Goal: Task Accomplishment & Management: Manage account settings

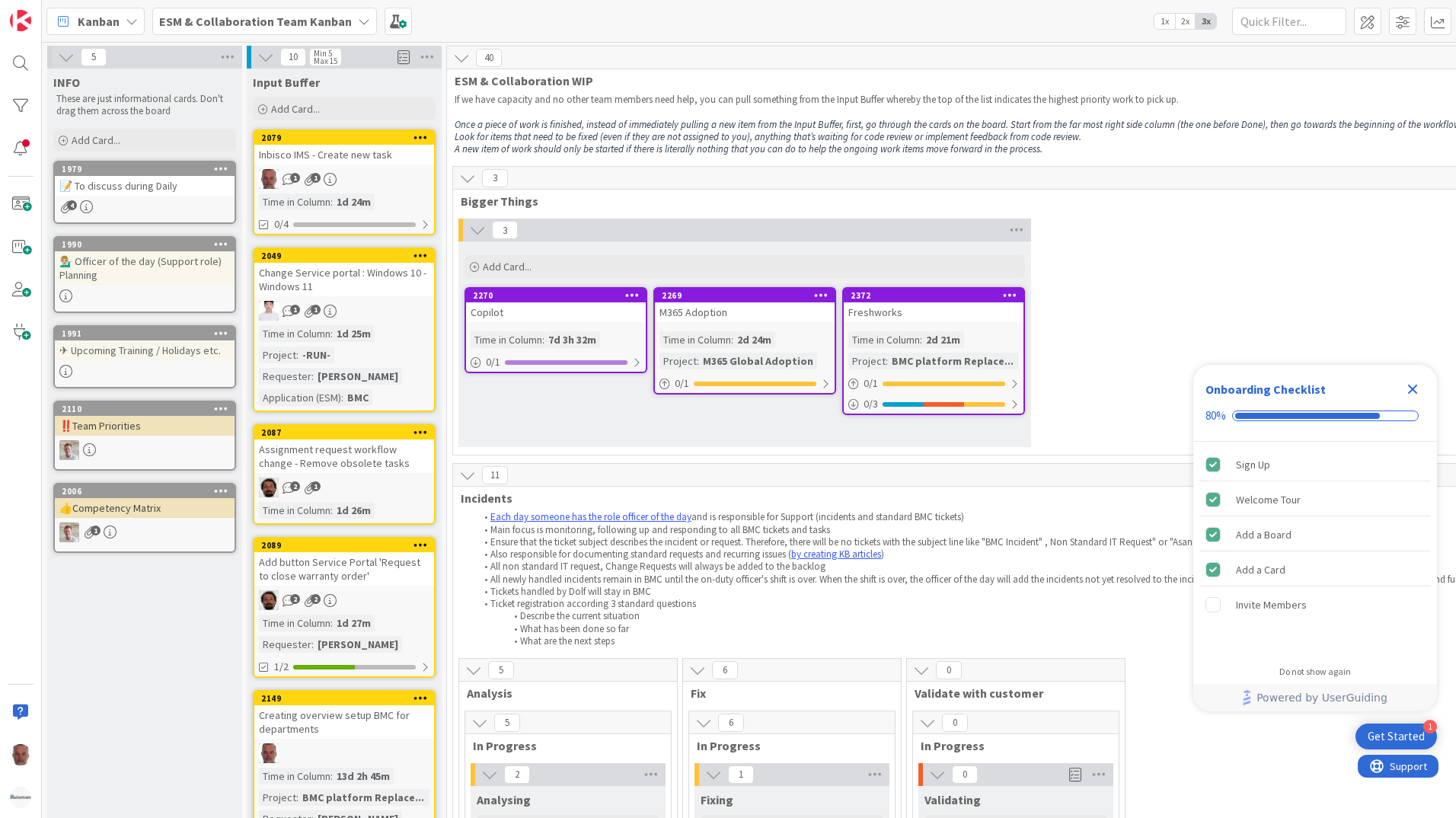
click at [358, 21] on icon at bounding box center [364, 21] width 12 height 12
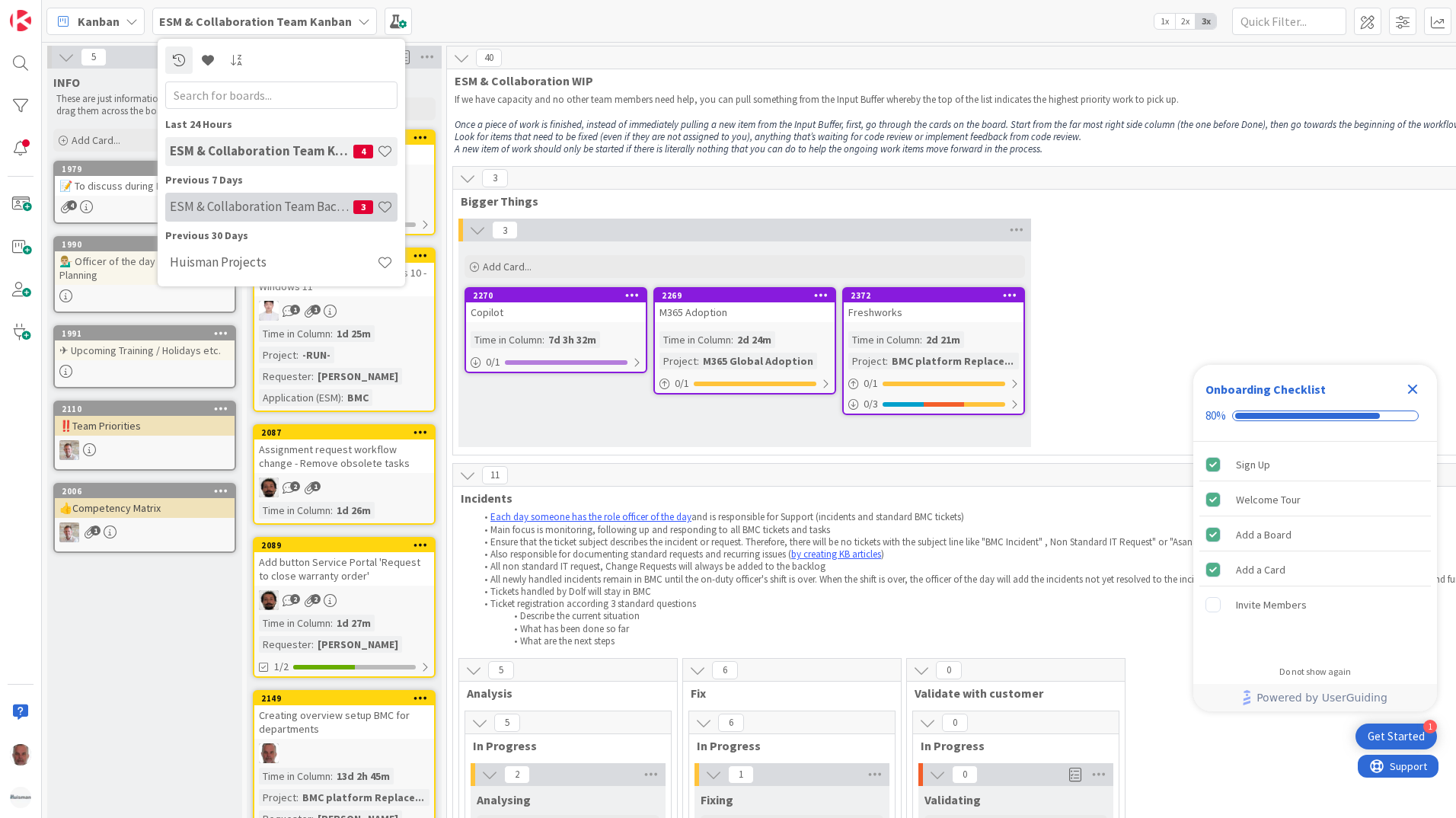
click at [251, 201] on h4 "ESM & Collaboration Team Backlog" at bounding box center [262, 206] width 183 height 15
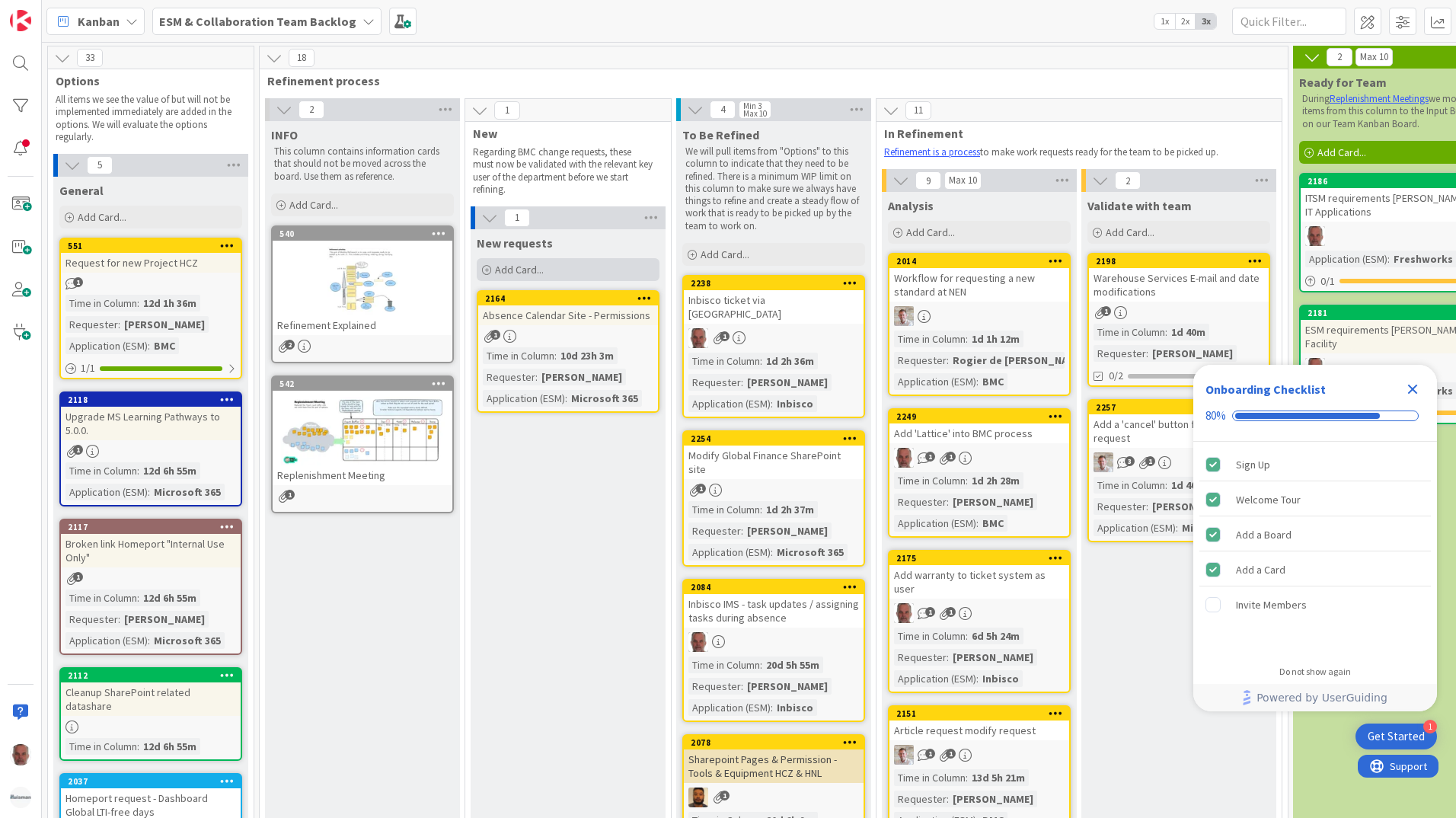
click at [516, 267] on span "Add Card..." at bounding box center [520, 269] width 49 height 13
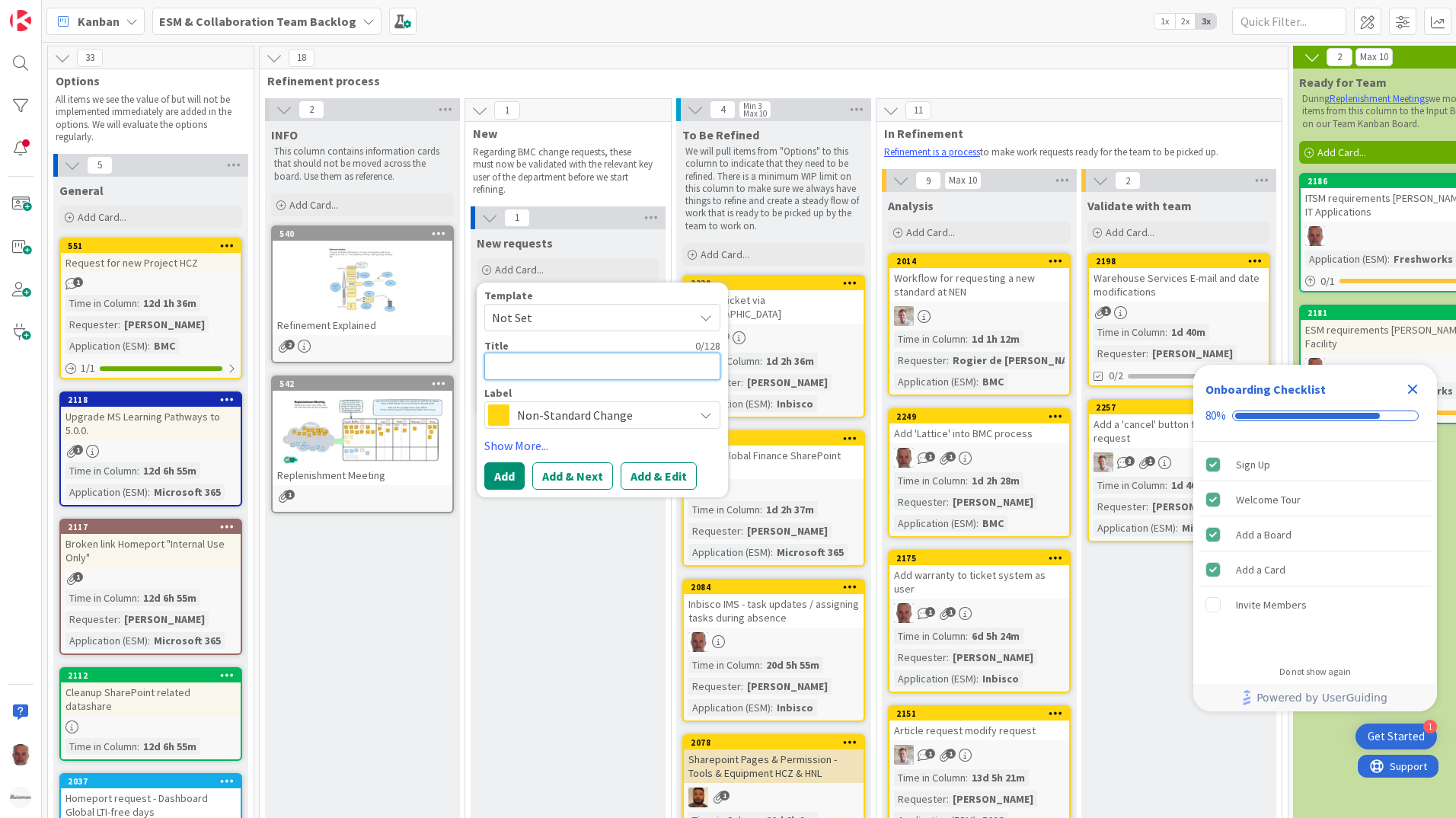
click at [527, 365] on textarea at bounding box center [602, 366] width 236 height 28
type textarea "x"
type textarea "A"
type textarea "x"
type textarea "Ac"
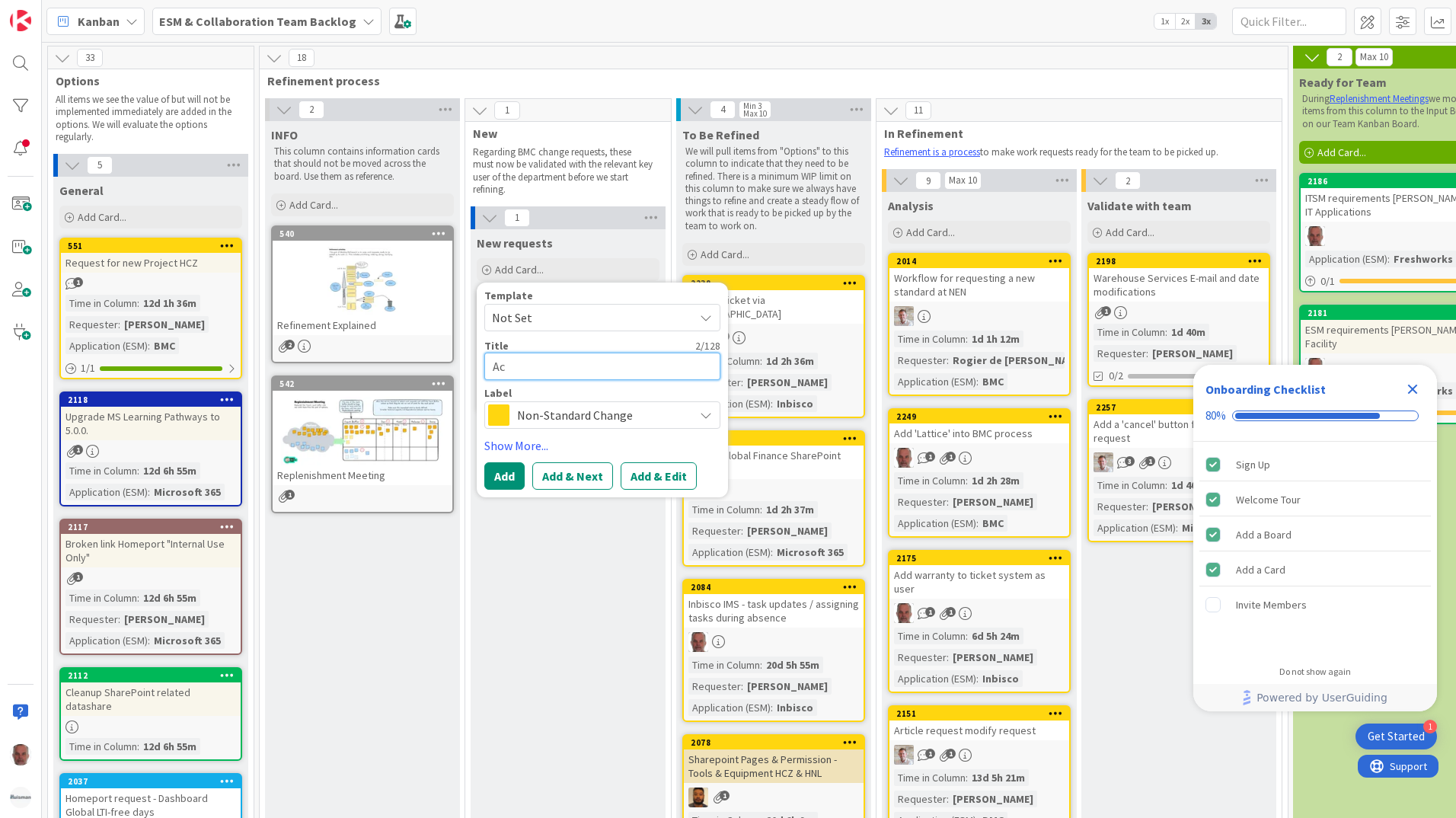
type textarea "x"
type textarea "Acc"
type textarea "x"
type textarea "Acce"
type textarea "x"
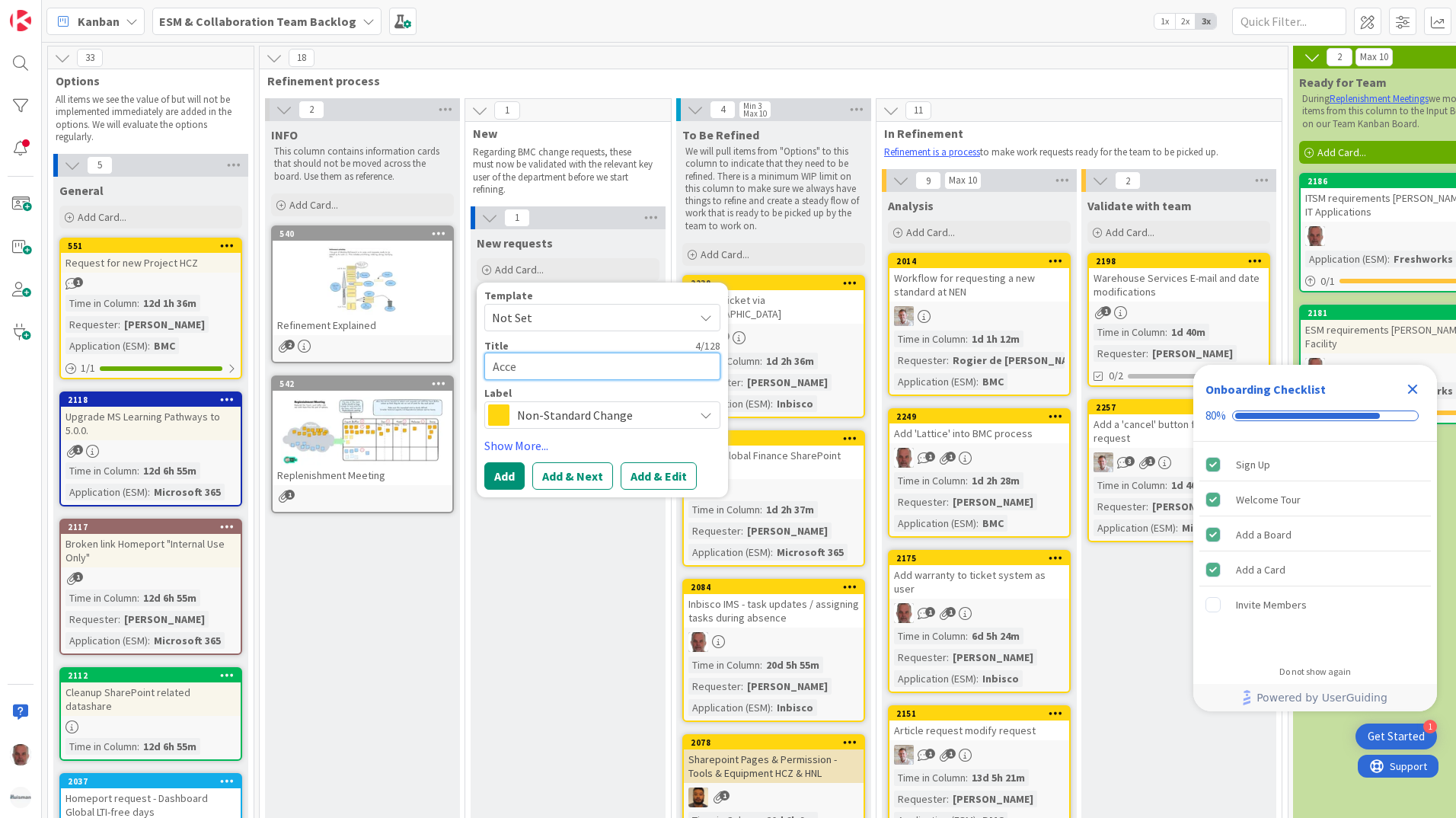
type textarea "Acces"
type textarea "x"
type textarea "Access"
type textarea "x"
type textarea "Access"
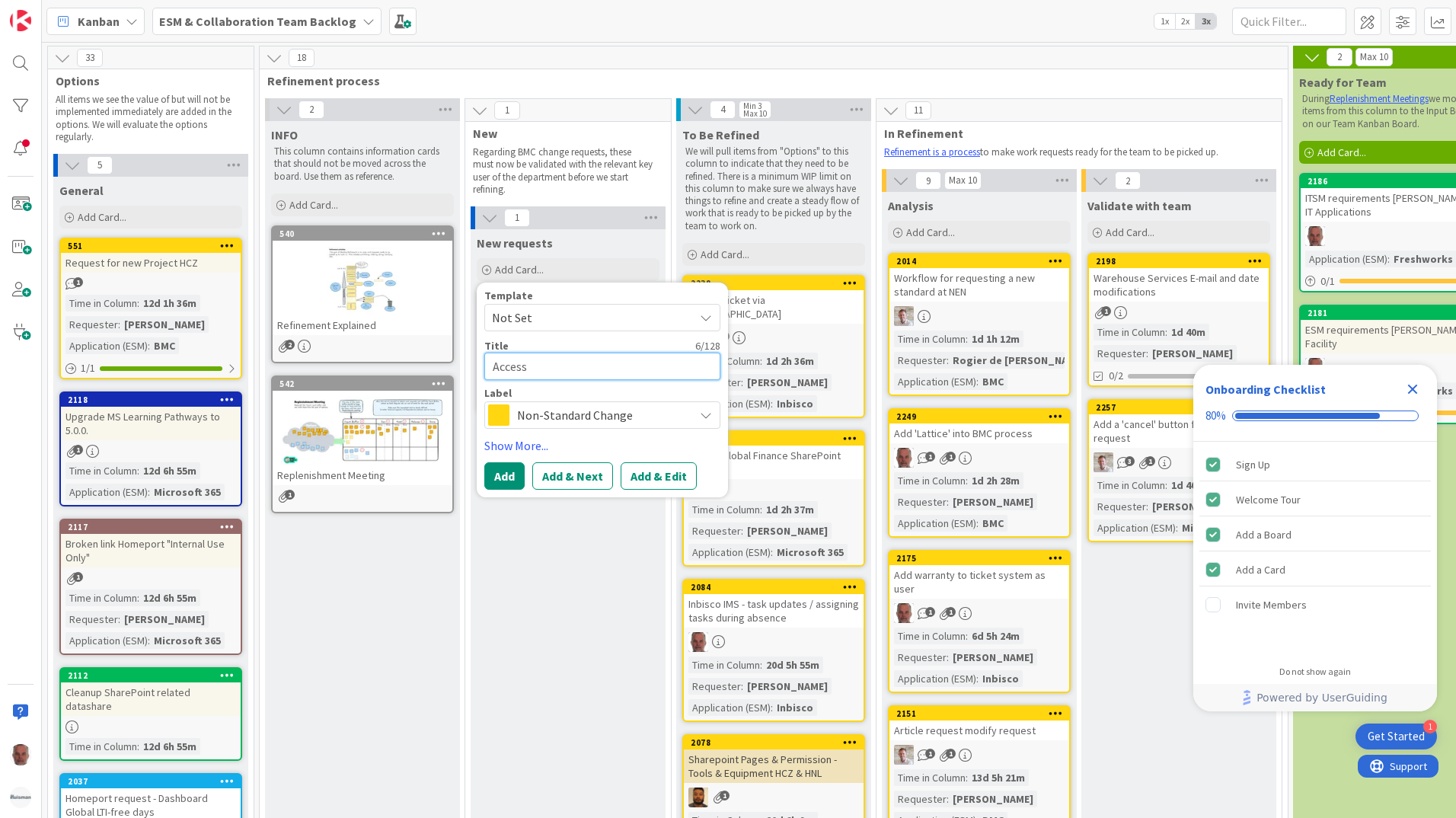
type textarea "x"
type textarea "Access t"
type textarea "x"
type textarea "Access to"
type textarea "x"
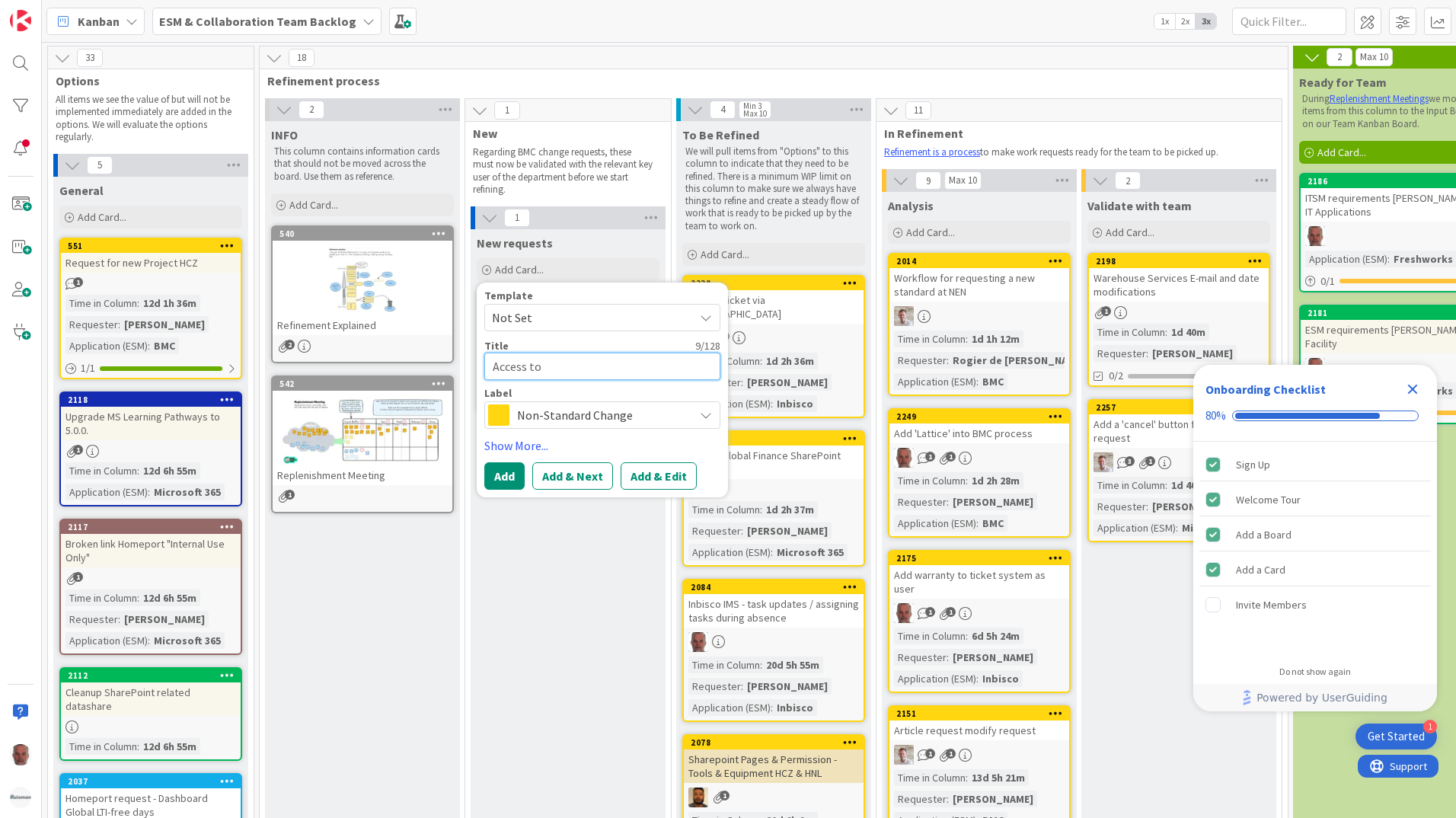
type textarea "Access to"
type textarea "x"
type textarea "Access to S"
type textarea "x"
type textarea "Access to Se"
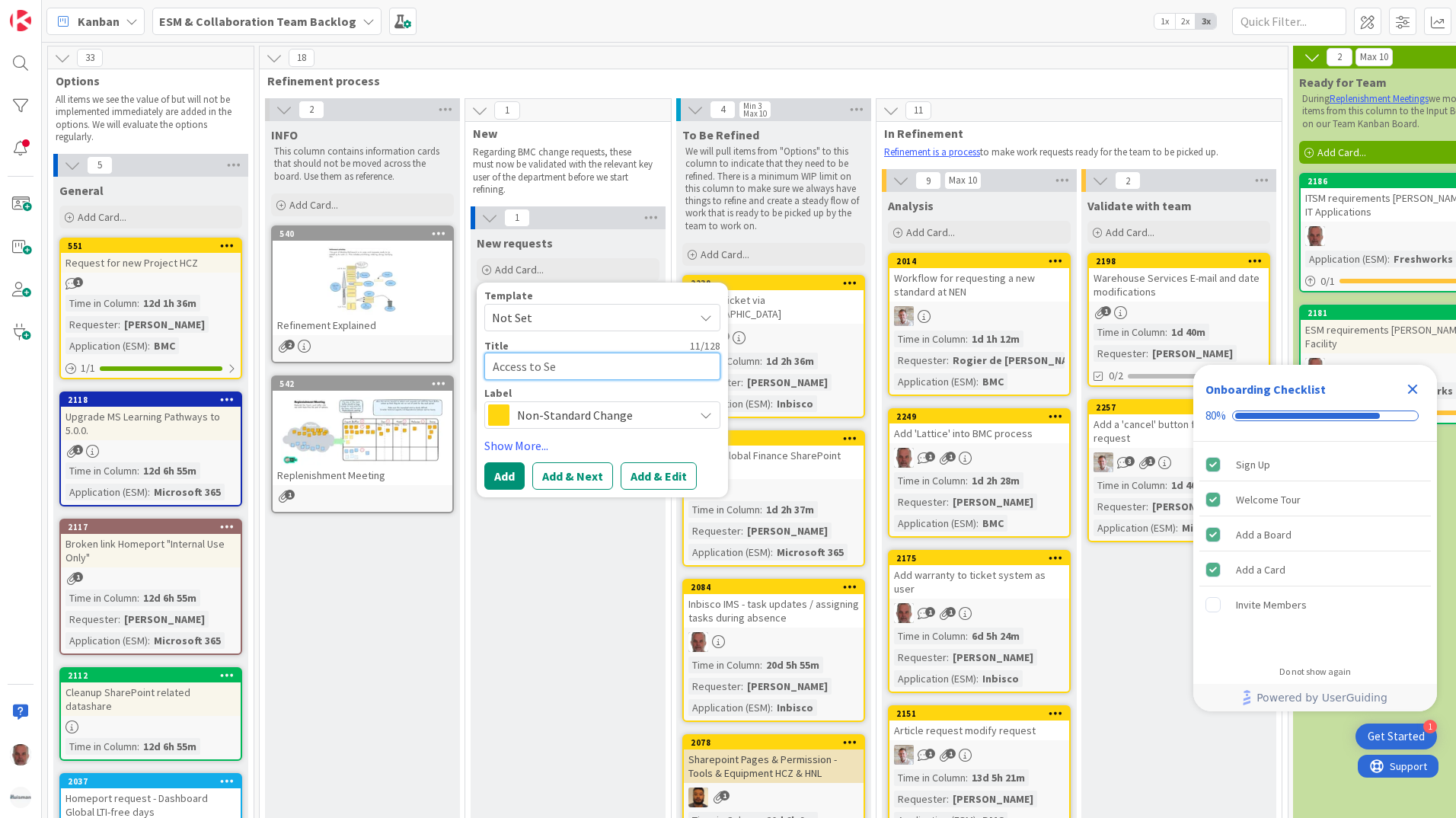
type textarea "x"
type textarea "Access to Ser"
type textarea "x"
type textarea "Access to Serv"
type textarea "x"
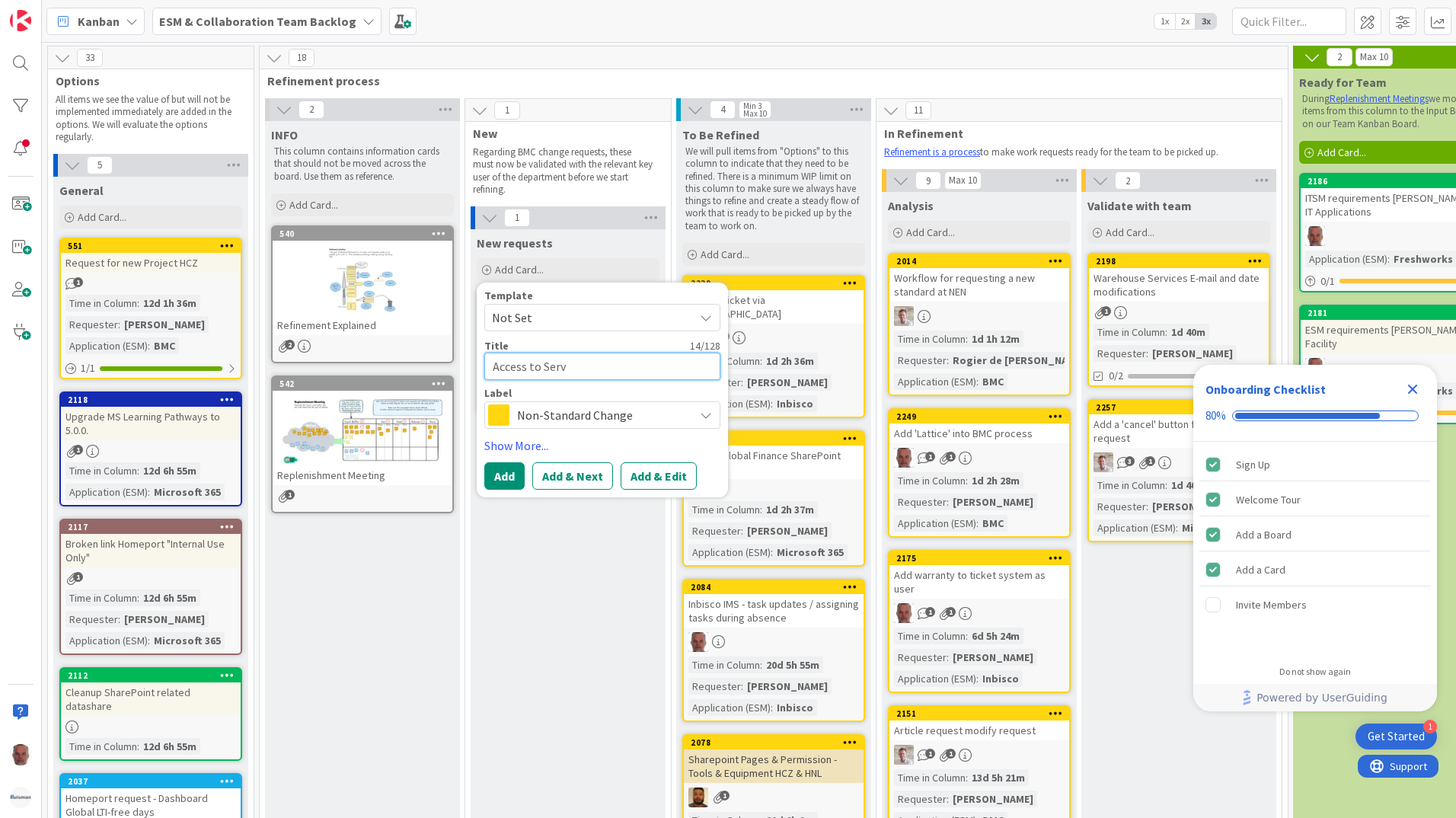
type textarea "Access to Servi"
type textarea "x"
type textarea "Access to Servic"
type textarea "x"
type textarea "Access to Service"
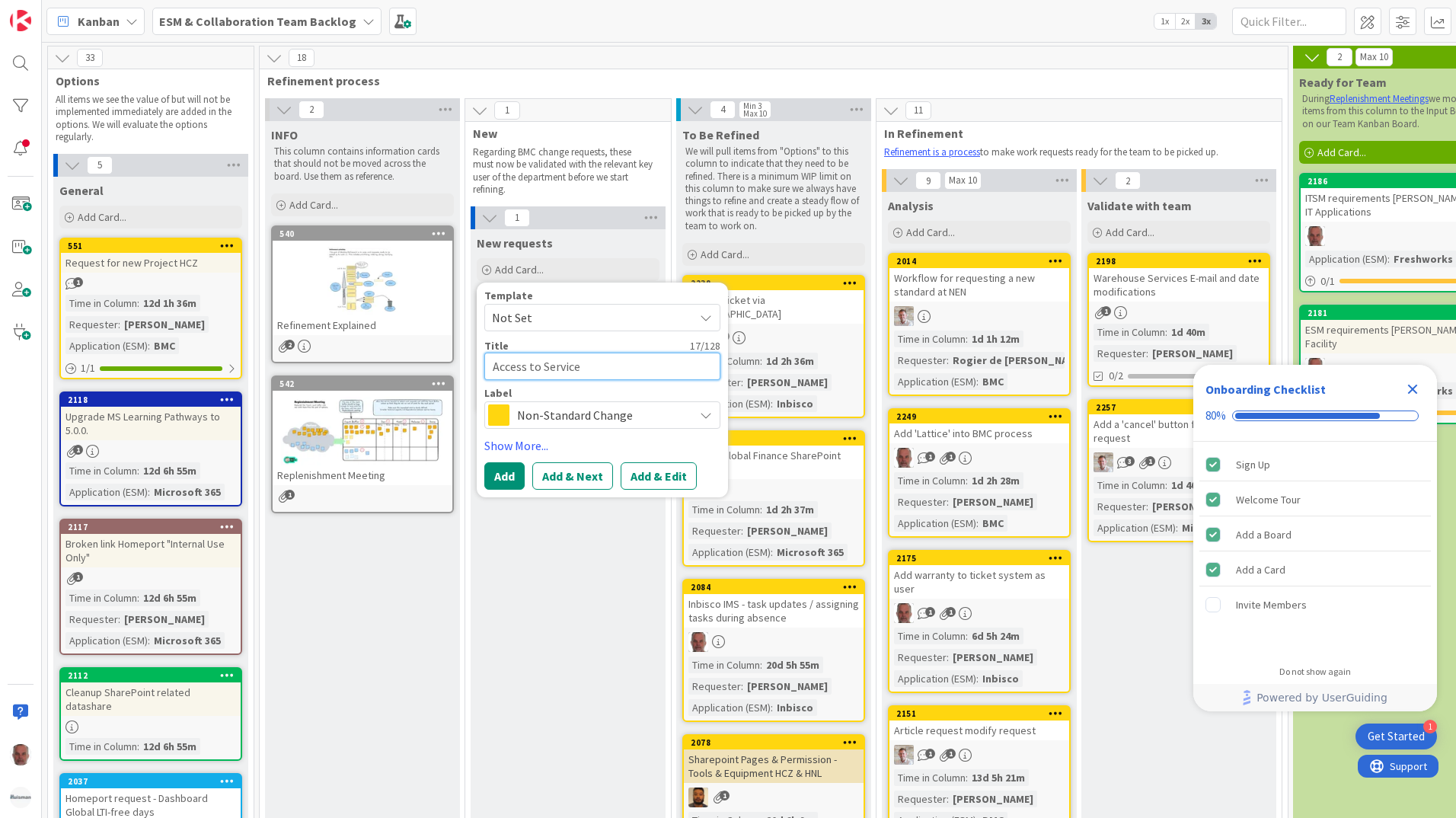
type textarea "x"
type textarea "Access to Service"
type textarea "x"
type textarea "Access to Service E"
type textarea "x"
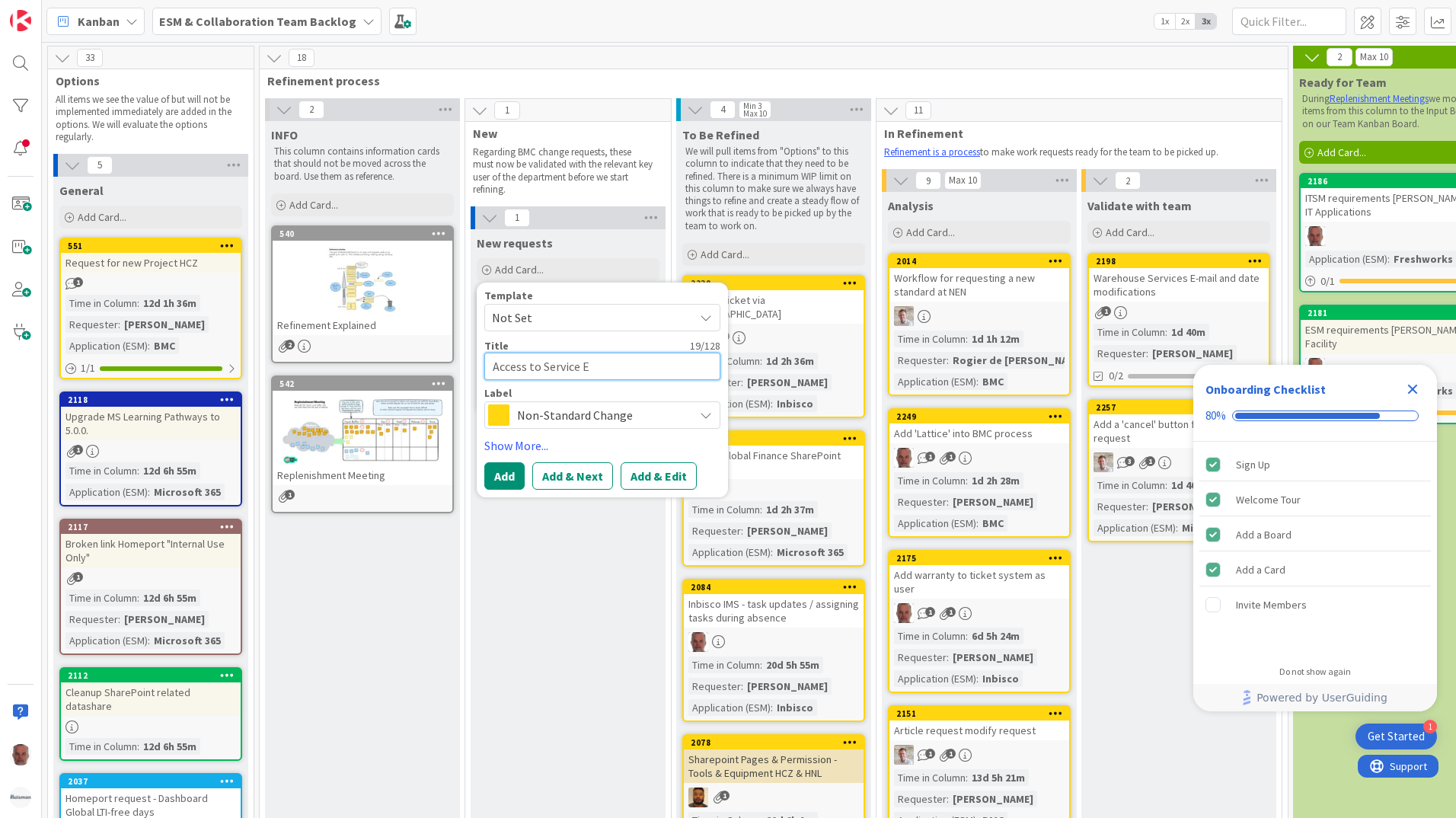
type textarea "Access to Service En"
type textarea "x"
type textarea "Access to Service Eng"
type textarea "x"
type textarea "Access to Service Engi"
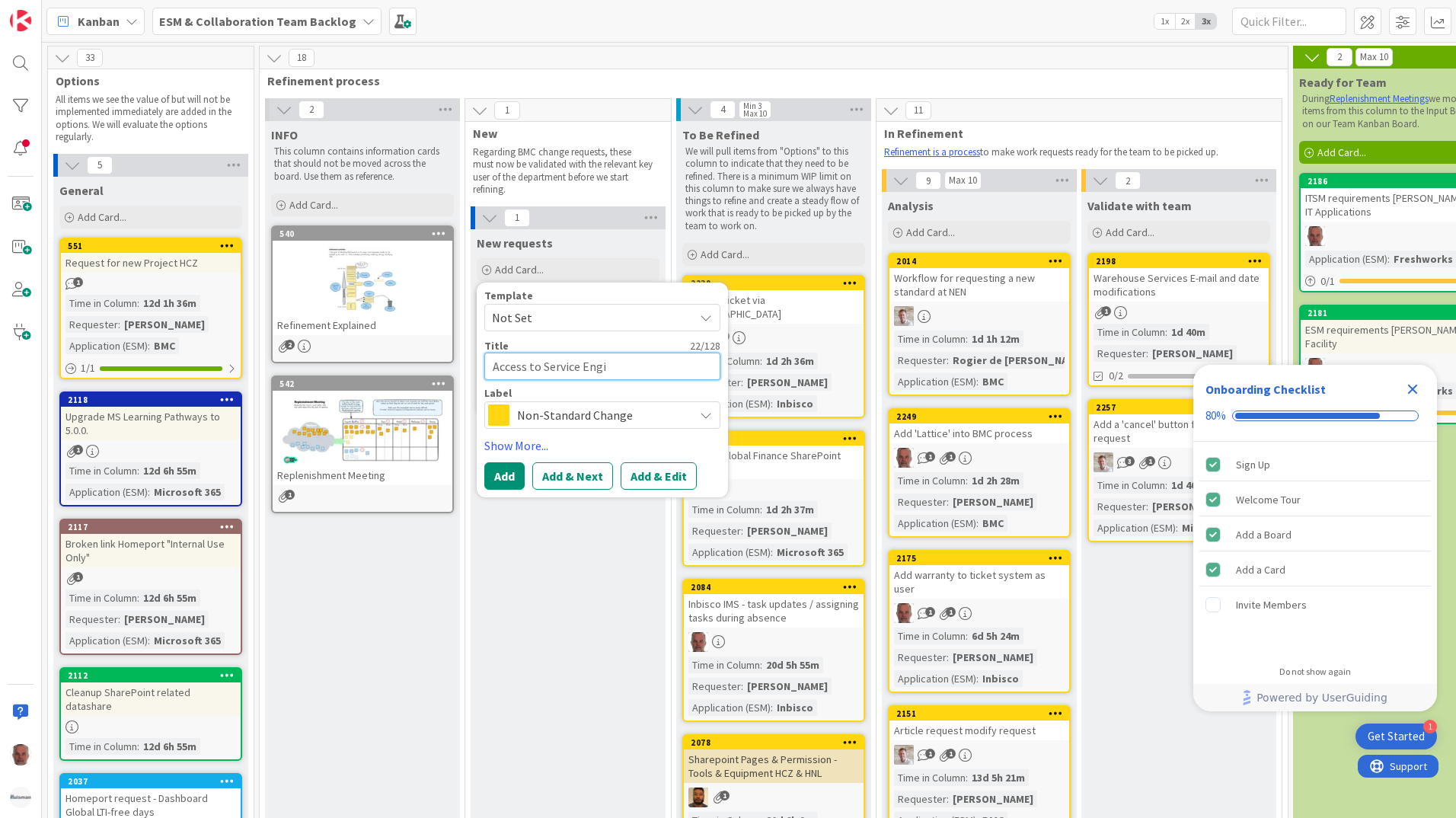
type textarea "x"
type textarea "Access to Service Engin"
type textarea "x"
type textarea "Access to Service Engine"
type textarea "x"
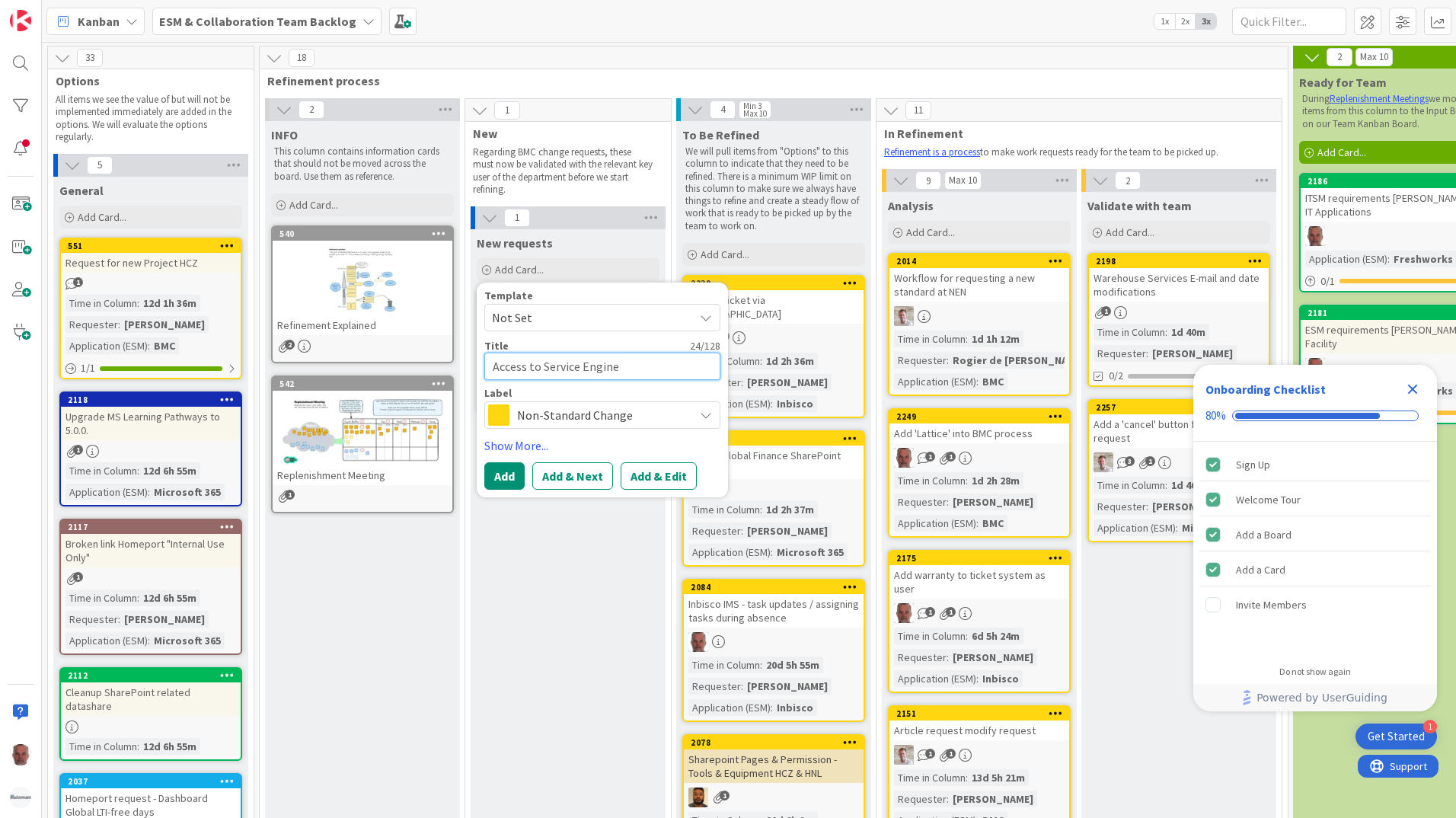
type textarea "Access to Service Enginee"
type textarea "x"
type textarea "Access to Service Engineer"
type textarea "x"
type textarea "Access to Service Engineeri"
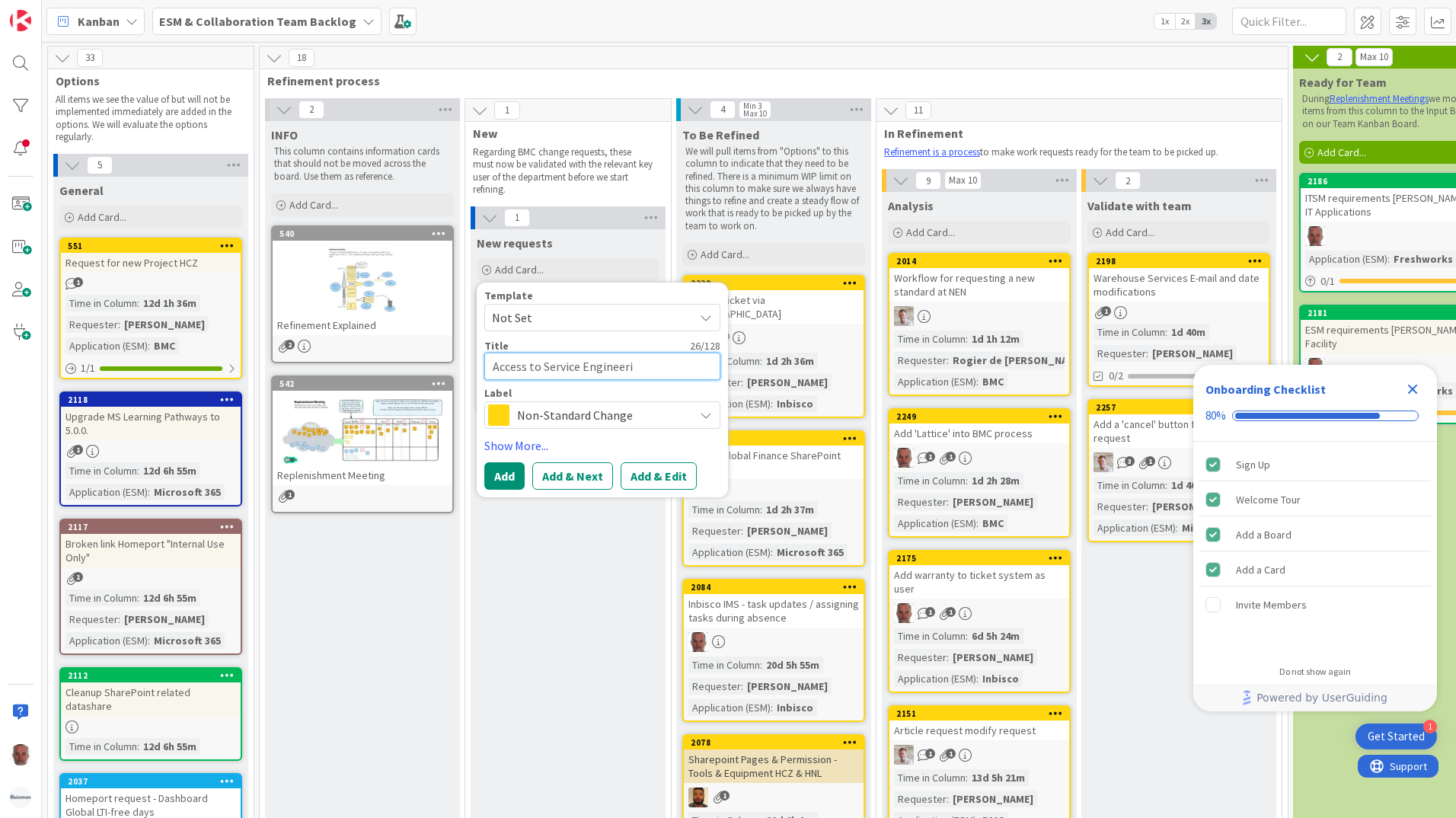
type textarea "x"
type textarea "Access to Service Engineerin"
type textarea "x"
type textarea "Access to Service Engineering"
type textarea "x"
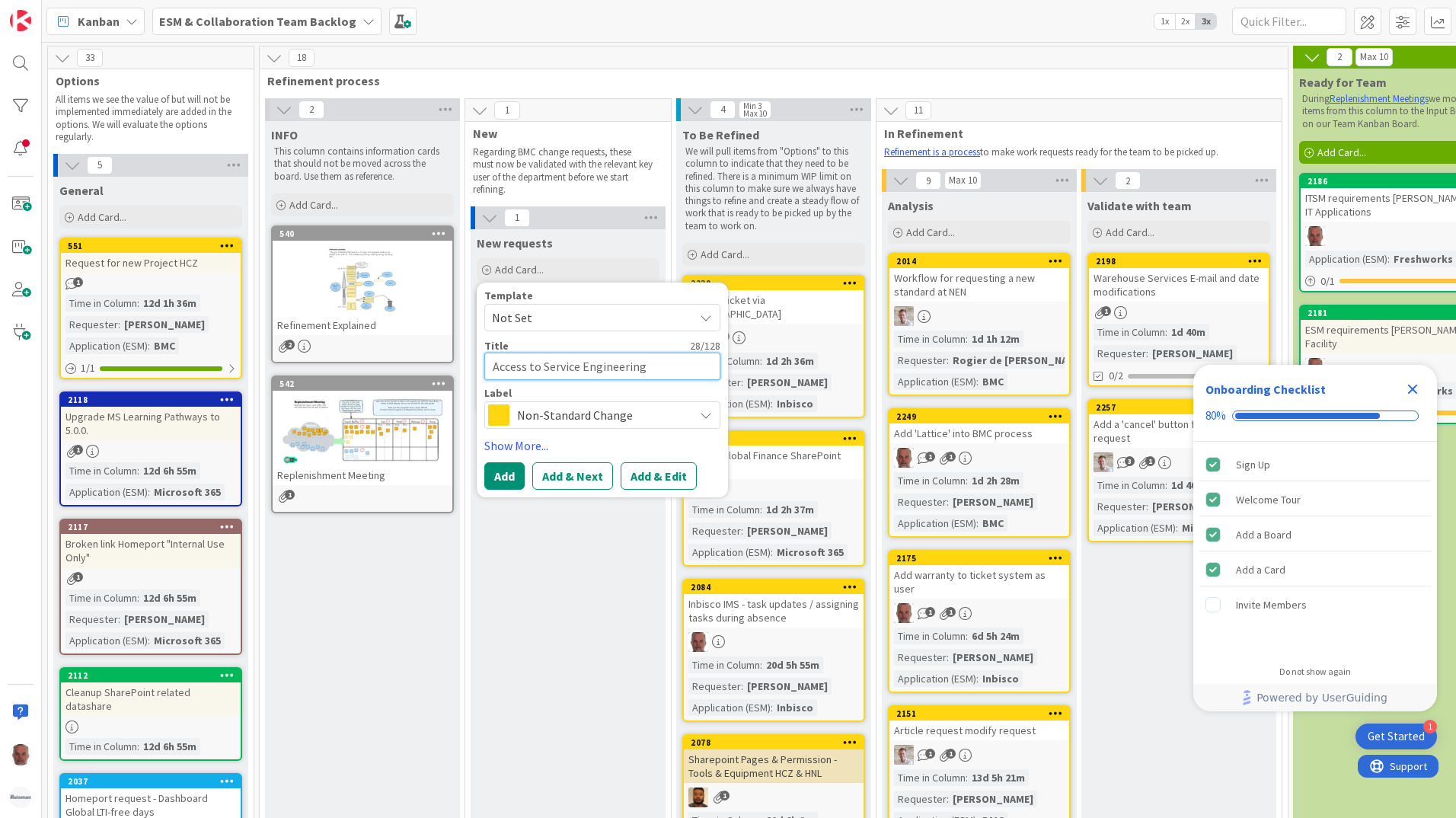
type textarea "Access to Service Engineering"
type textarea "x"
type textarea "Access to Service Engineering r"
type textarea "x"
type textarea "Access to Service Engineering re"
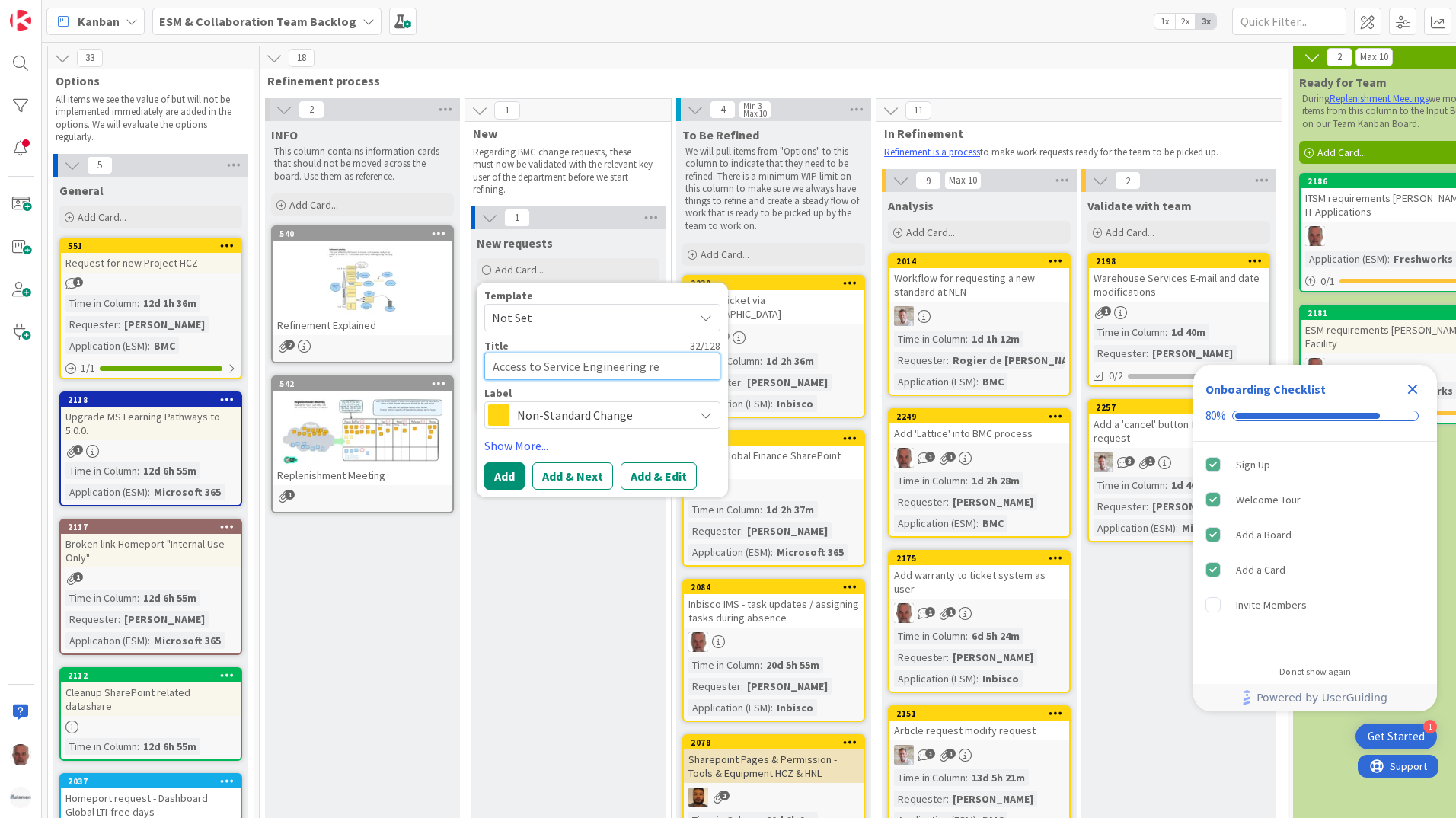
type textarea "x"
type textarea "Access to Service Engineering rep"
type textarea "x"
type textarea "Access to Service Engineering repo"
type textarea "x"
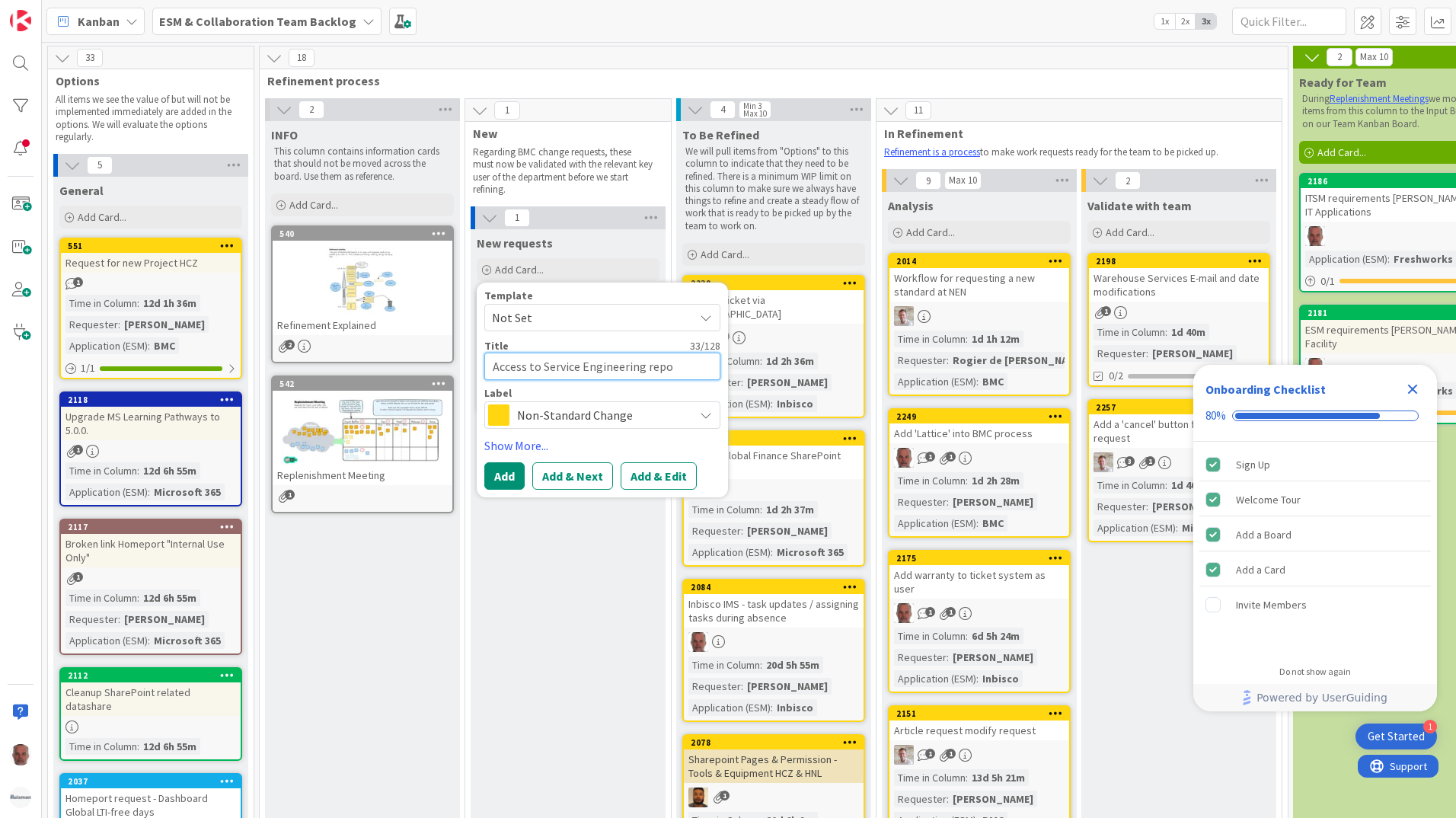
type textarea "Access to Service Engineering repor"
type textarea "x"
type textarea "Access to Service Engineering report"
type textarea "x"
type textarea "Access to Service Engineering reports"
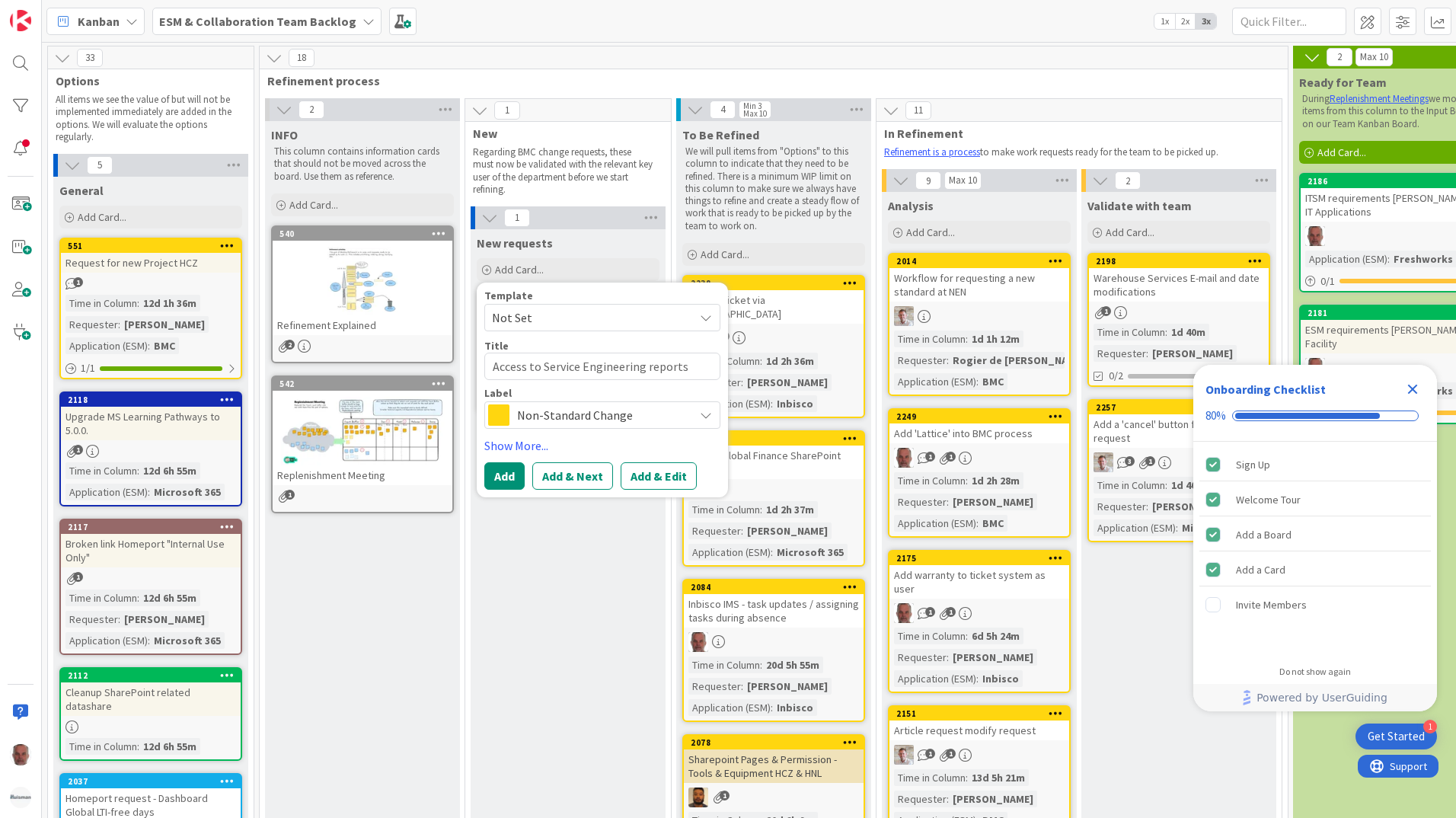
click at [709, 417] on icon at bounding box center [706, 414] width 12 height 12
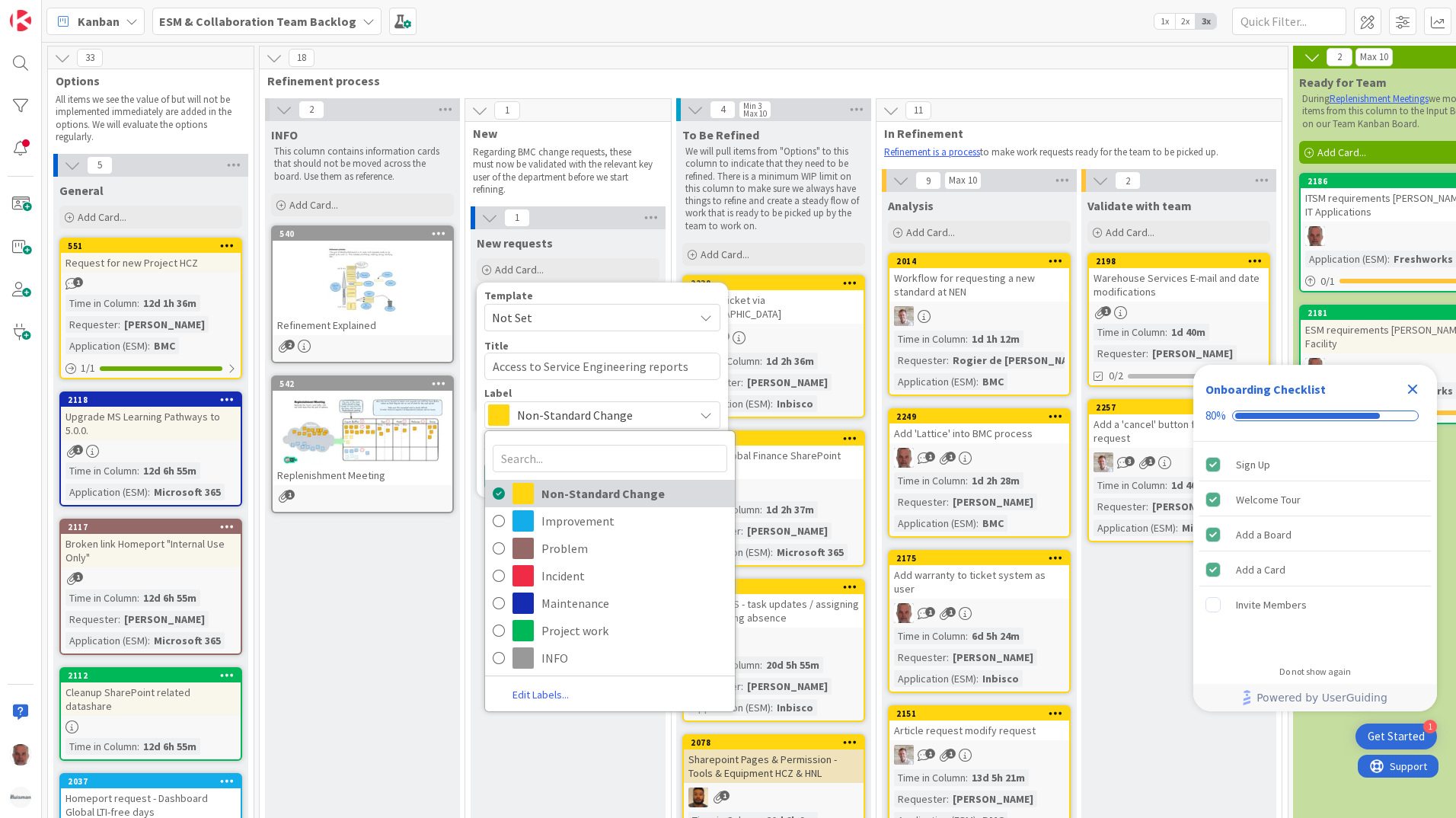
click at [581, 498] on span "Non-Standard Change" at bounding box center [634, 493] width 186 height 23
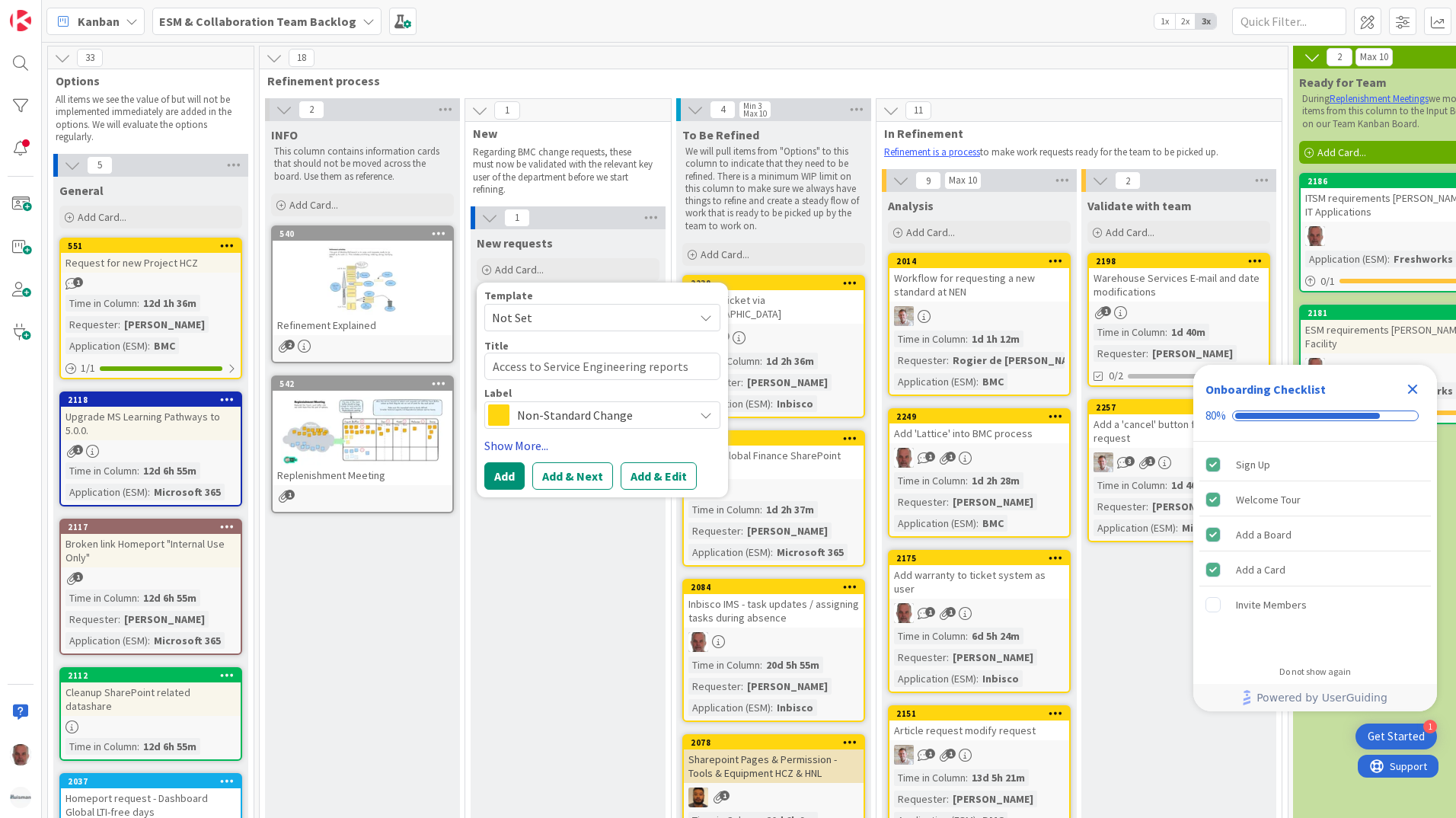
click at [505, 442] on link "Show More..." at bounding box center [602, 446] width 236 height 18
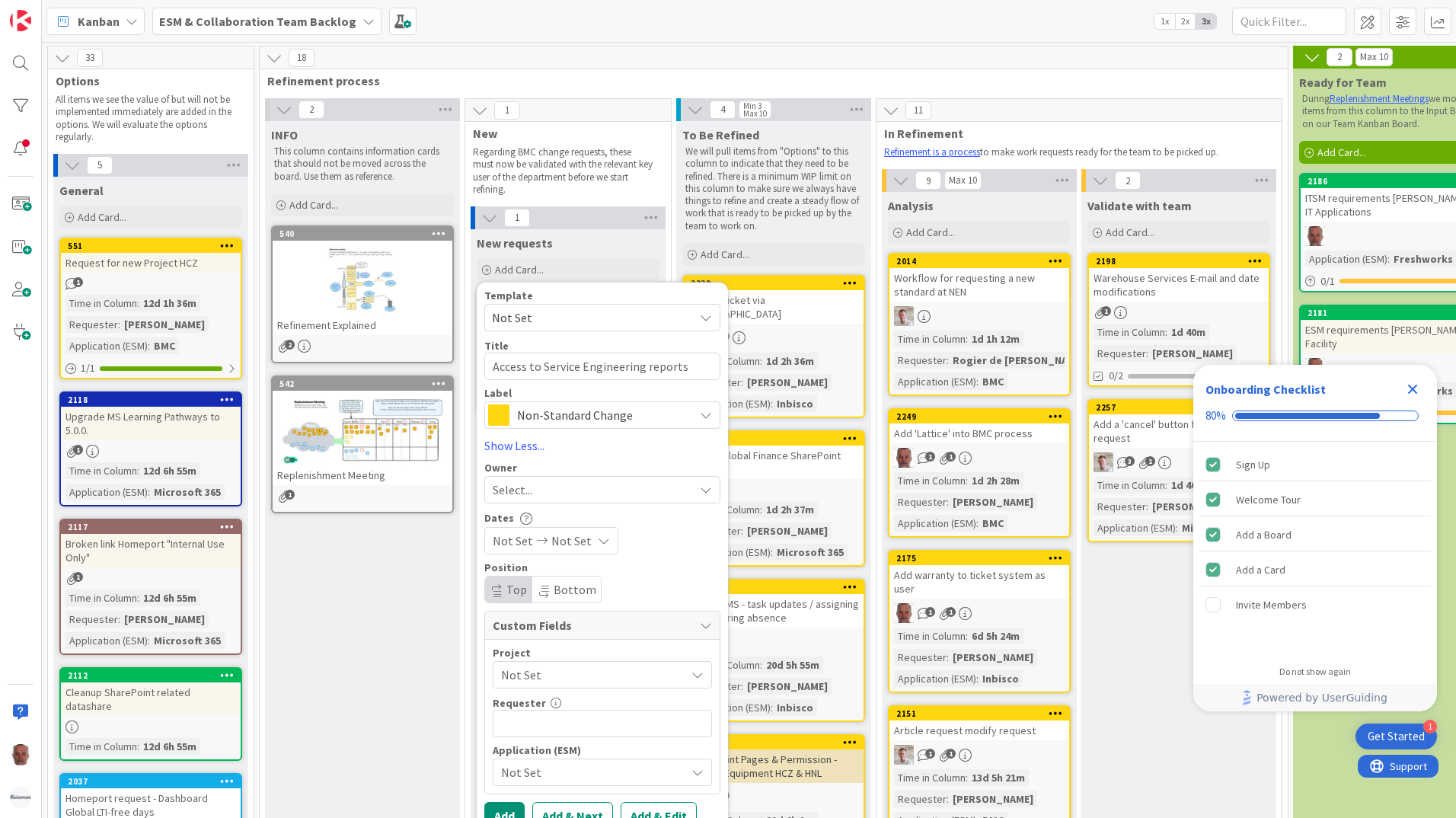
click at [528, 486] on span "Select..." at bounding box center [512, 489] width 40 height 18
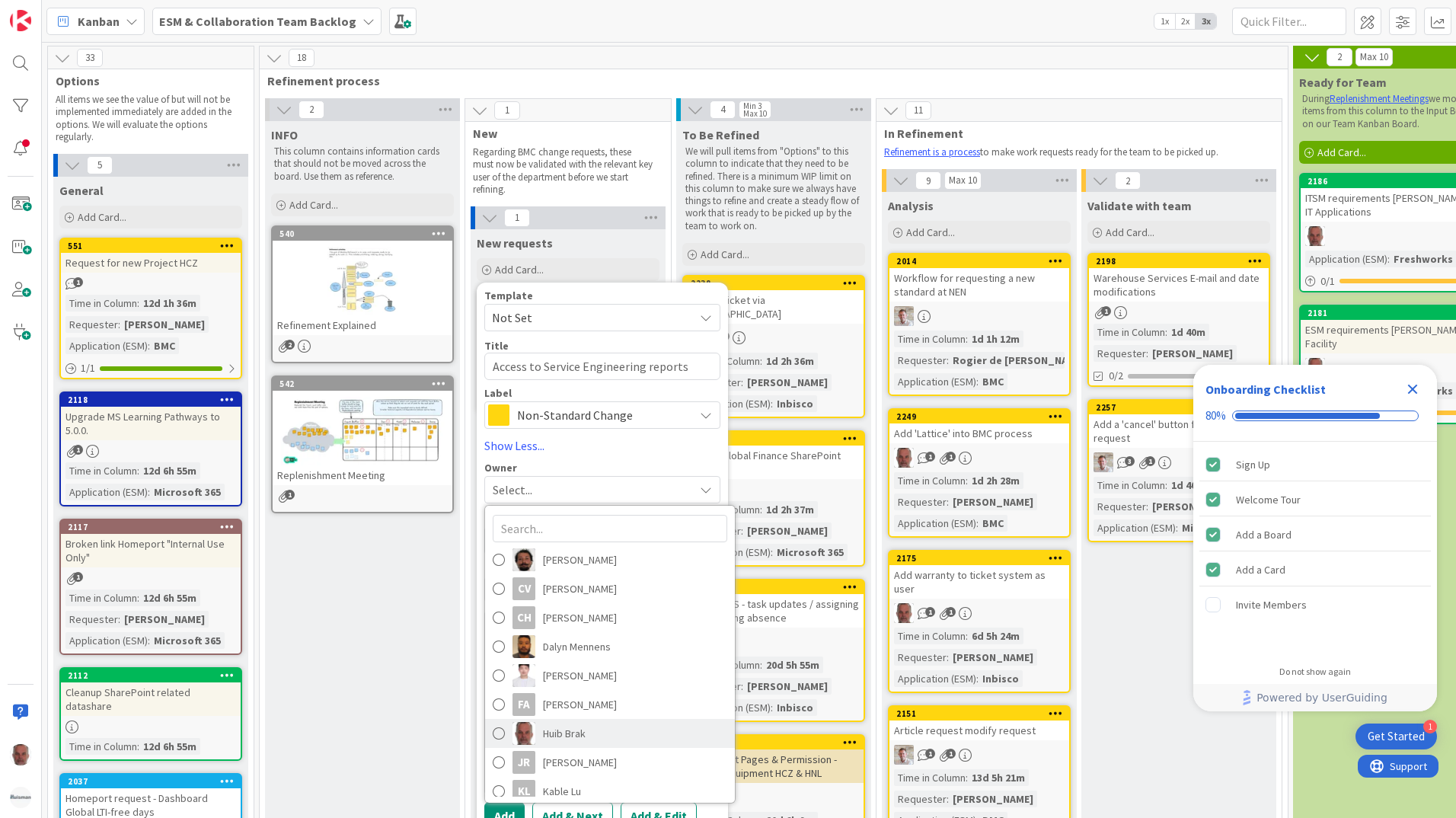
click at [569, 733] on span "Huib Brak" at bounding box center [564, 732] width 43 height 23
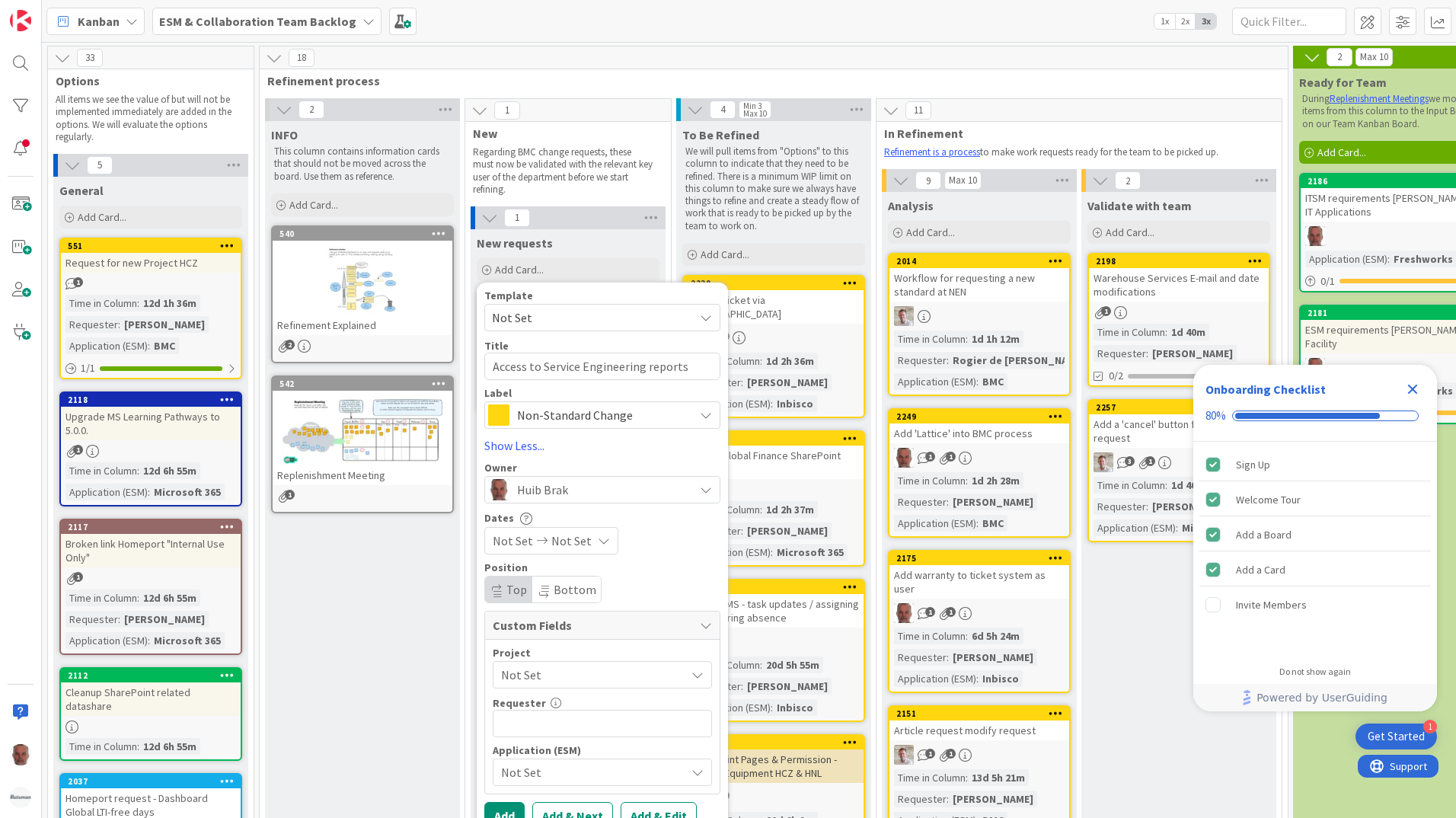
click at [552, 674] on span "Not Set" at bounding box center [590, 674] width 177 height 21
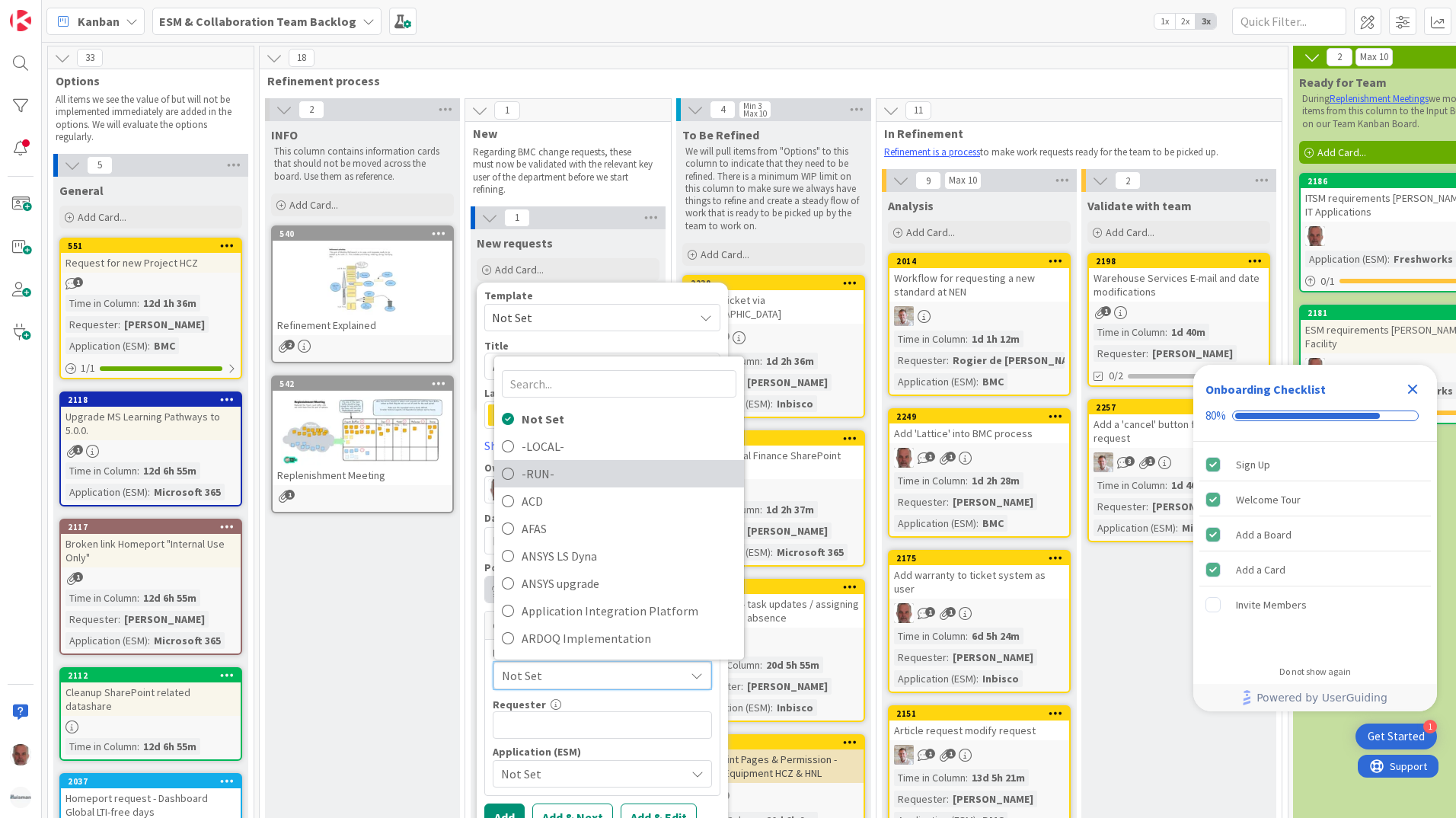
click at [543, 473] on span "-RUN-" at bounding box center [628, 473] width 214 height 23
type textarea "x"
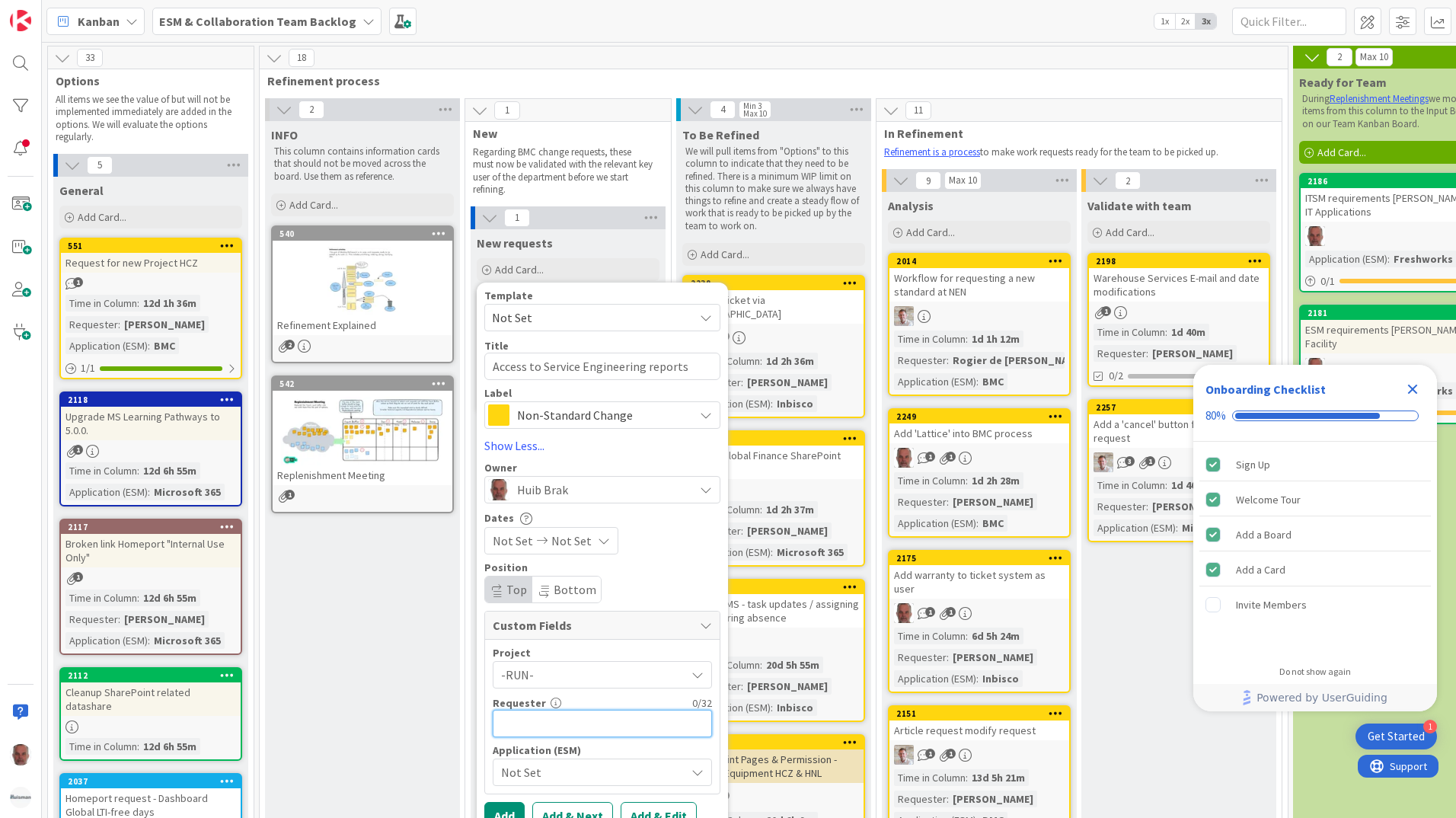
click at [526, 730] on input "text" at bounding box center [602, 723] width 220 height 28
type input "[PERSON_NAME]"
type textarea "x"
type input "[PERSON_NAME]"
click at [585, 773] on span "Not Set" at bounding box center [590, 772] width 177 height 21
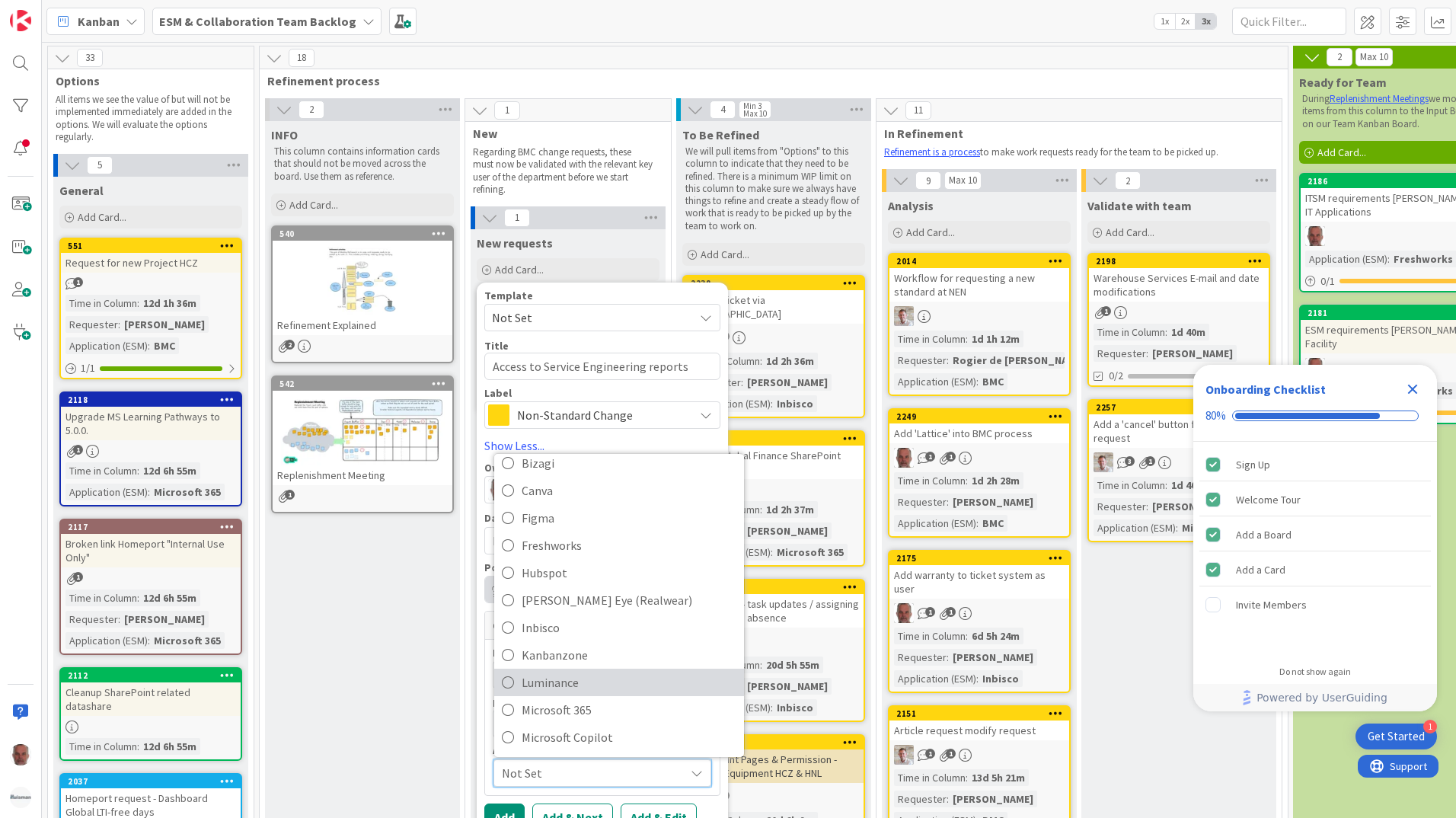
scroll to position [152, 0]
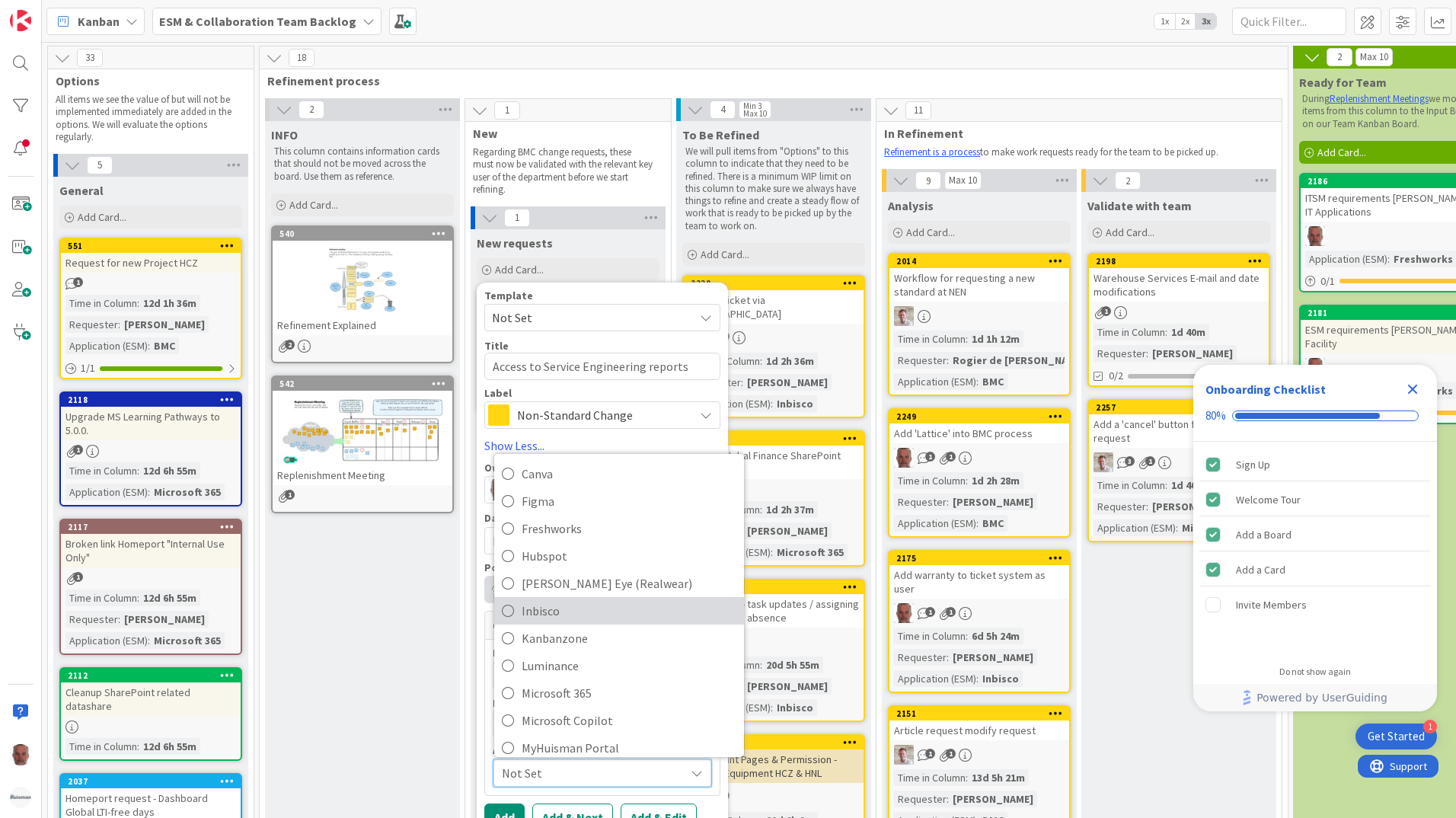
click at [544, 611] on span "Inbisco" at bounding box center [628, 610] width 214 height 23
type textarea "x"
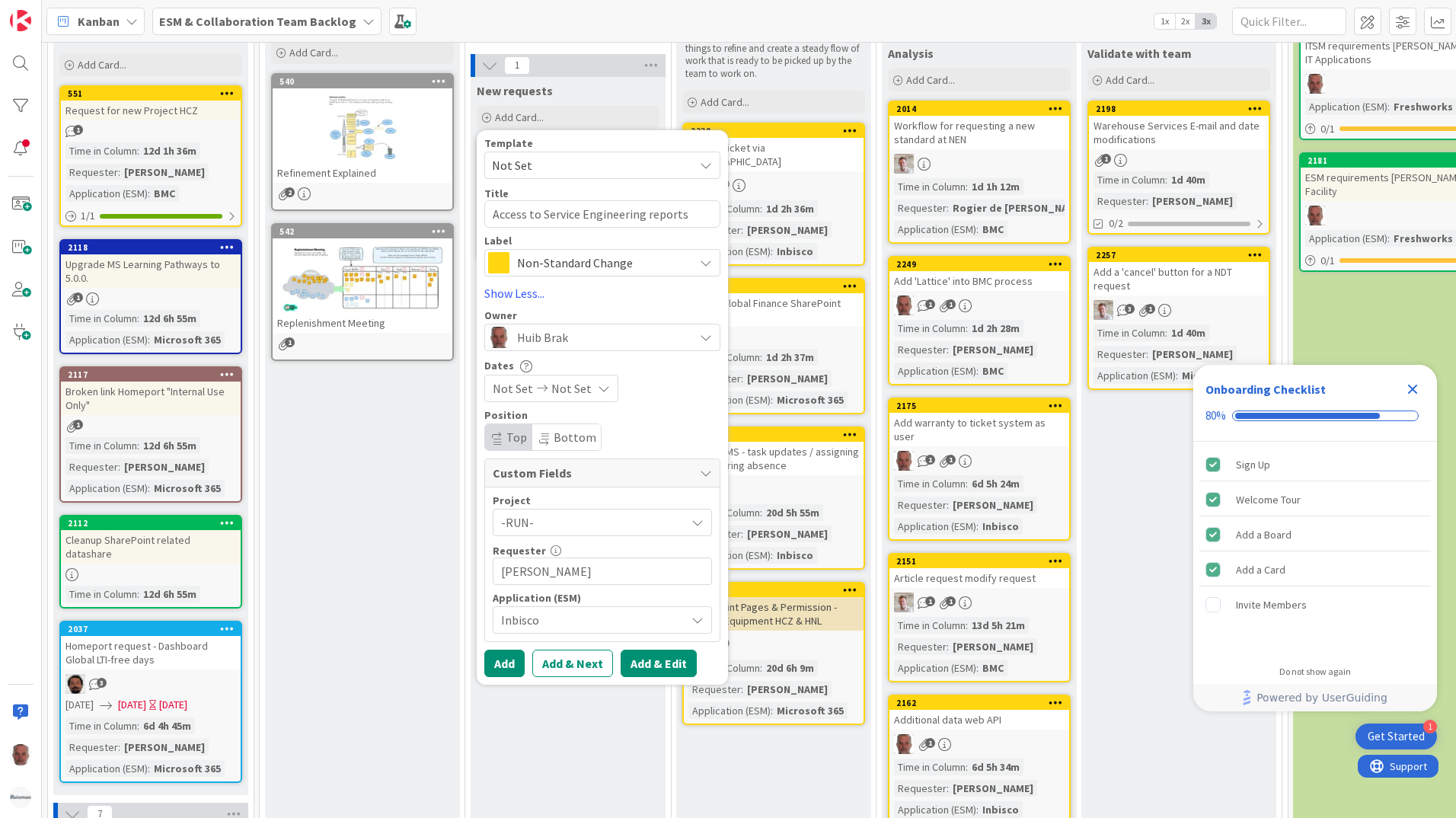
click at [649, 667] on button "Add & Edit" at bounding box center [659, 662] width 77 height 28
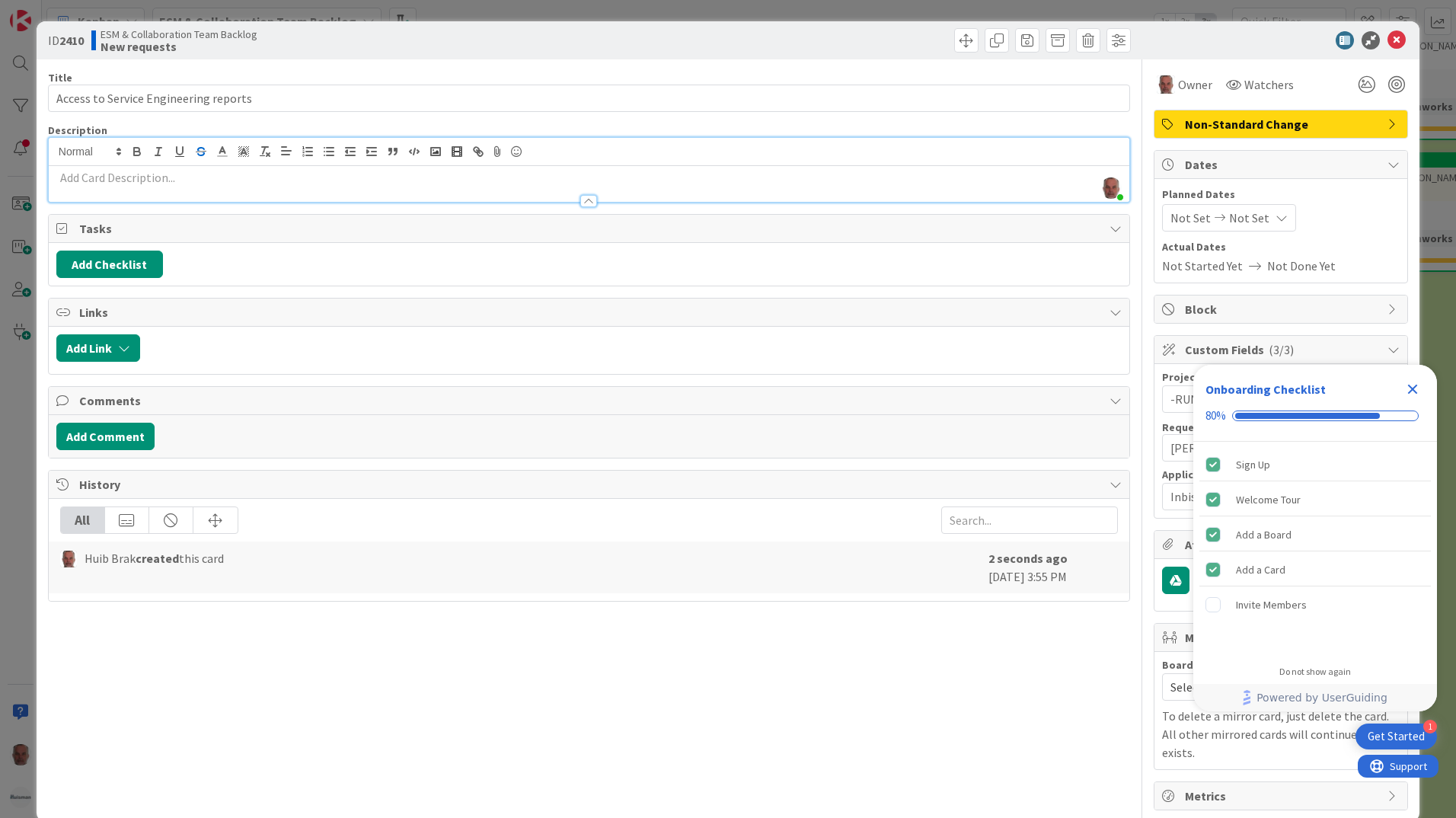
click at [193, 158] on div "[PERSON_NAME] just joined" at bounding box center [589, 170] width 1081 height 64
click at [67, 179] on p at bounding box center [589, 177] width 1066 height 18
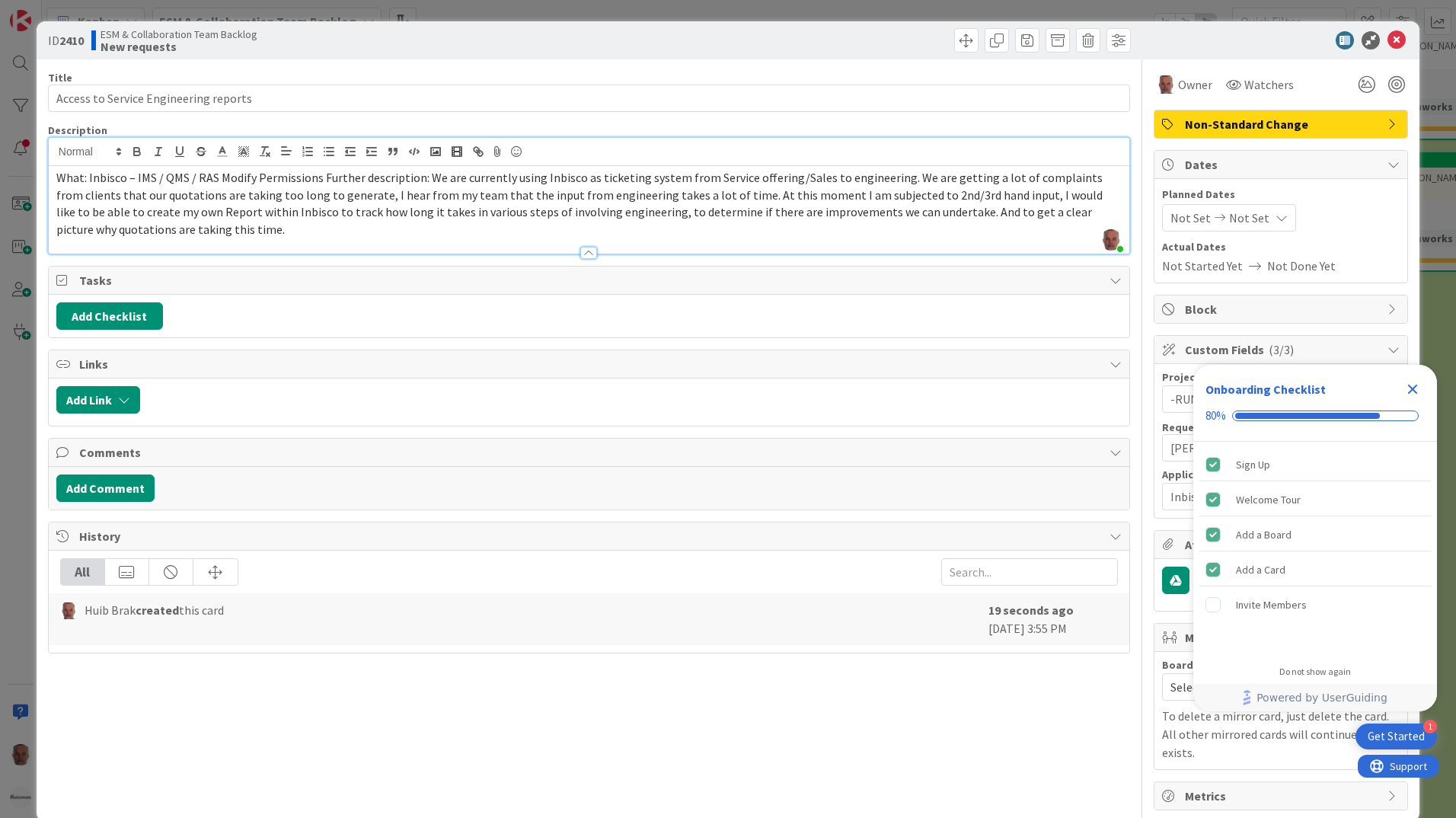
click at [319, 173] on span "What: Inbisco – IMS / QMS / RAS Modify Permissions Further description: We are …" at bounding box center [580, 203] width 1049 height 67
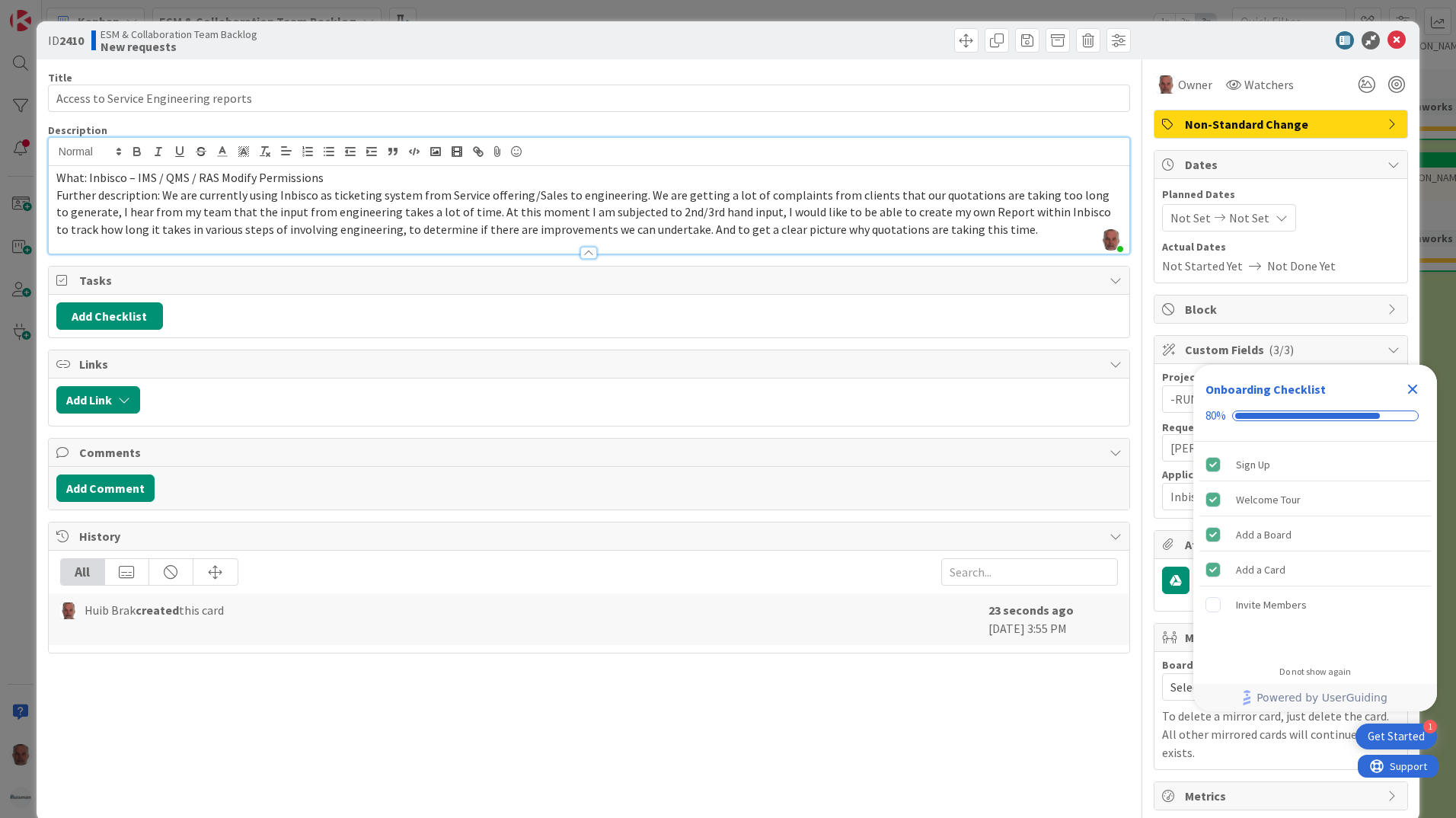
click at [469, 209] on span "Further description: We are currently using Inbisco as ticketing system from Se…" at bounding box center [585, 212] width 1057 height 50
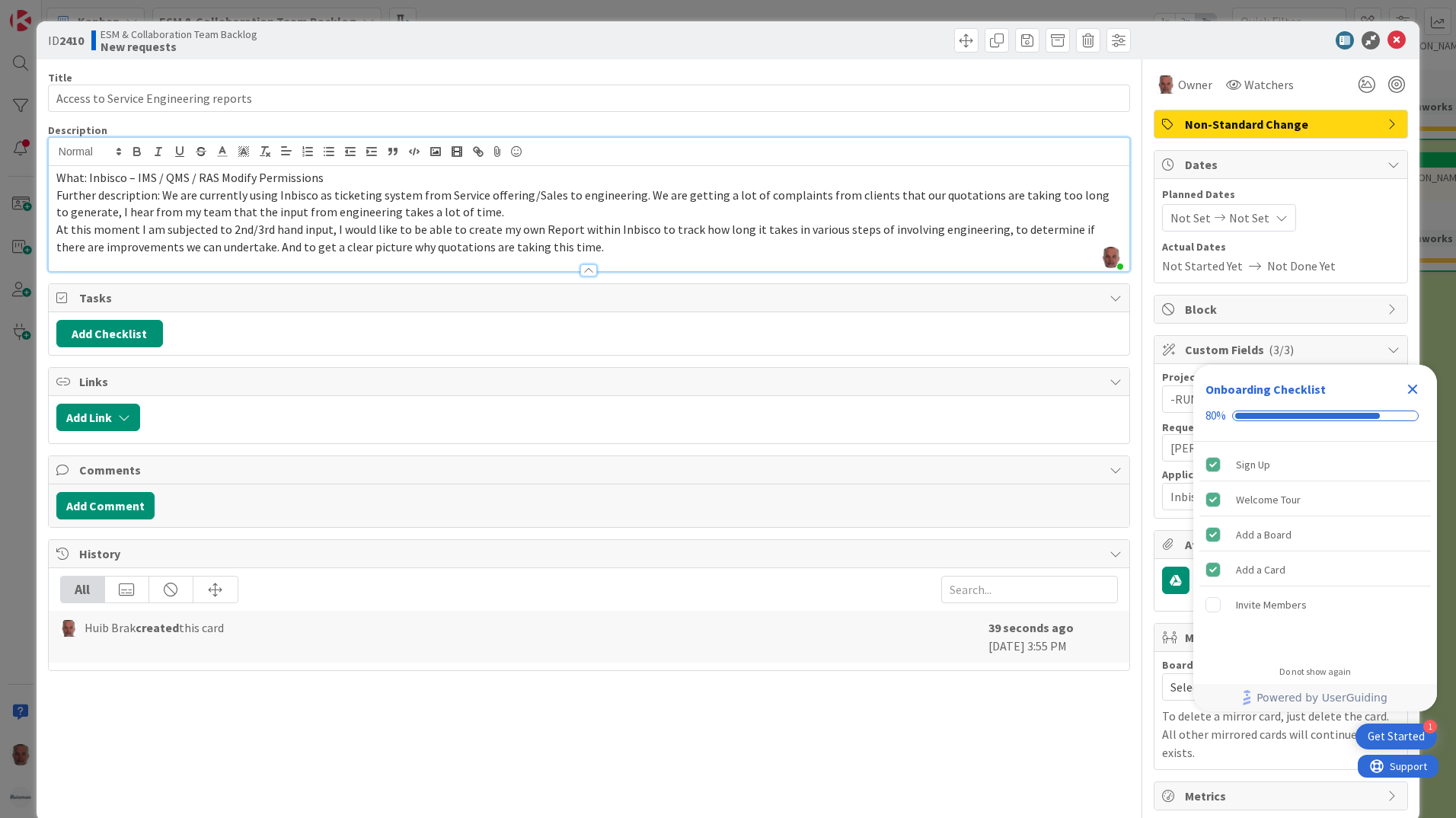
click at [550, 246] on p "At this moment I am subjected to 2nd/3rd hand input, I would like to be able to…" at bounding box center [589, 238] width 1066 height 34
click at [977, 728] on div "Title 37 / 128 Access to Service Engineering reports Description [PERSON_NAME] …" at bounding box center [589, 435] width 1083 height 751
click at [1414, 393] on icon "Close Checklist" at bounding box center [1413, 389] width 19 height 18
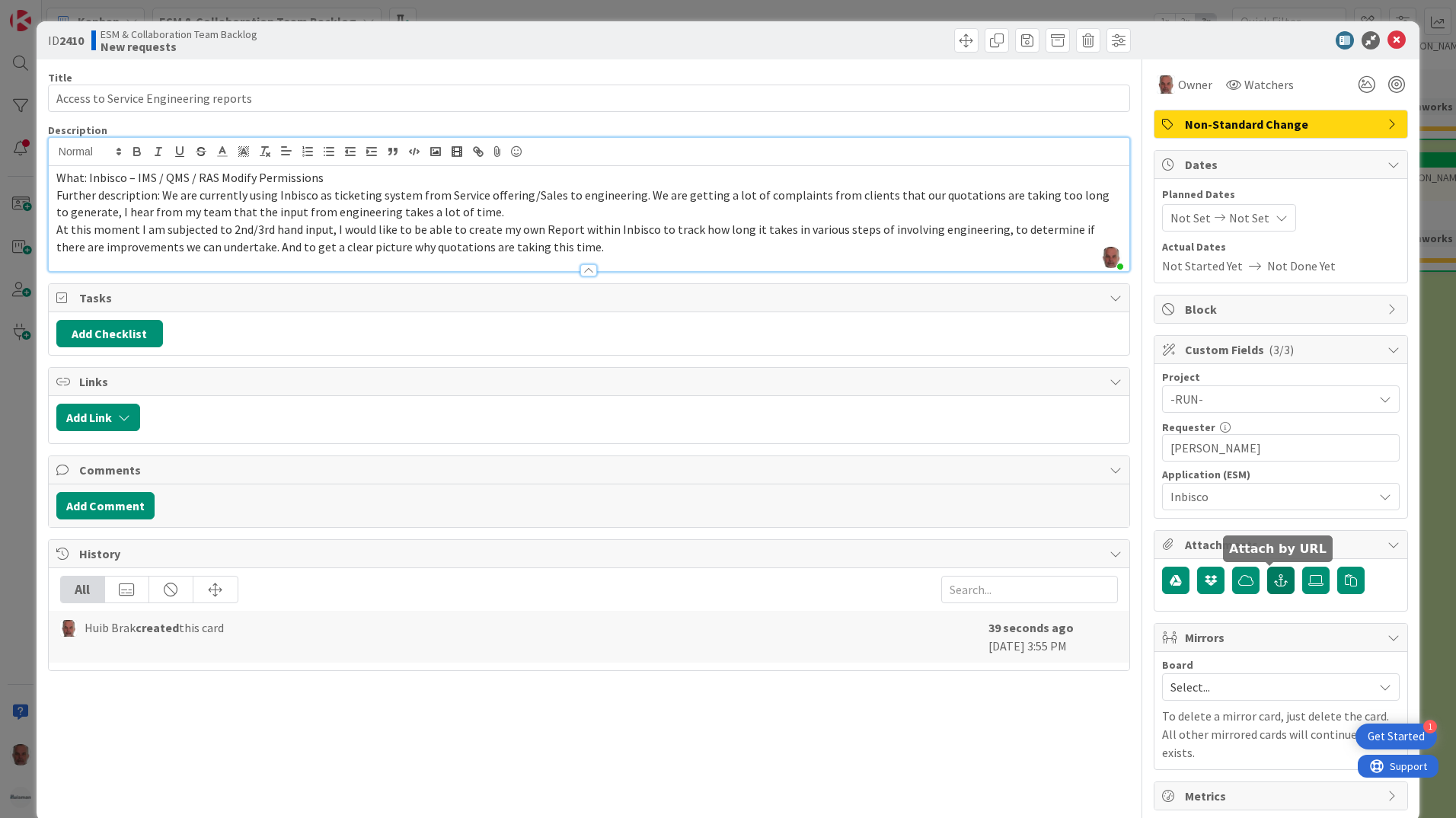
click at [1274, 583] on icon "button" at bounding box center [1281, 580] width 13 height 12
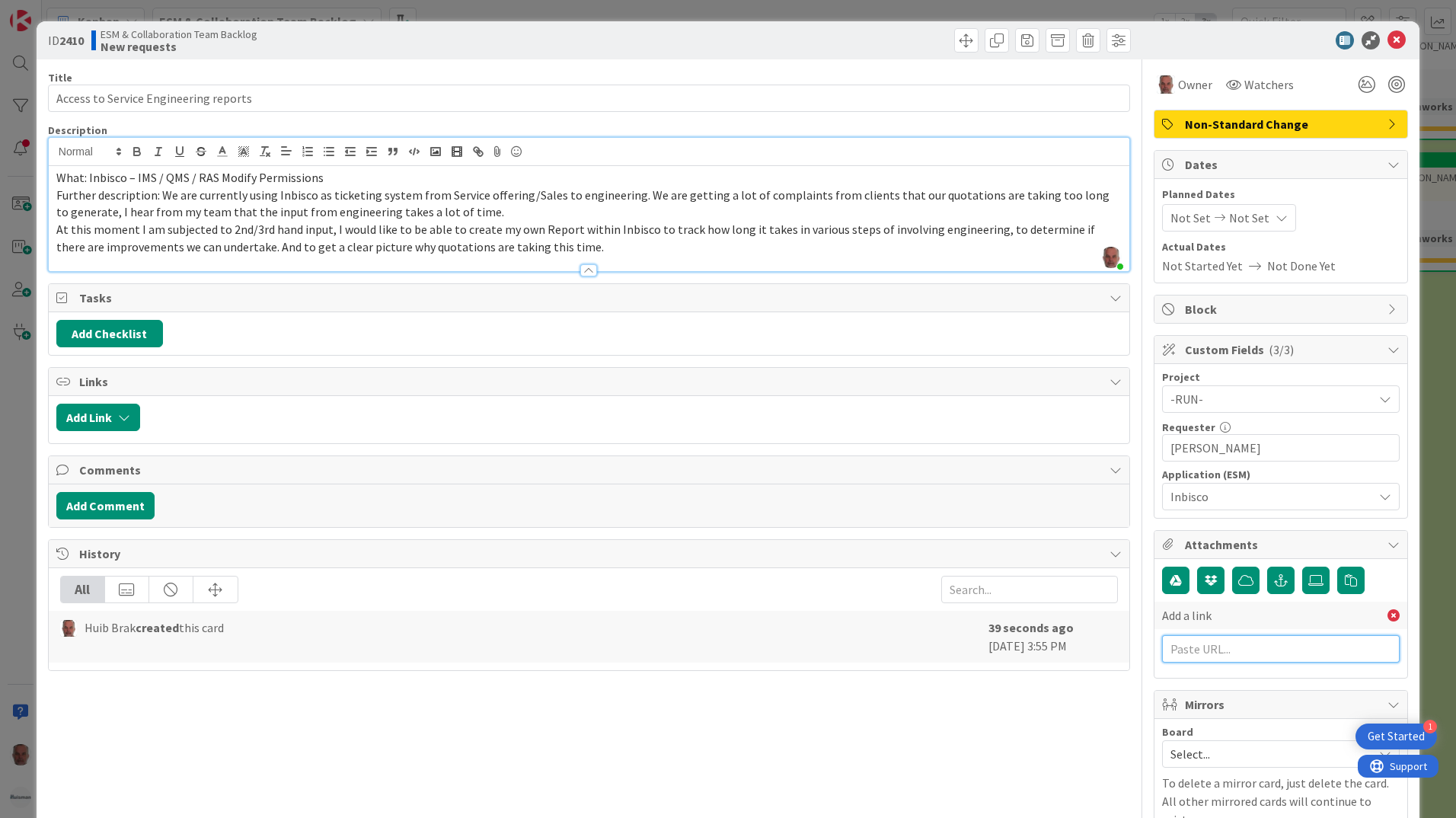
click at [1247, 648] on input "text" at bounding box center [1281, 648] width 238 height 28
paste input "[URL][PERSON_NAME][DOMAIN_NAME]"
type input "[URL][PERSON_NAME][DOMAIN_NAME]"
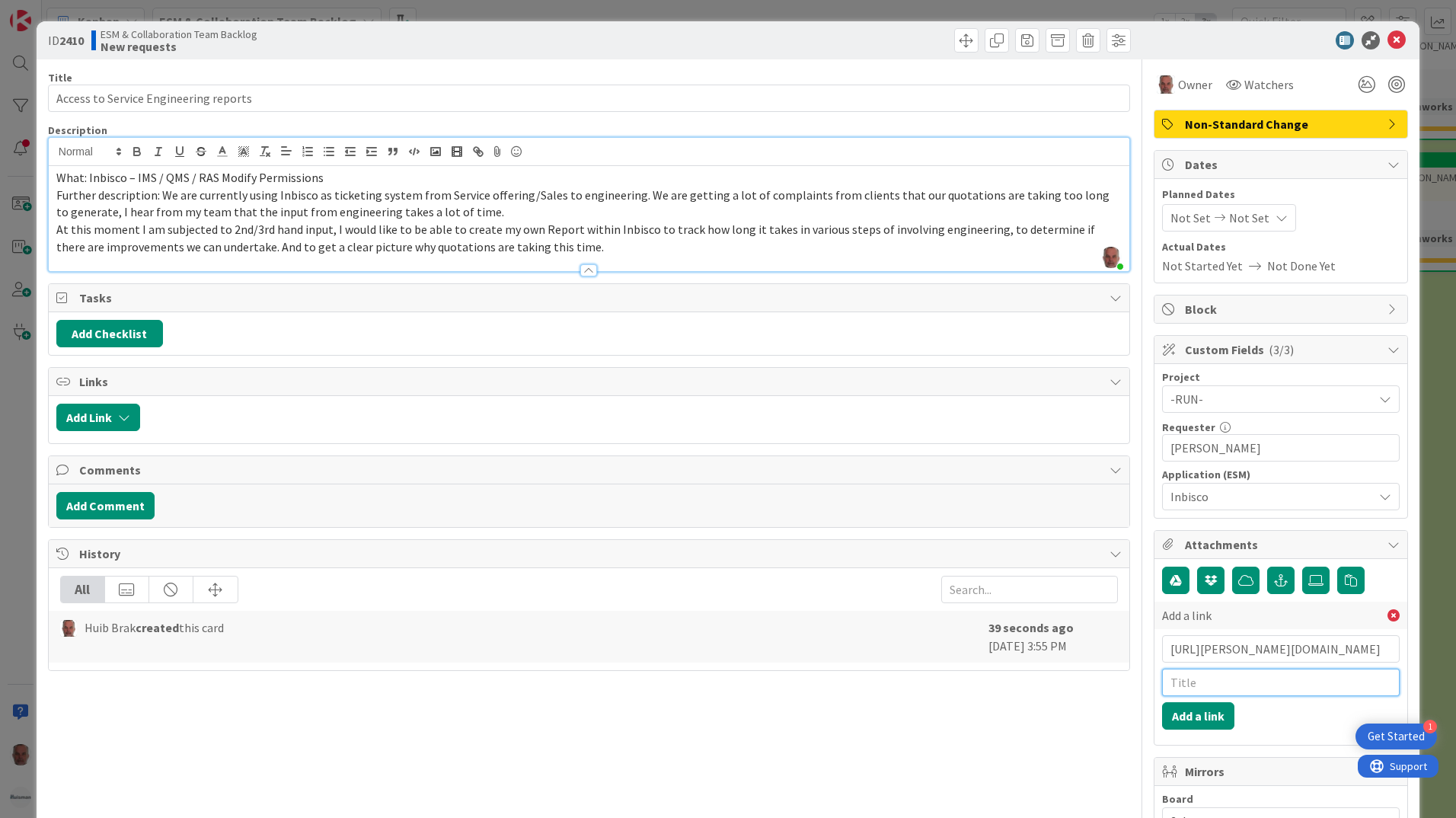
scroll to position [0, 0]
click at [1215, 682] on input "text" at bounding box center [1281, 682] width 238 height 28
type input "BMC WO"
click at [1196, 713] on button "Add a link" at bounding box center [1199, 715] width 72 height 28
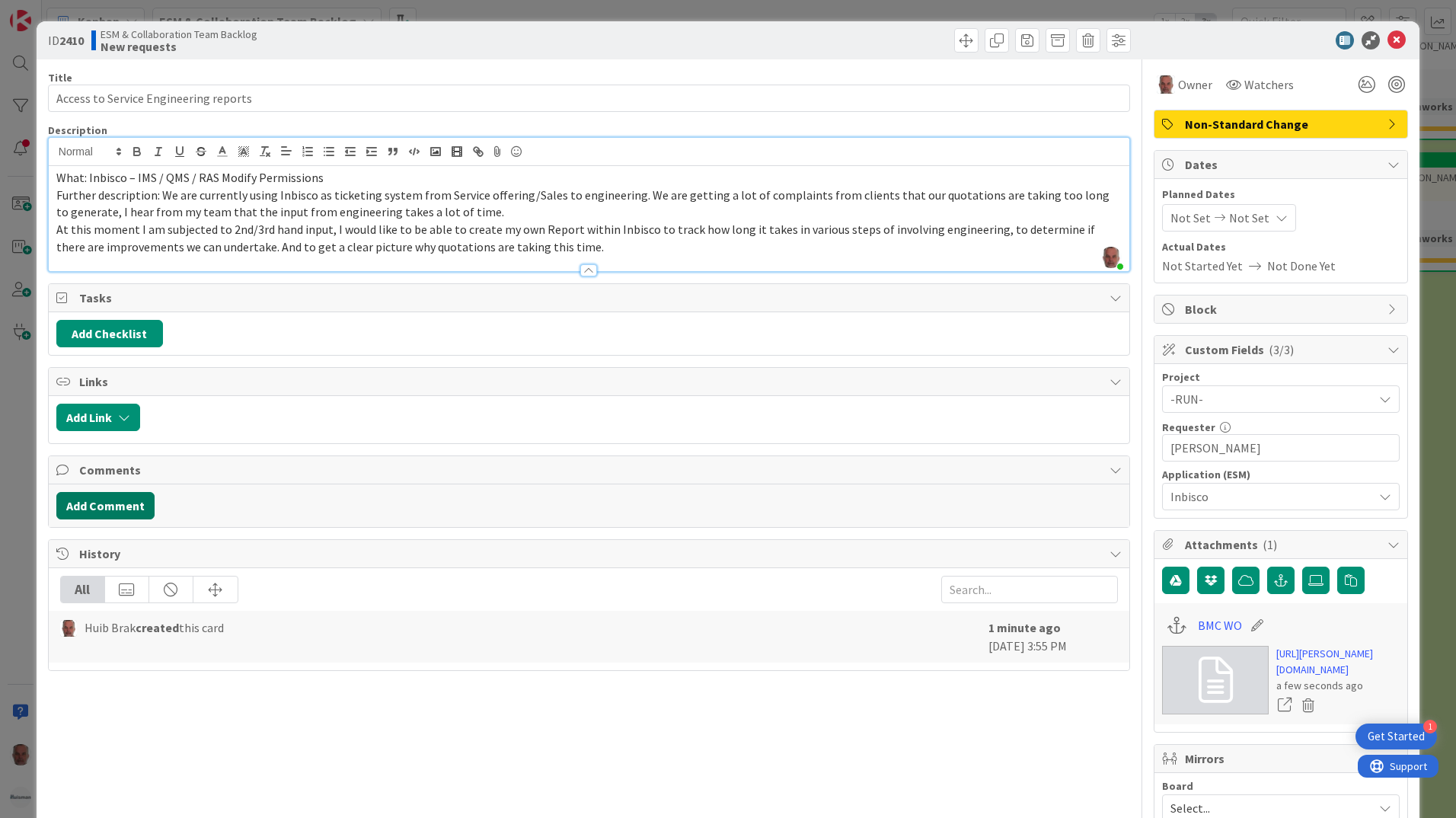
click at [89, 505] on button "Add Comment" at bounding box center [105, 505] width 98 height 28
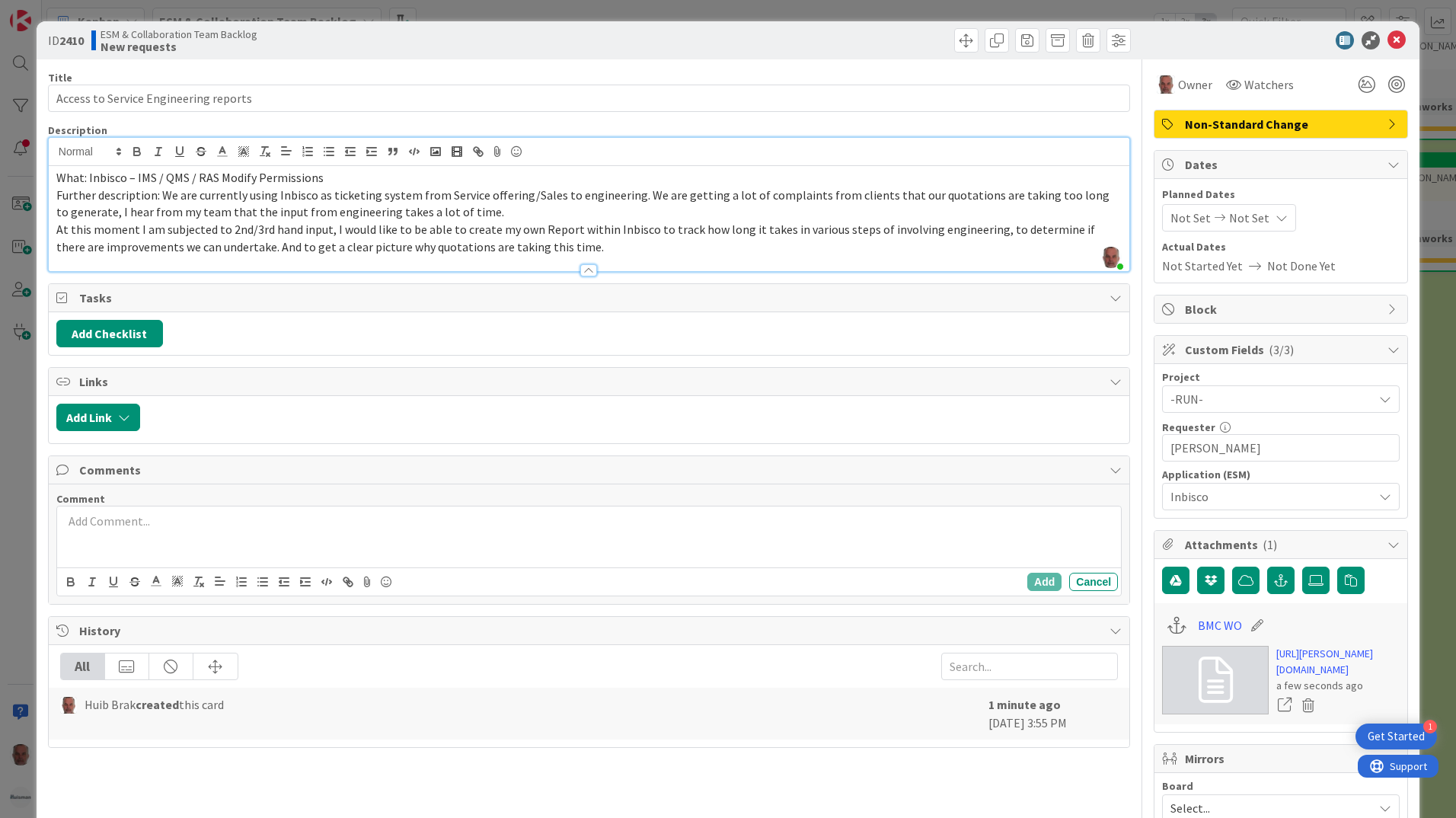
click at [190, 529] on p at bounding box center [589, 520] width 1052 height 18
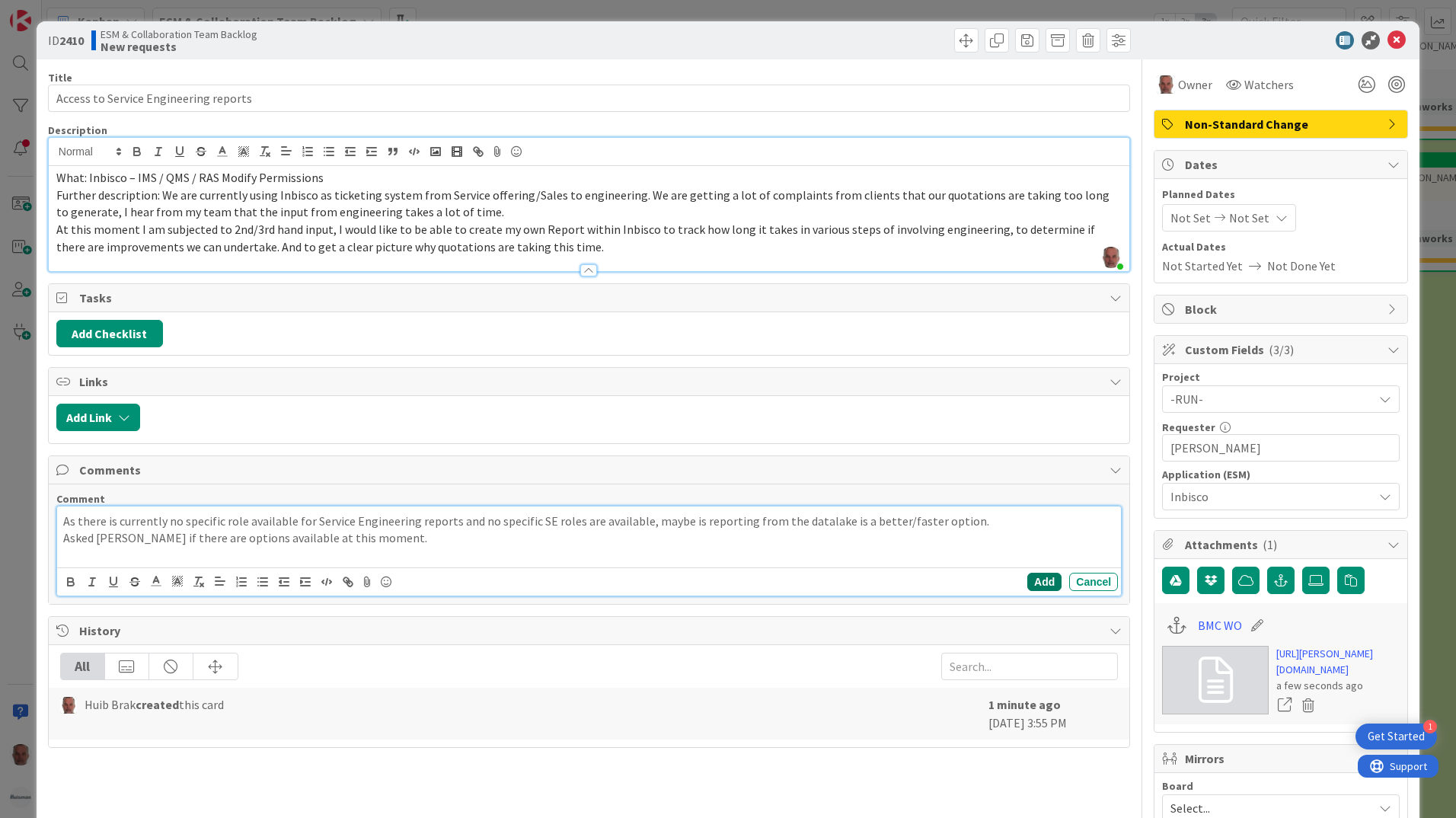
click at [1032, 583] on button "Add" at bounding box center [1045, 582] width 34 height 18
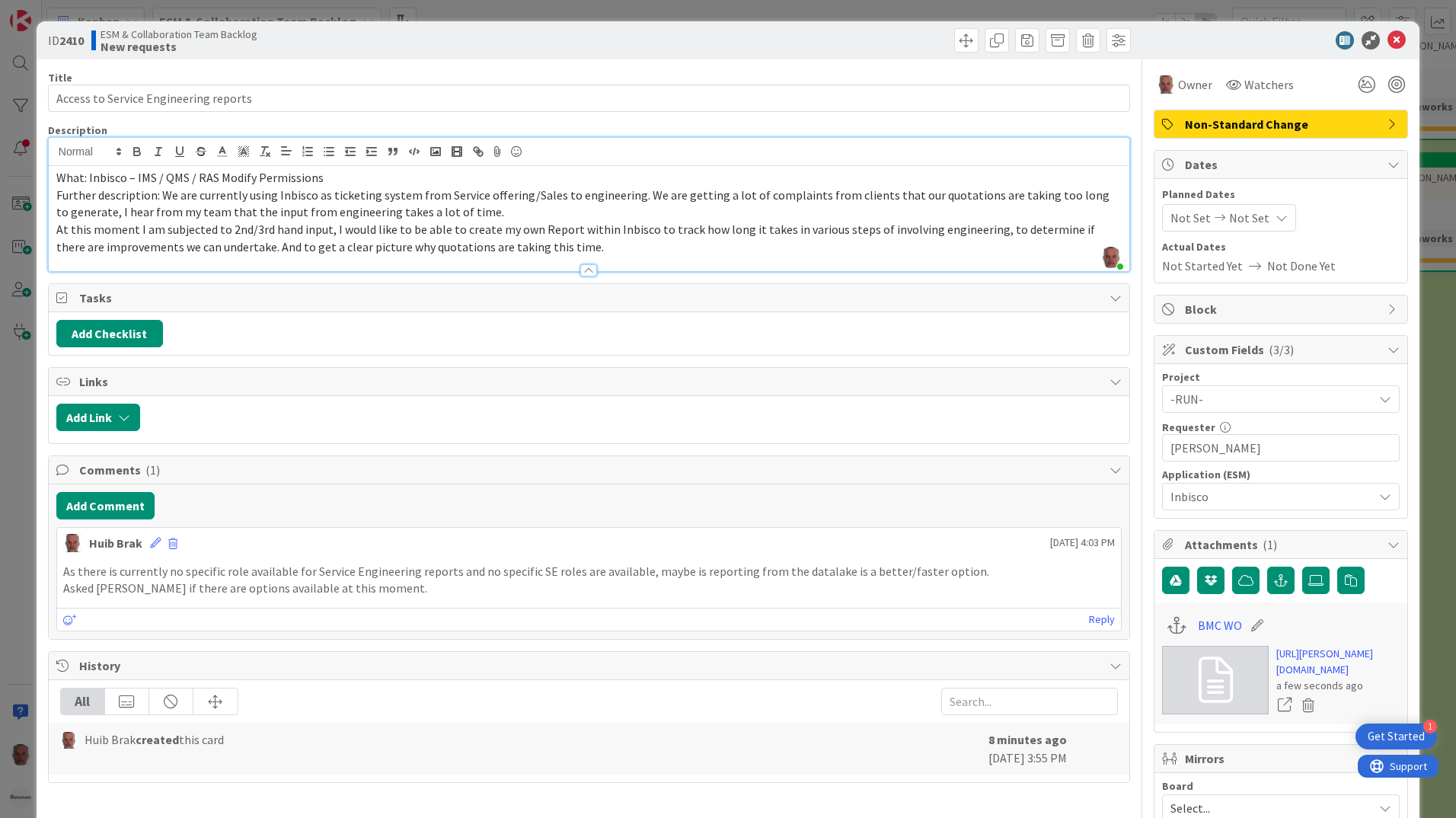
drag, startPoint x: 1391, startPoint y: 30, endPoint x: 1218, endPoint y: 127, distance: 198.3
click at [1391, 31] on div "ID 2410 ESM & Collaboration Team Backlog New requests" at bounding box center [728, 40] width 1383 height 38
click at [1390, 35] on icon at bounding box center [1397, 40] width 19 height 18
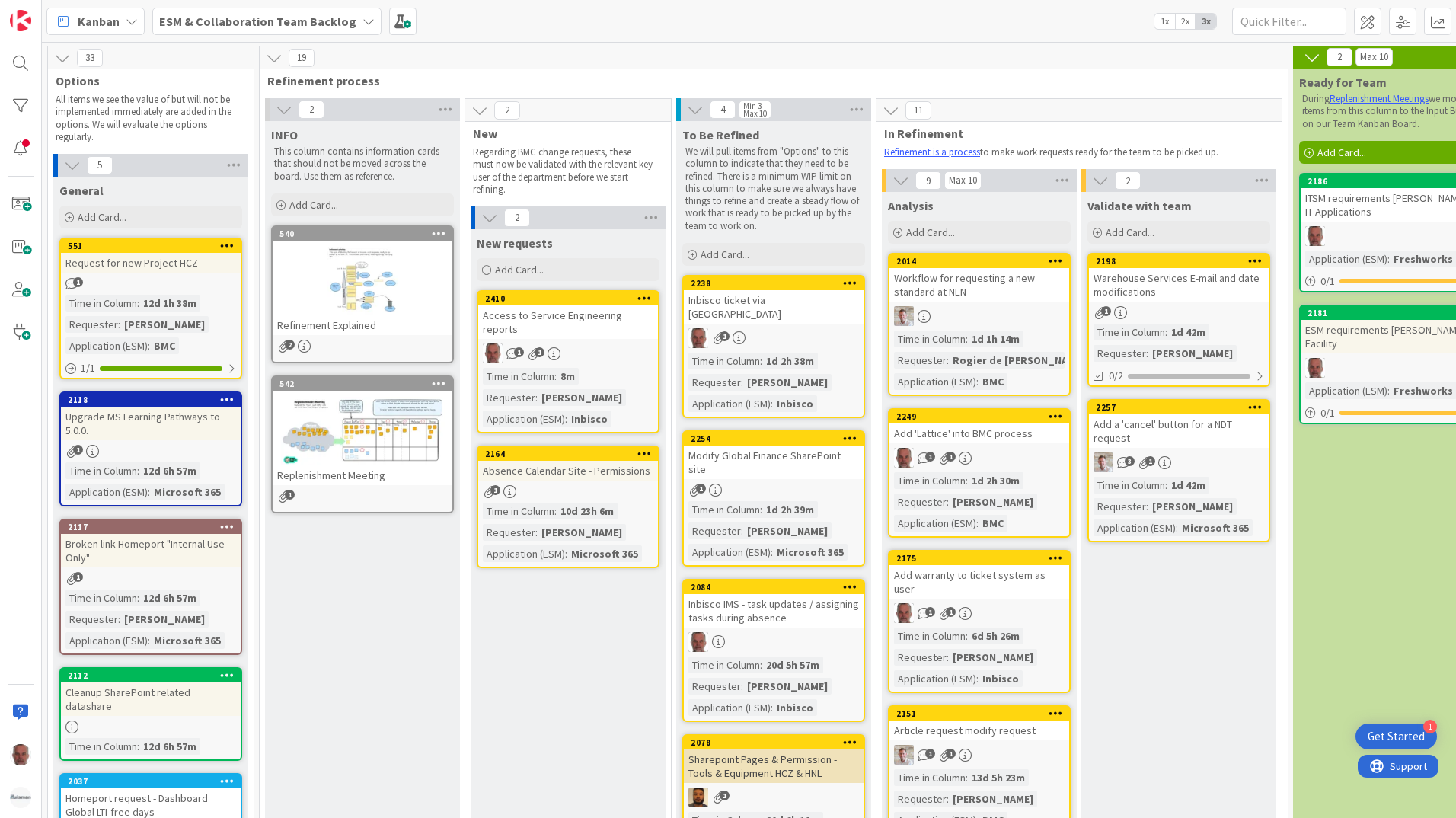
click at [1018, 438] on div "Add 'Lattice' into BMC process" at bounding box center [980, 433] width 180 height 20
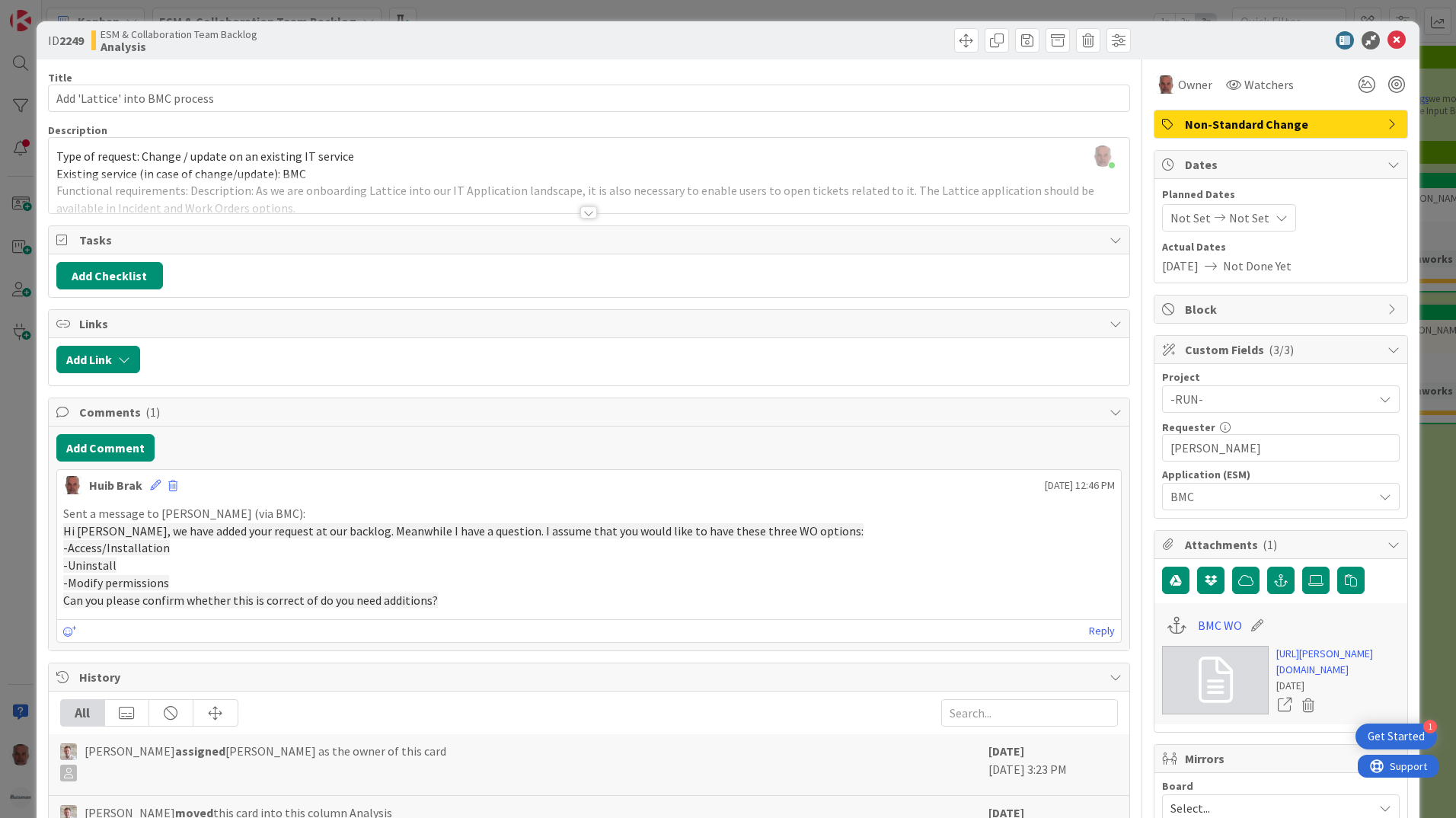
click at [134, 180] on div at bounding box center [589, 193] width 1081 height 39
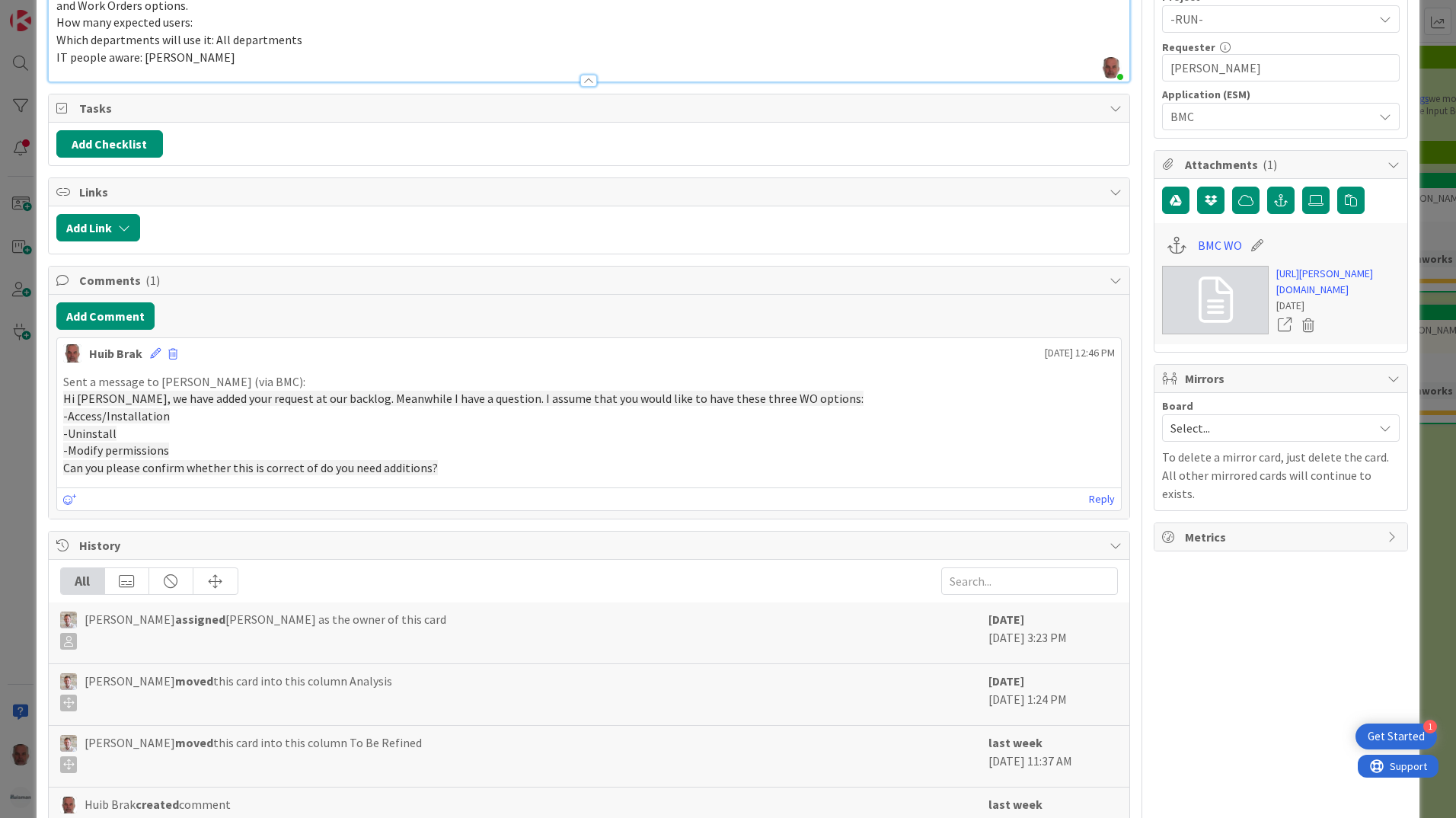
scroll to position [372, 0]
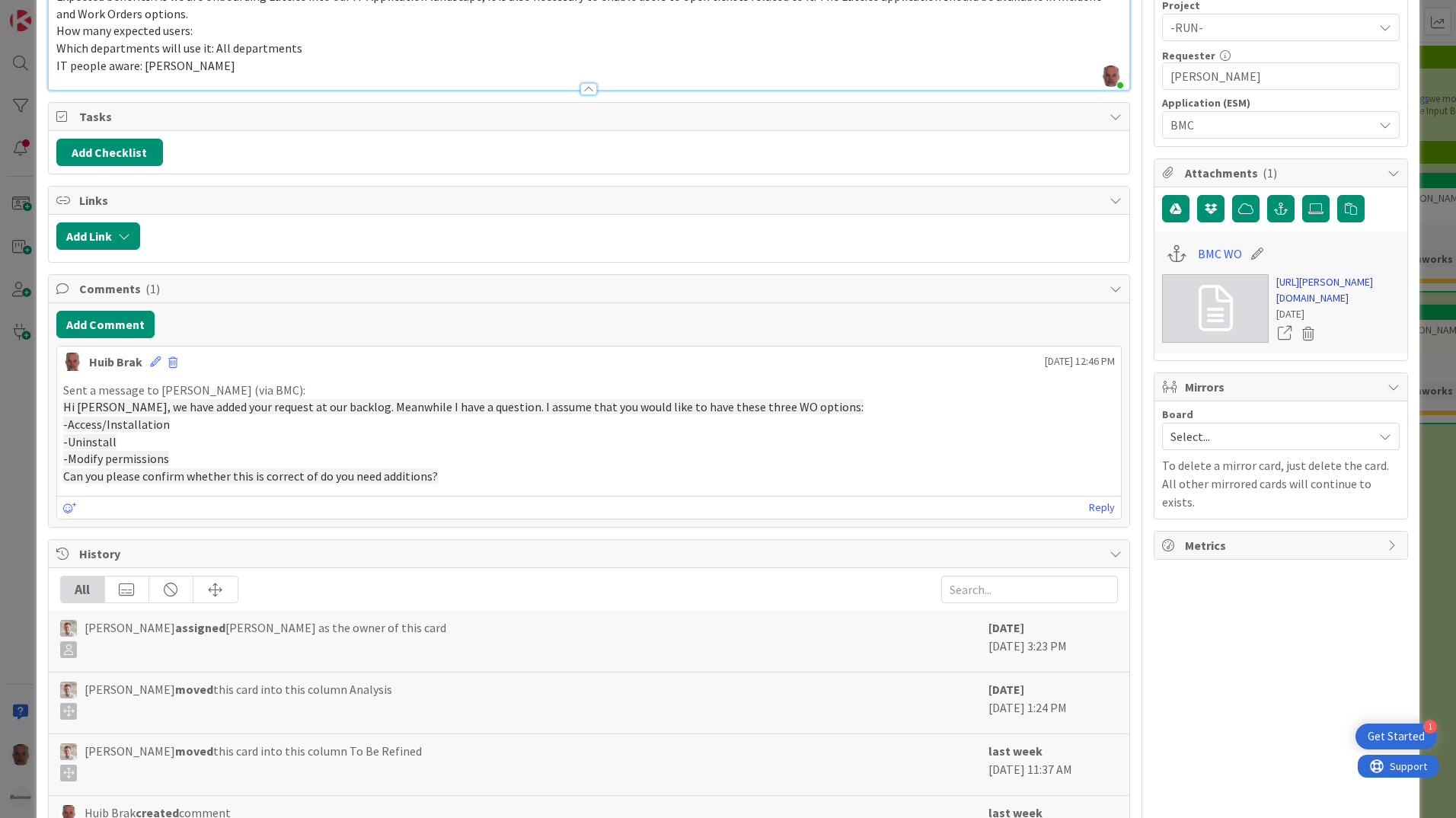
click at [1298, 306] on link "[URL][PERSON_NAME][DOMAIN_NAME]" at bounding box center [1338, 290] width 124 height 32
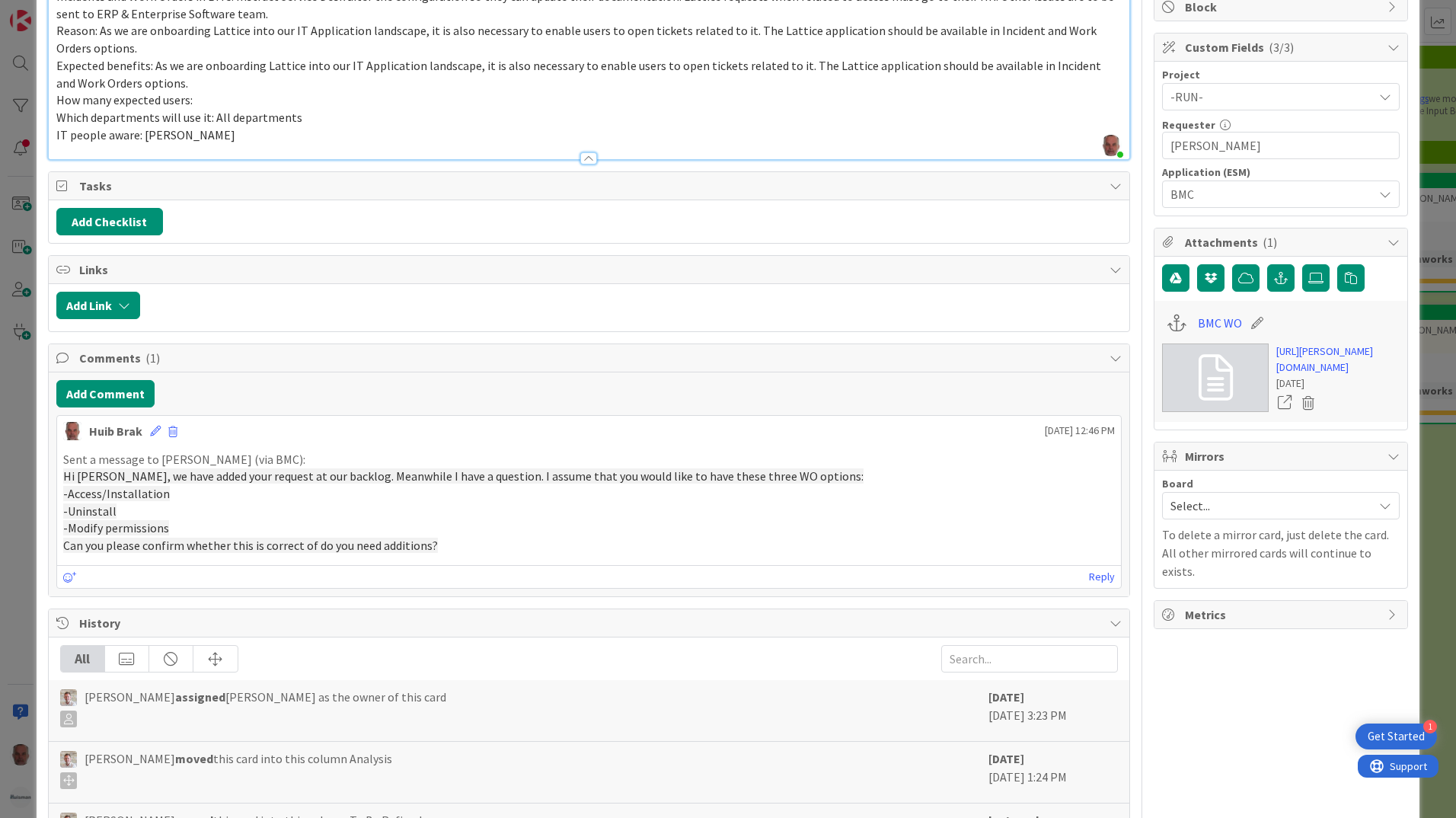
scroll to position [295, 0]
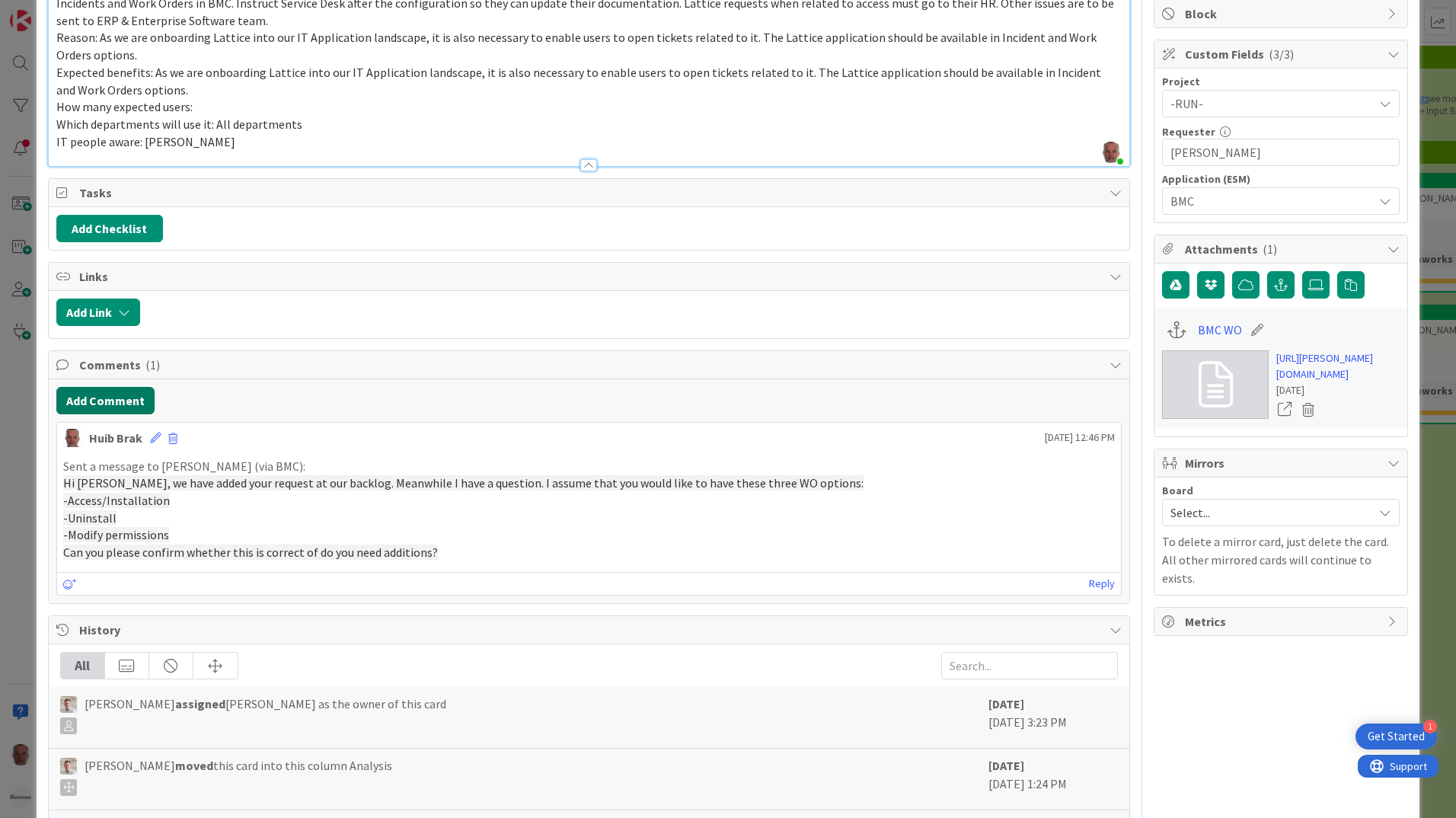
click at [118, 398] on button "Add Comment" at bounding box center [105, 400] width 98 height 28
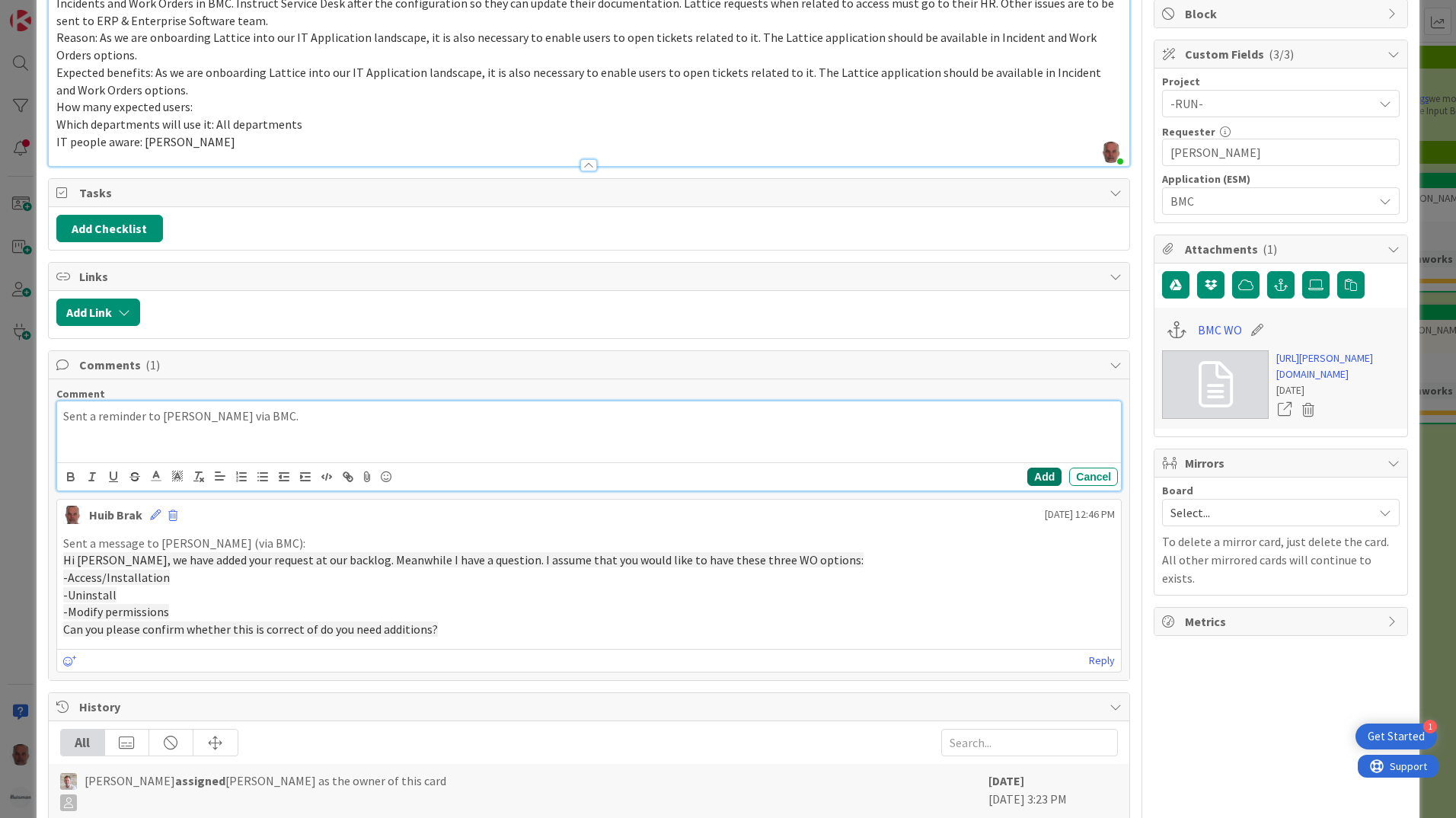
drag, startPoint x: 1036, startPoint y: 475, endPoint x: 1019, endPoint y: 483, distance: 18.8
click at [1035, 478] on button "Add" at bounding box center [1045, 477] width 34 height 18
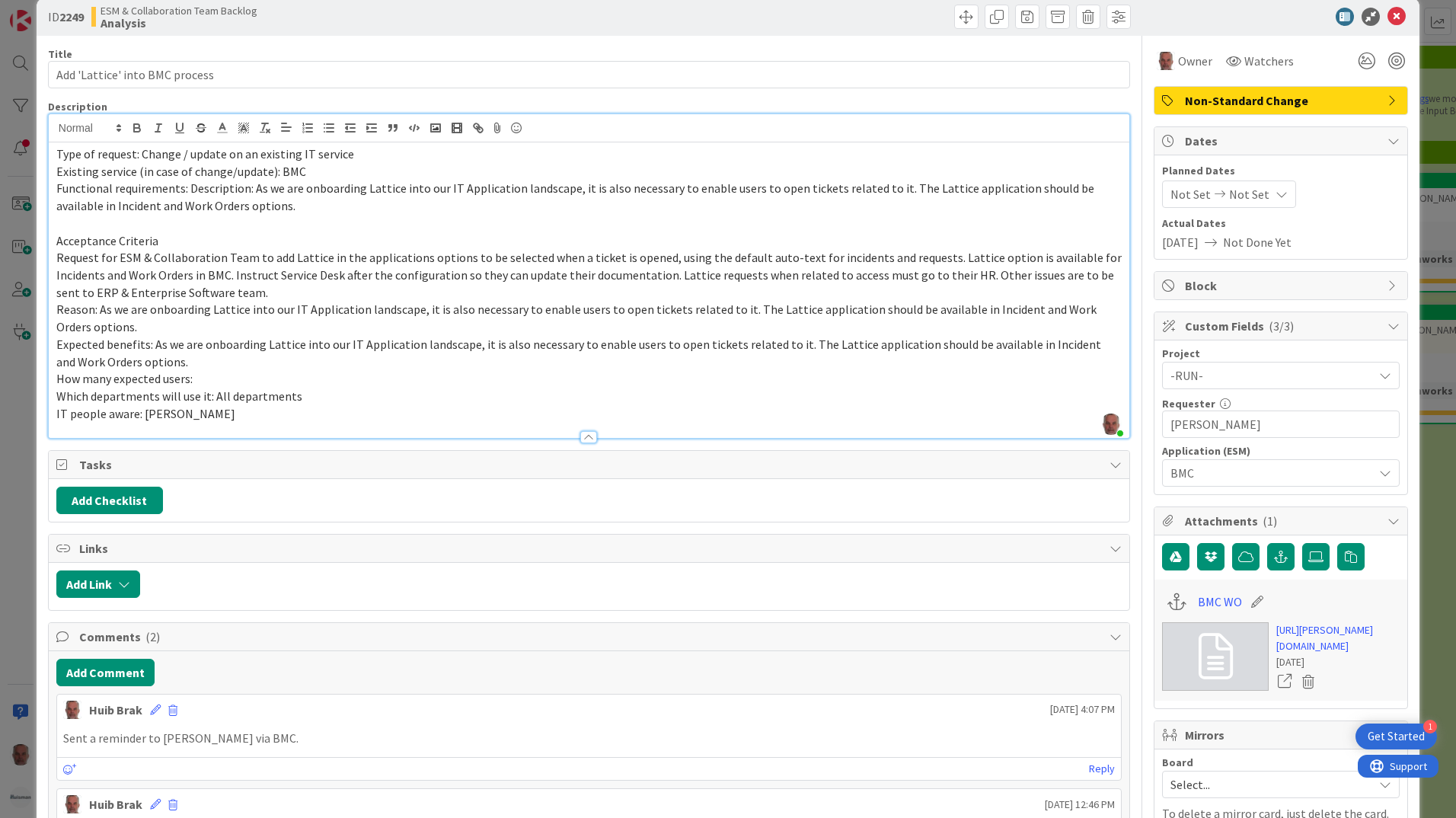
scroll to position [0, 0]
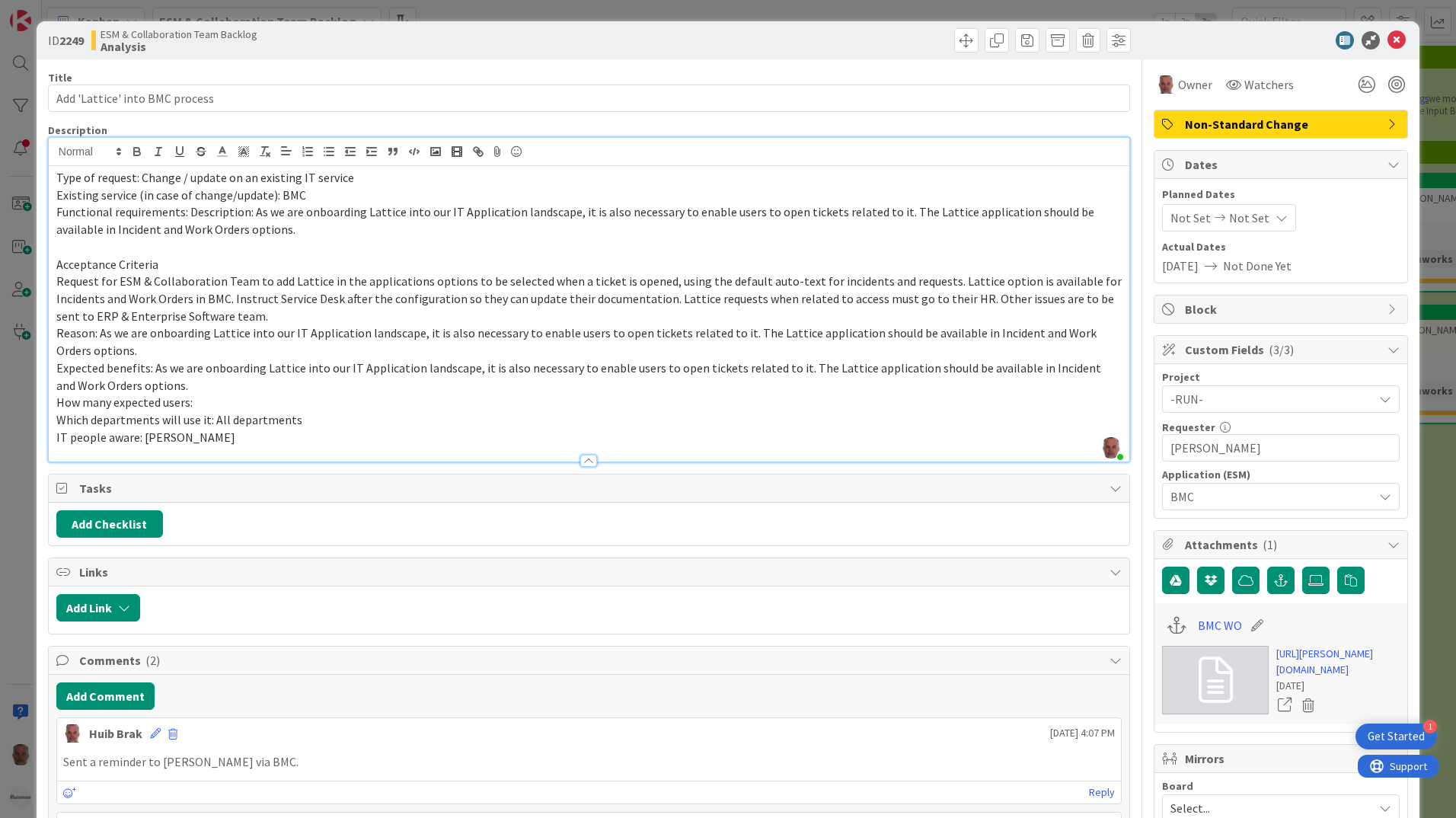
click at [27, 567] on div "ID 2249 ESM & Collaboration Team Backlog Analysis Title 30 / 128 Add 'Lattice' …" at bounding box center [728, 409] width 1456 height 818
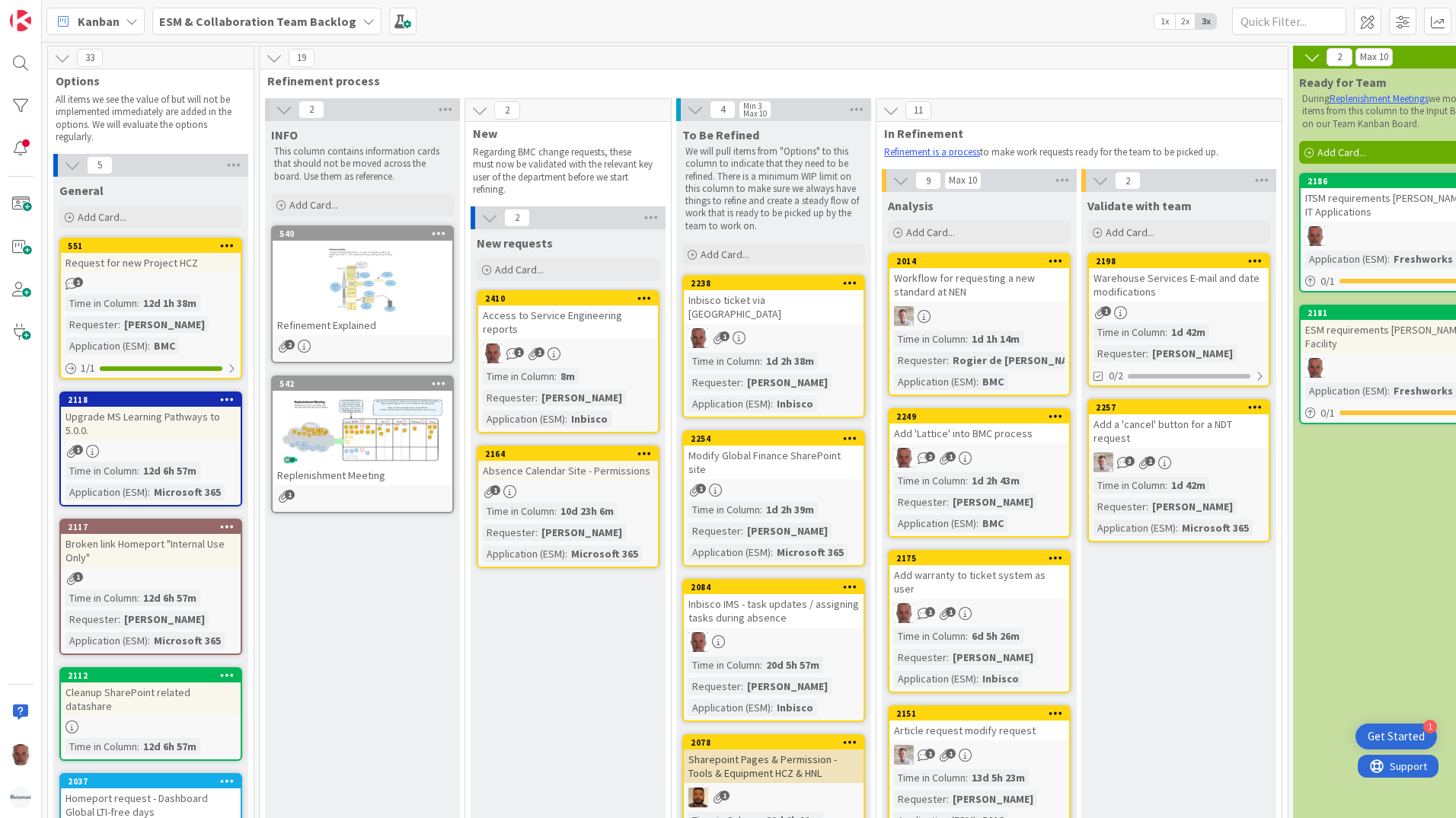
click at [795, 594] on div "Inbisco IMS - task updates / assigning tasks during absence" at bounding box center [774, 610] width 180 height 34
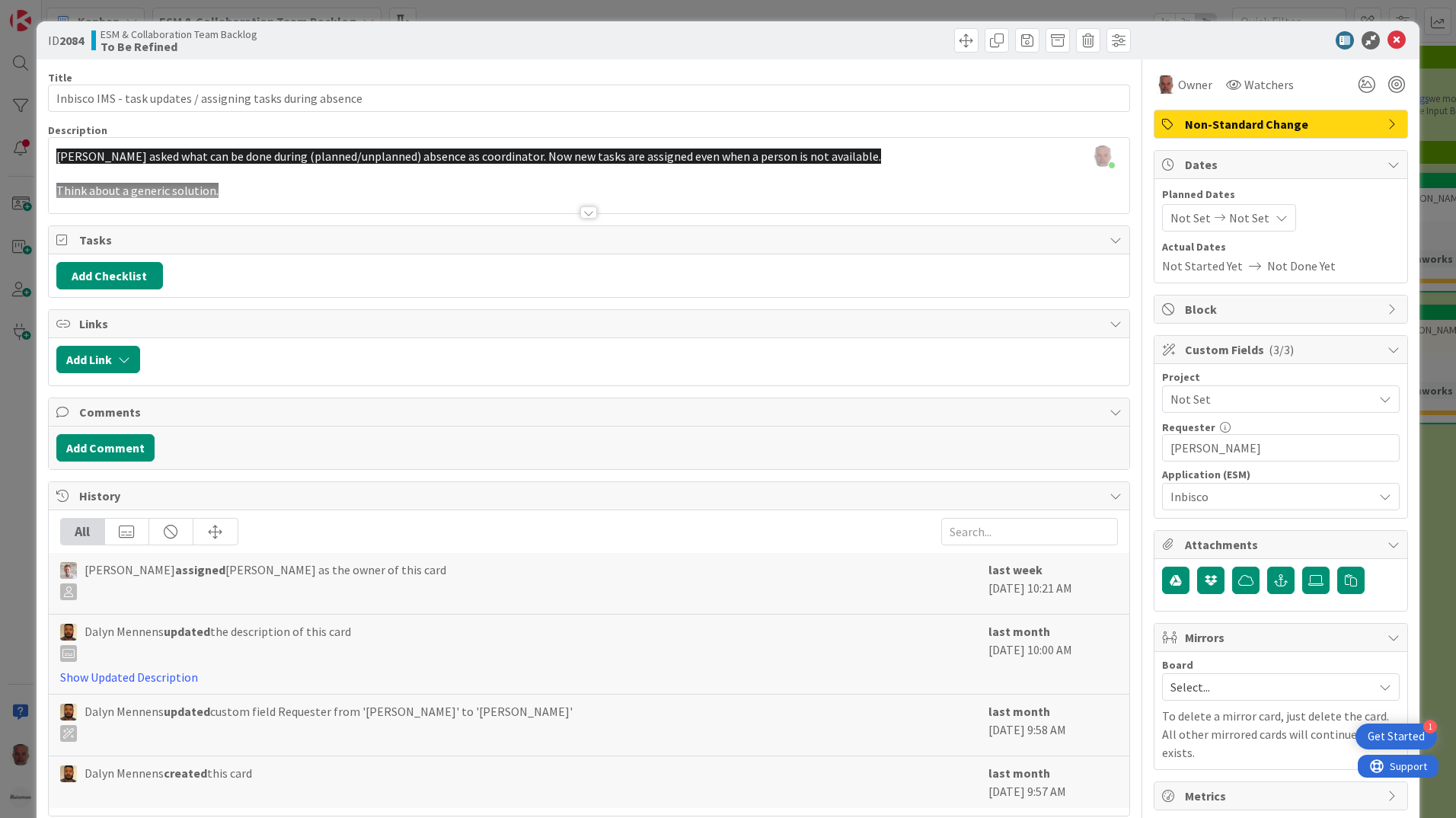
click at [15, 544] on div "ID 2084 ESM & Collaboration Team Backlog To Be Refined Title 59 / 128 Inbisco I…" at bounding box center [728, 409] width 1456 height 818
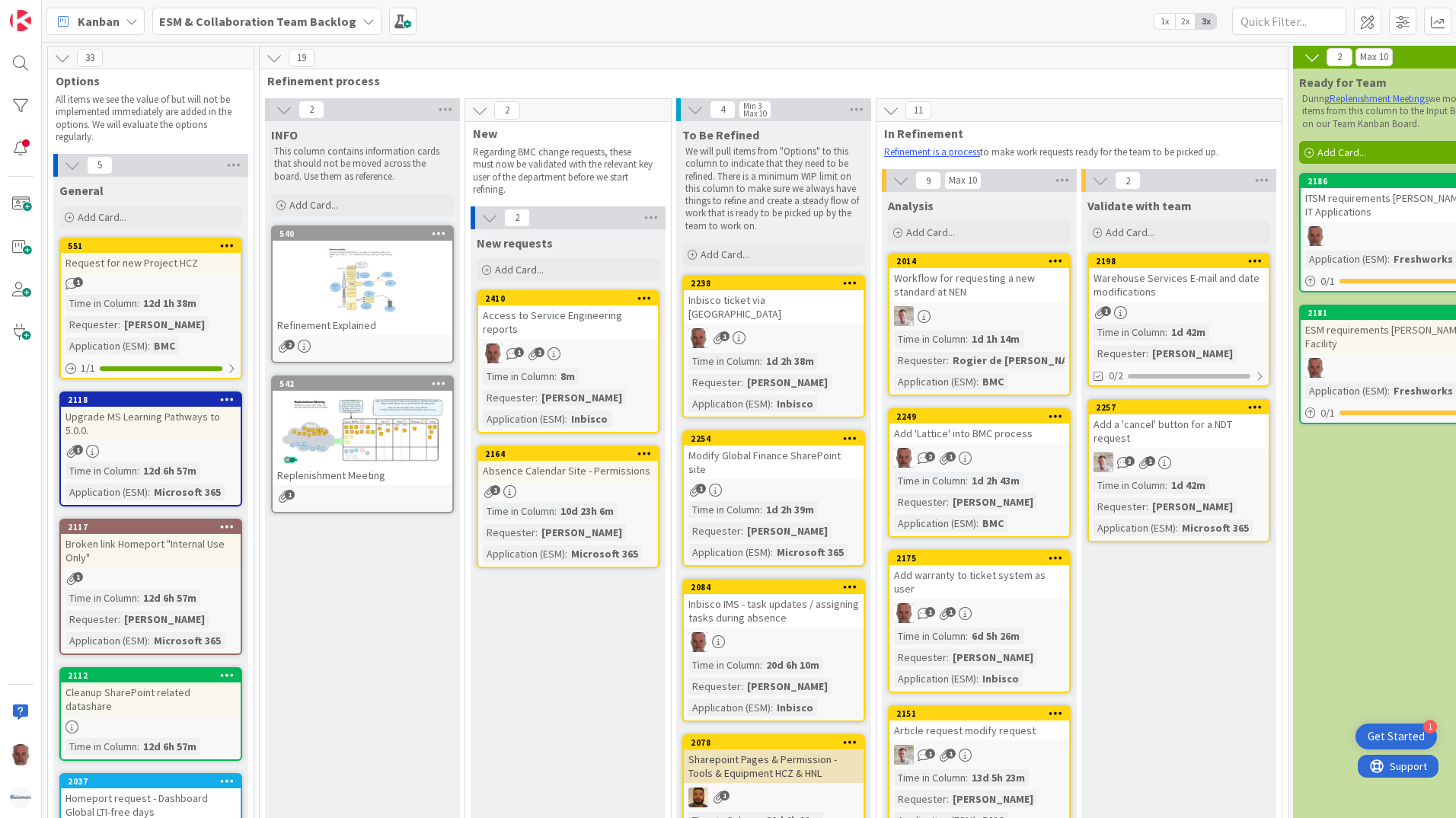
scroll to position [77, 0]
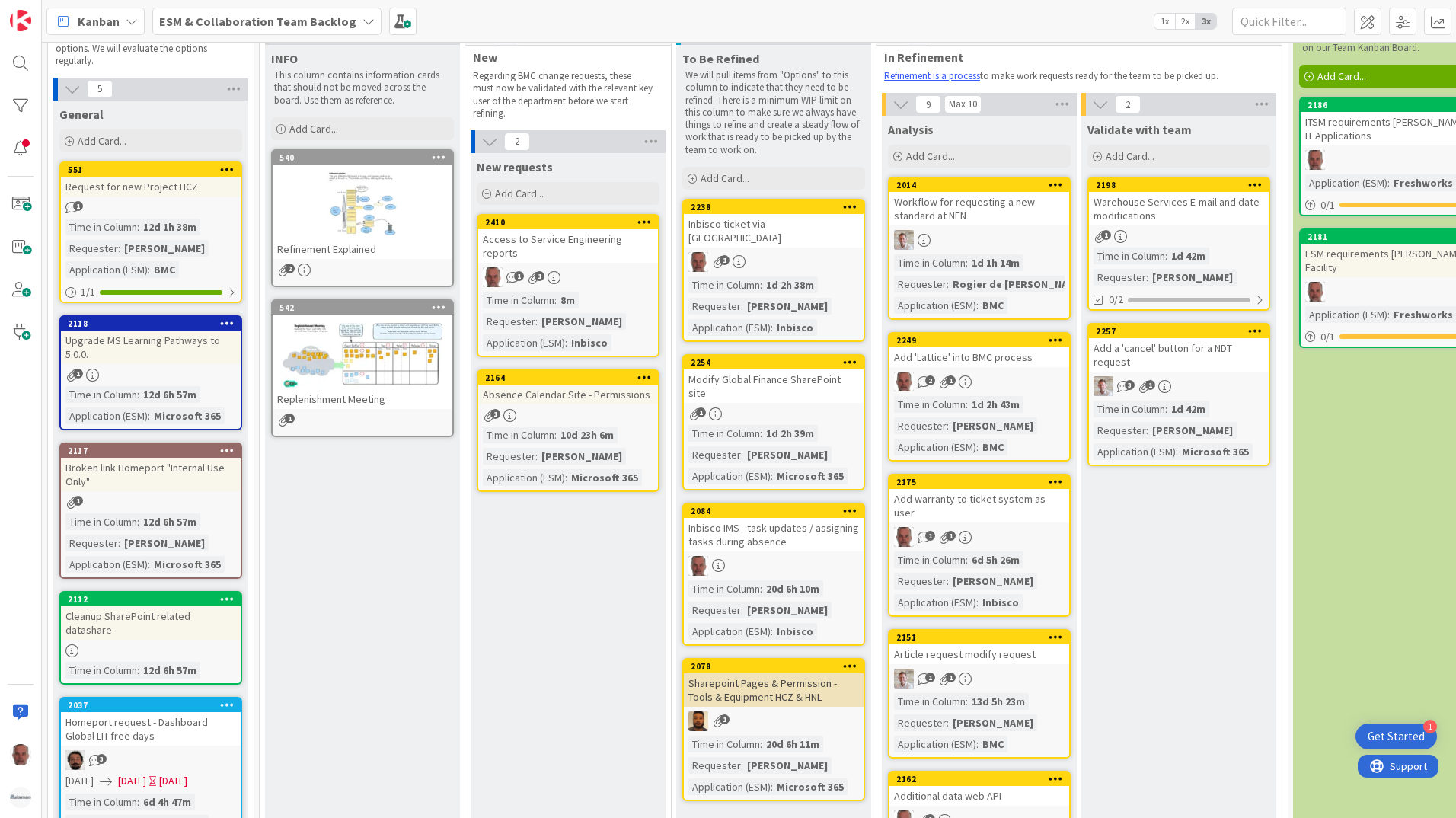
click at [1035, 528] on div "1 1" at bounding box center [980, 537] width 180 height 20
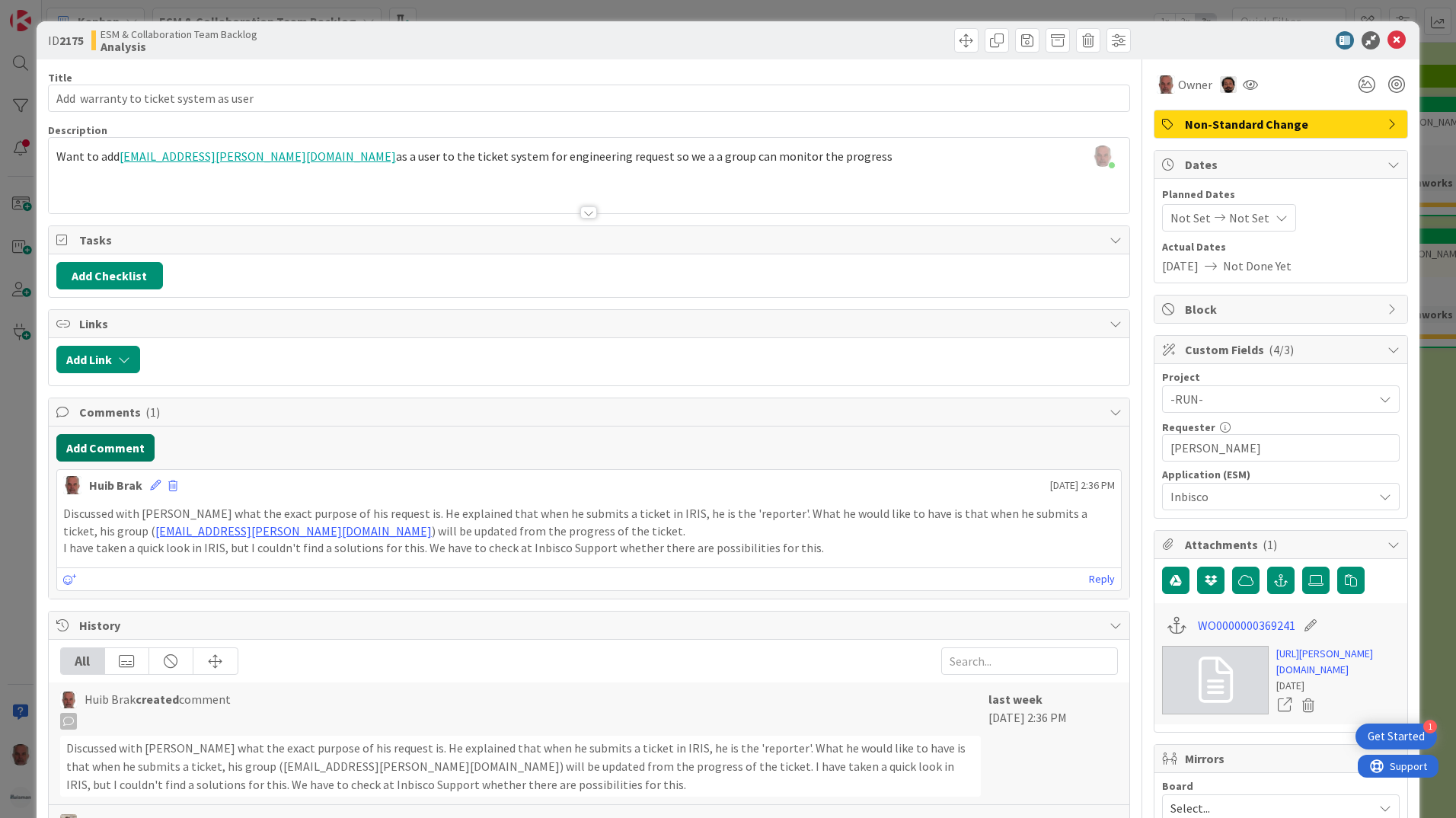
click at [117, 442] on button "Add Comment" at bounding box center [105, 447] width 98 height 28
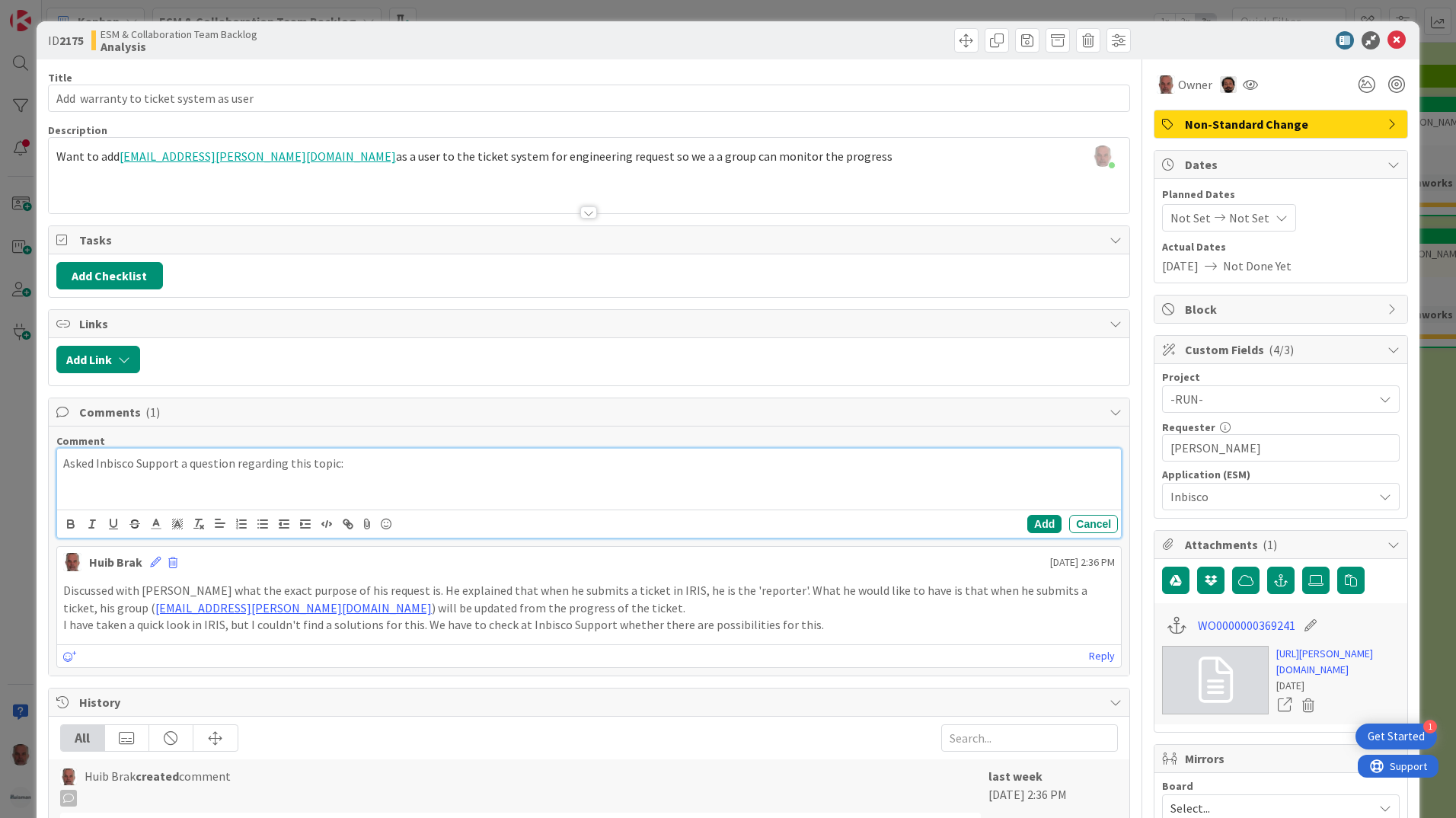
click at [126, 490] on div "Asked Inbisco Support a question regarding this topic:" at bounding box center [589, 478] width 1064 height 61
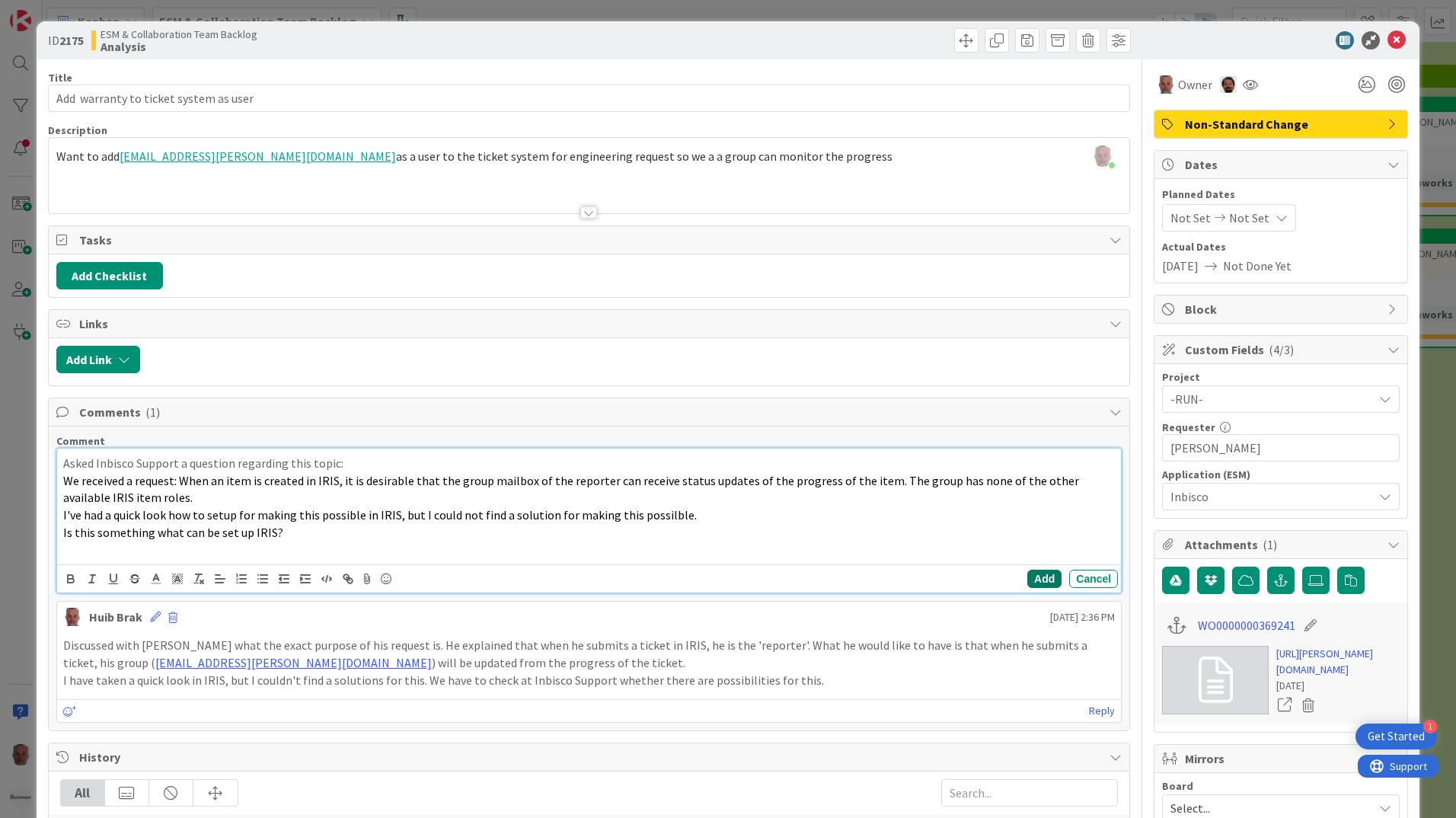
click at [1028, 578] on button "Add" at bounding box center [1045, 578] width 34 height 18
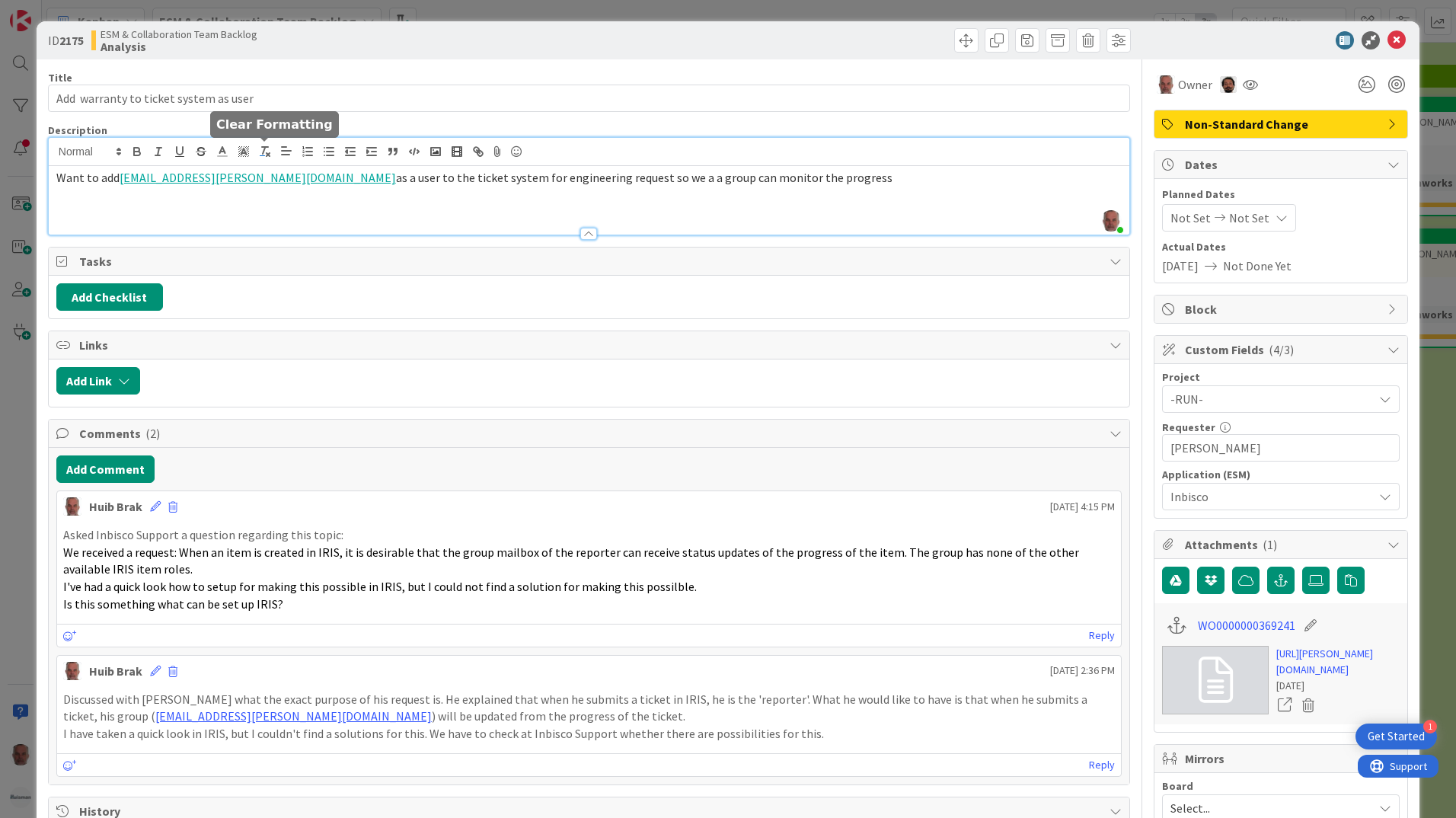
click at [257, 157] on div "[PERSON_NAME] joined 4 m ago Want to add [EMAIL_ADDRESS][PERSON_NAME][DOMAIN_NA…" at bounding box center [589, 186] width 1081 height 97
drag, startPoint x: 259, startPoint y: 177, endPoint x: 119, endPoint y: 172, distance: 140.1
click at [119, 172] on p "Want to add [EMAIL_ADDRESS][PERSON_NAME][DOMAIN_NAME] as a user to the ticket s…" at bounding box center [589, 177] width 1066 height 18
copy link "[EMAIL_ADDRESS][PERSON_NAME][DOMAIN_NAME]"
click at [74, 469] on button "Add Comment" at bounding box center [105, 469] width 98 height 28
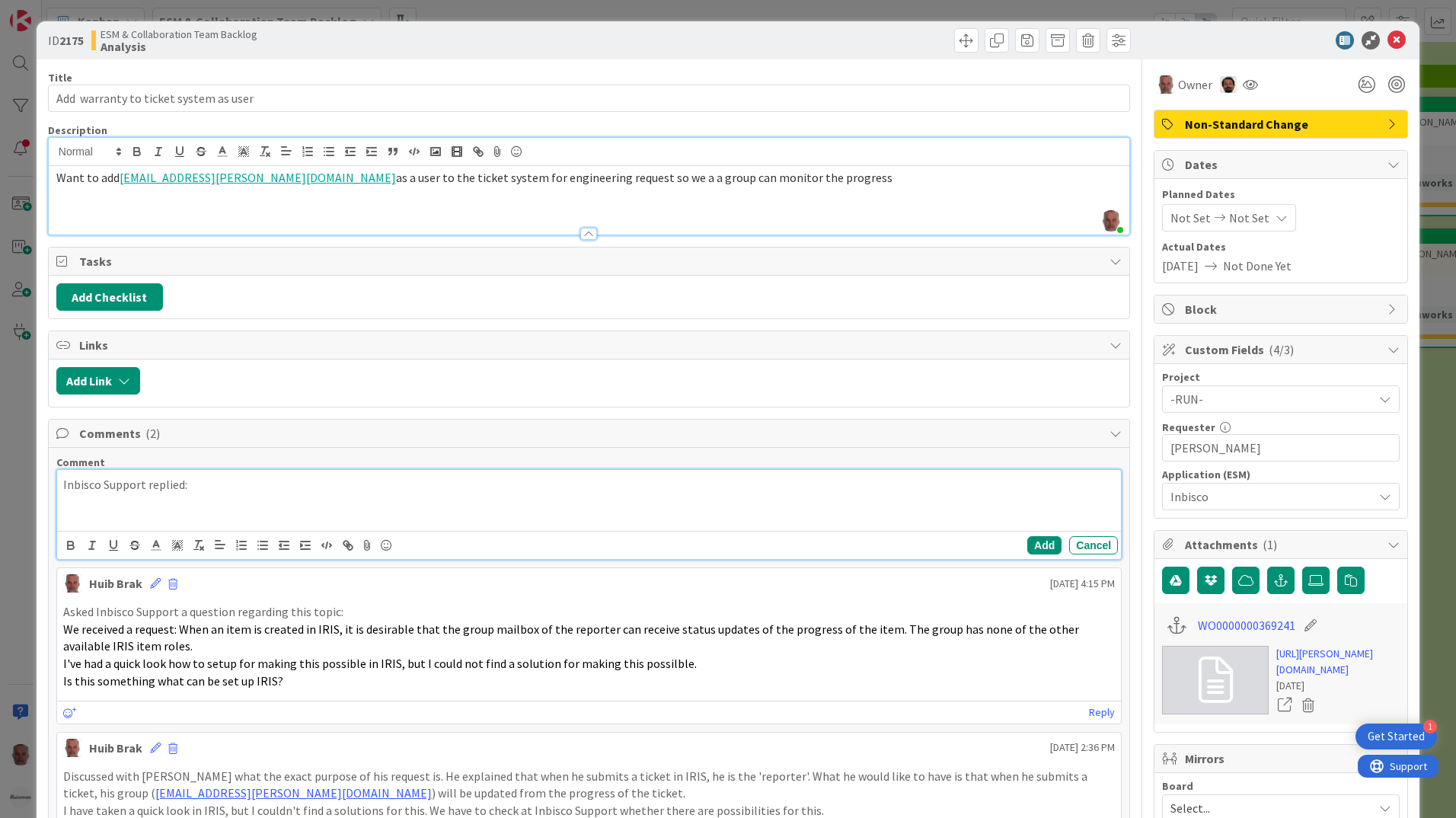
click at [63, 502] on p at bounding box center [589, 502] width 1052 height 18
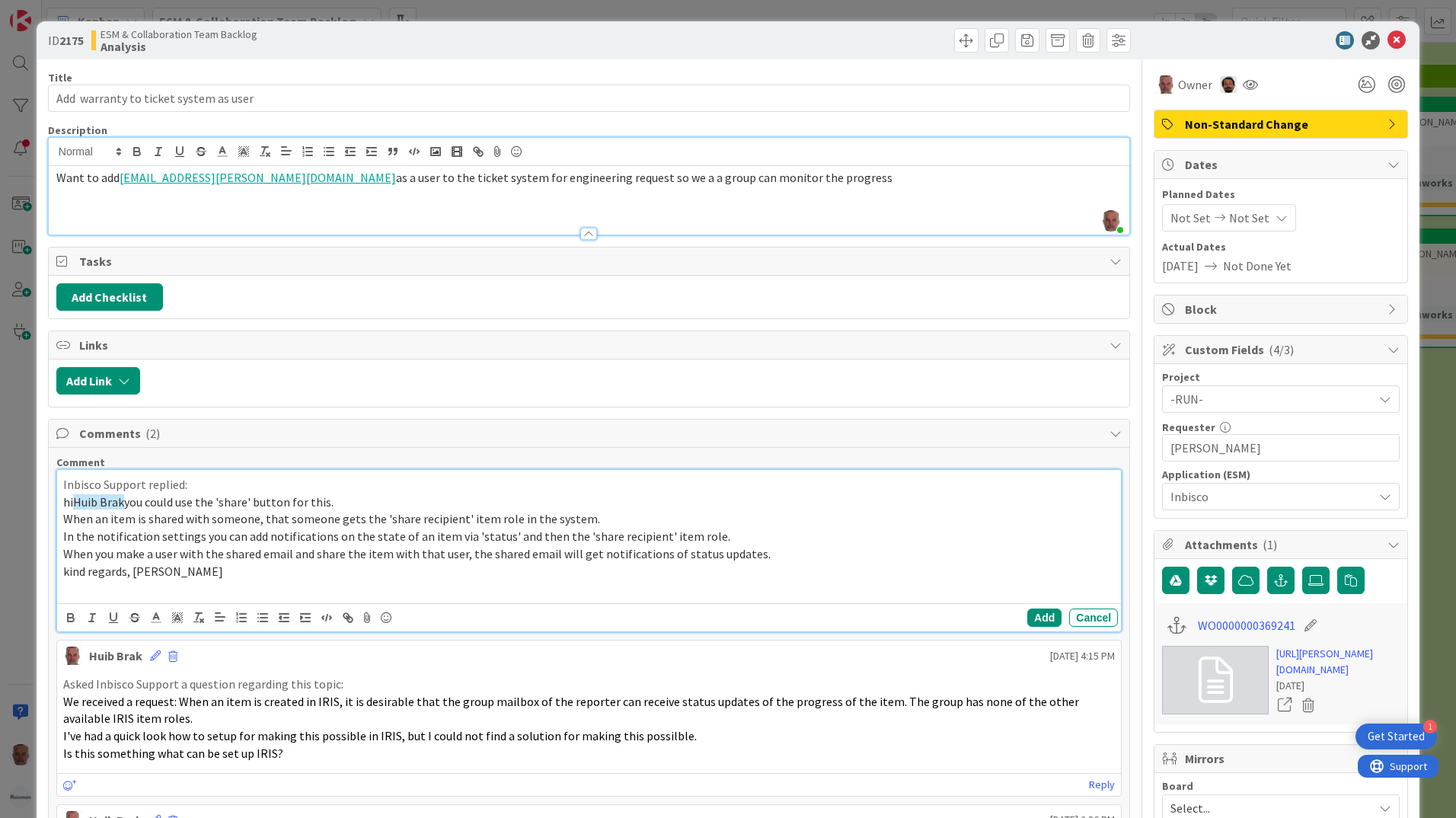
click at [123, 509] on span "Huib Brak" at bounding box center [98, 502] width 51 height 15
click at [1031, 615] on button "Add" at bounding box center [1045, 618] width 34 height 18
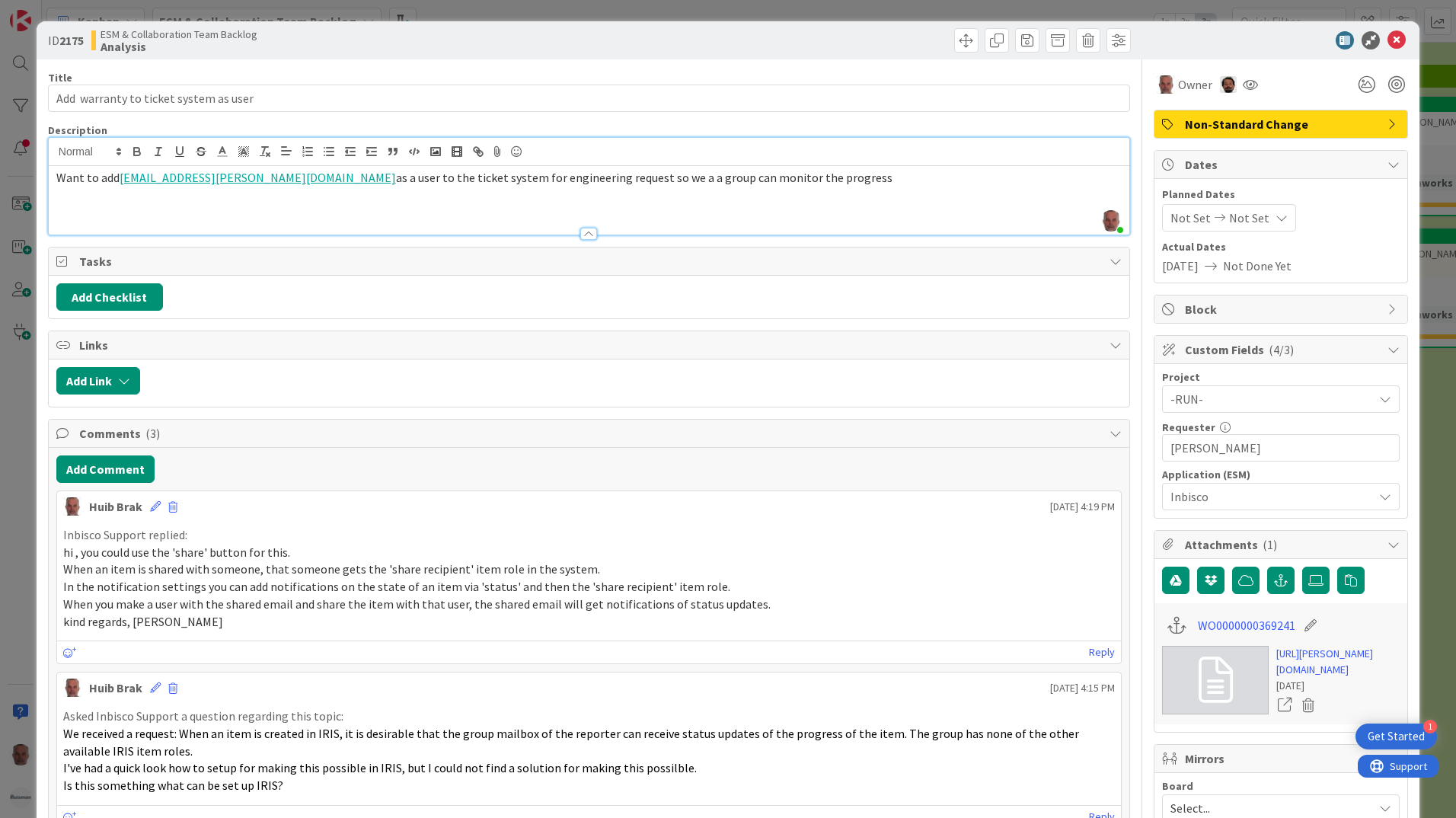
click at [12, 682] on div "ID 2175 ESM & Collaboration Team Backlog Analysis Title 38 / 128 Add warranty t…" at bounding box center [728, 409] width 1456 height 818
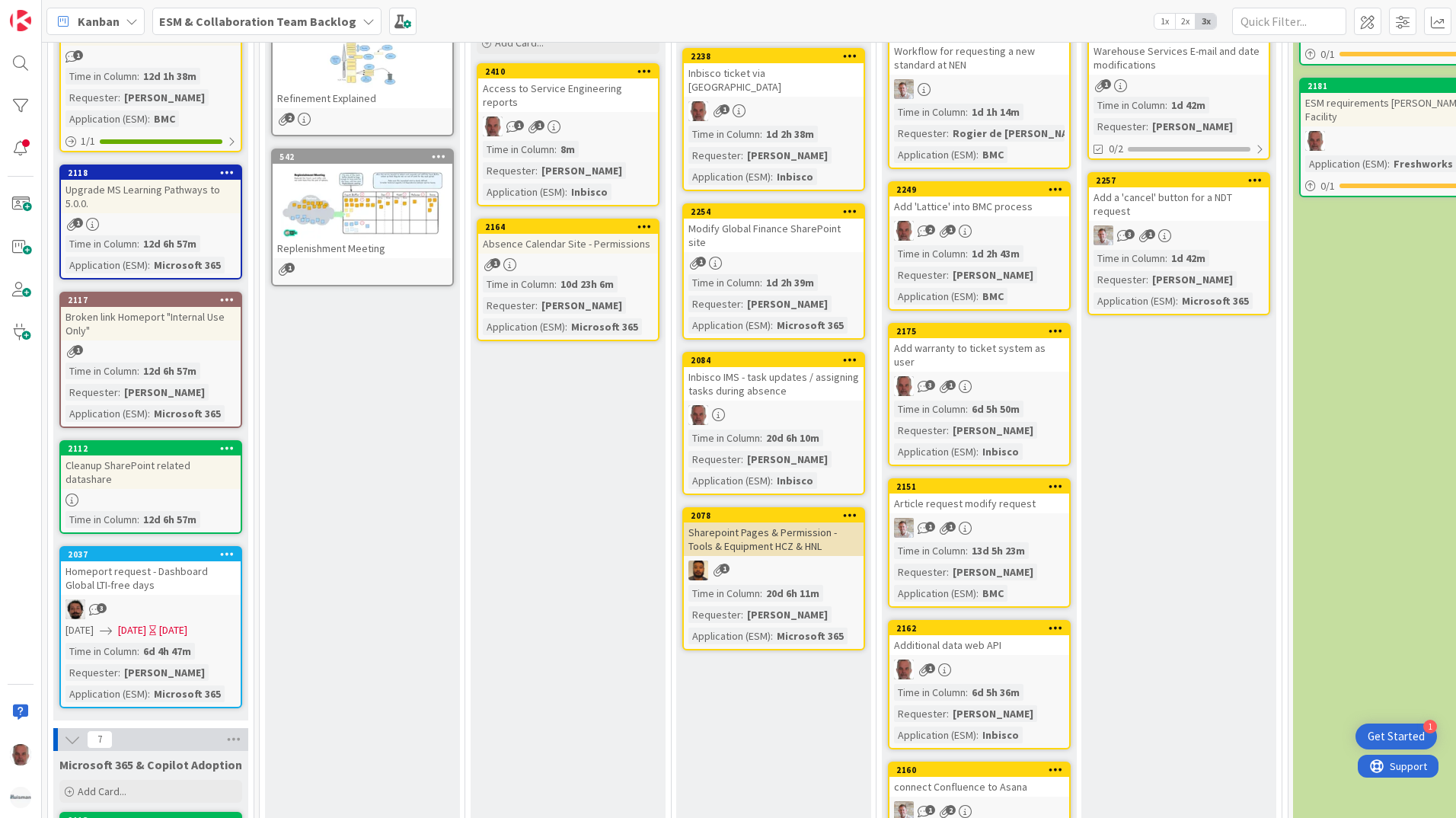
scroll to position [229, 0]
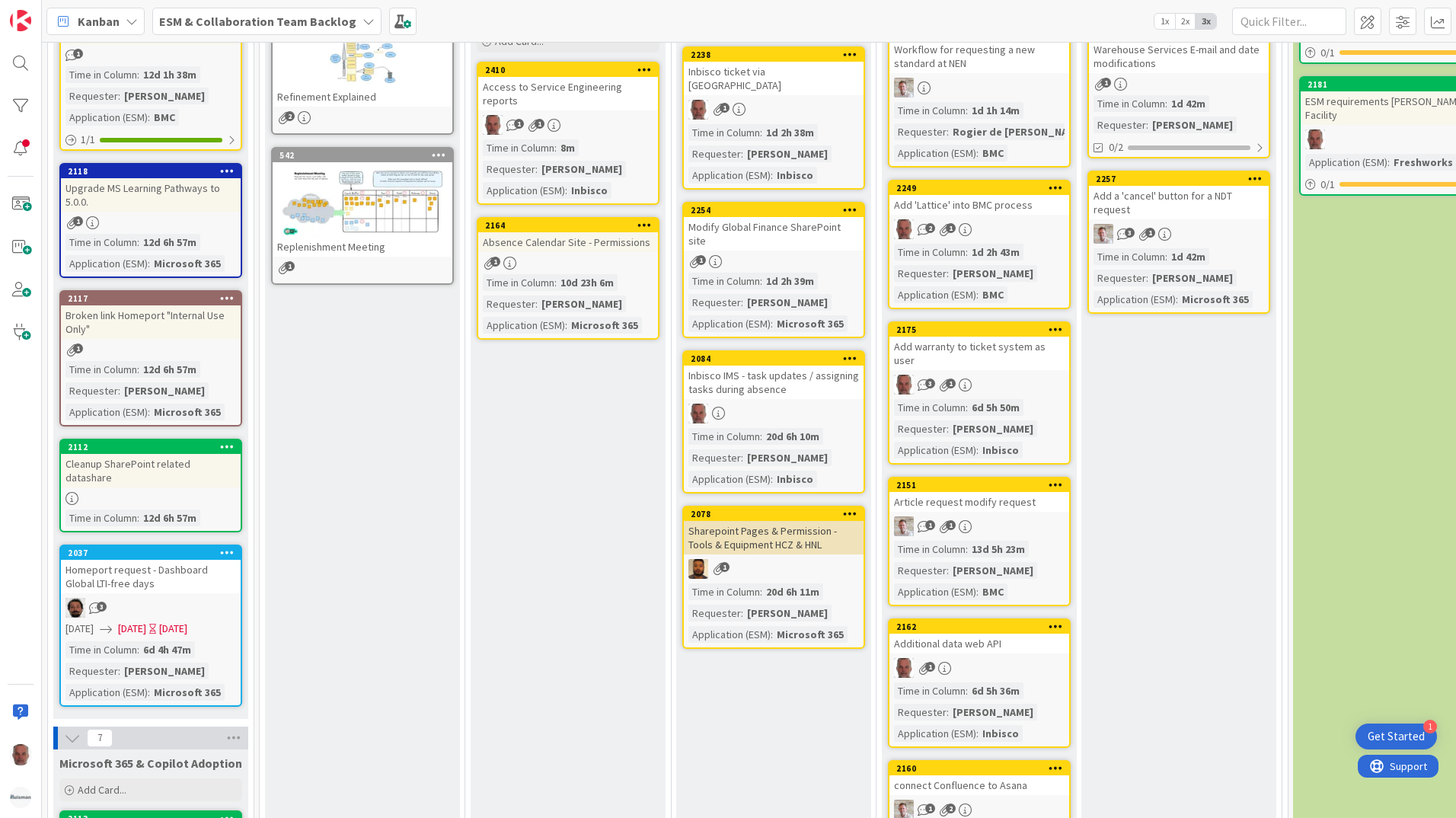
click at [1025, 635] on div "Additional data web API" at bounding box center [980, 643] width 180 height 20
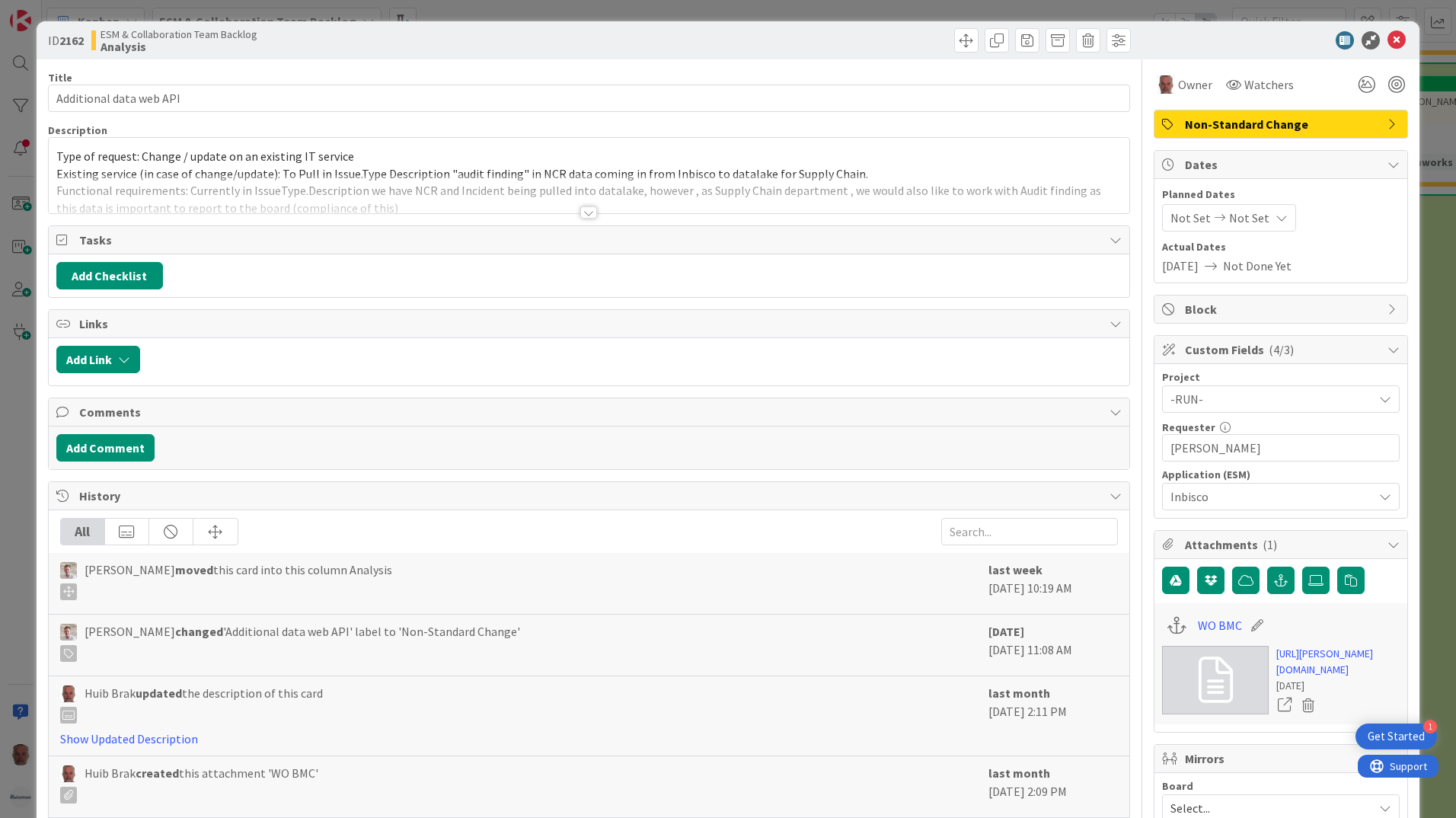
click at [589, 212] on div at bounding box center [589, 212] width 17 height 12
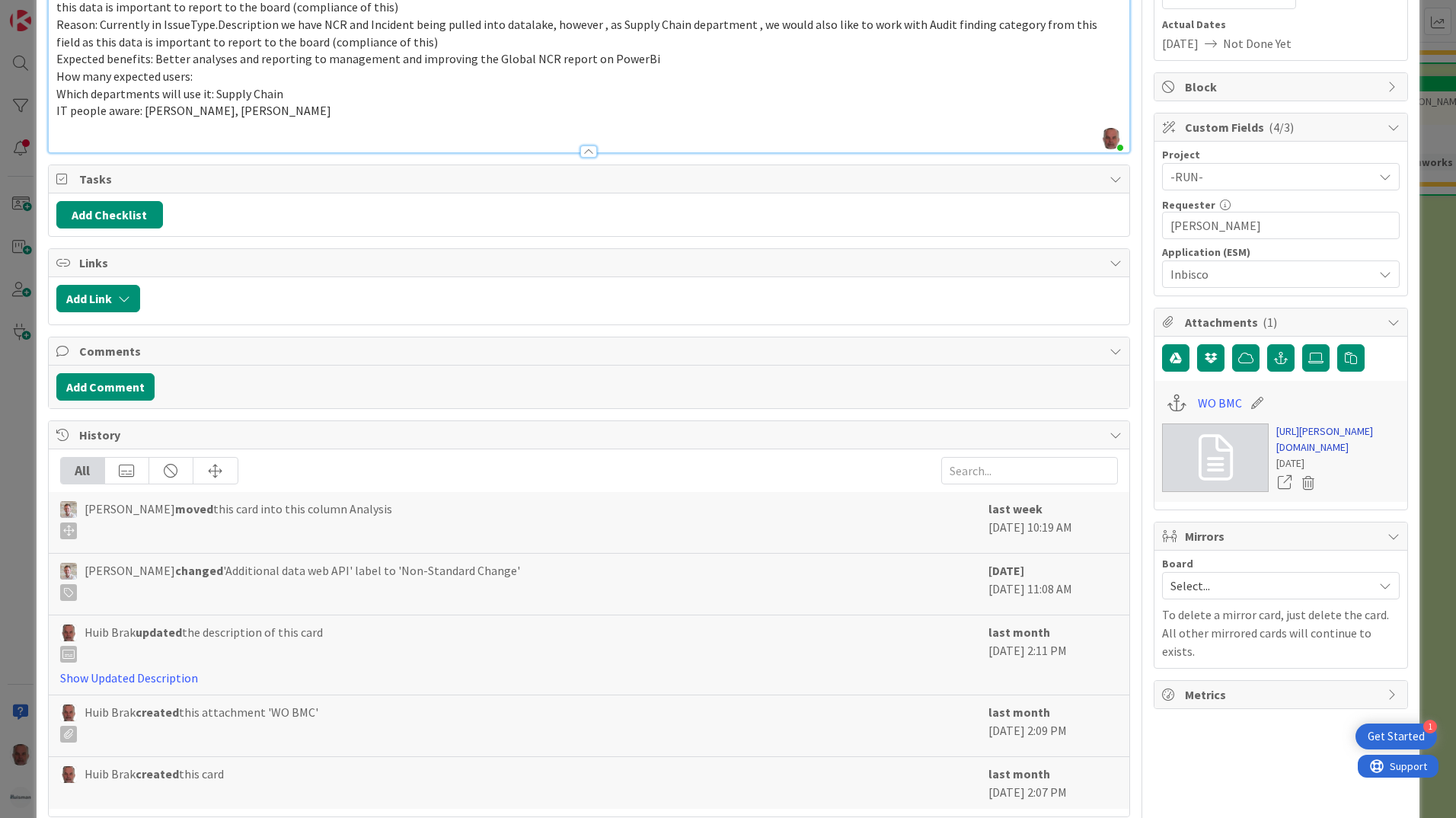
scroll to position [229, 0]
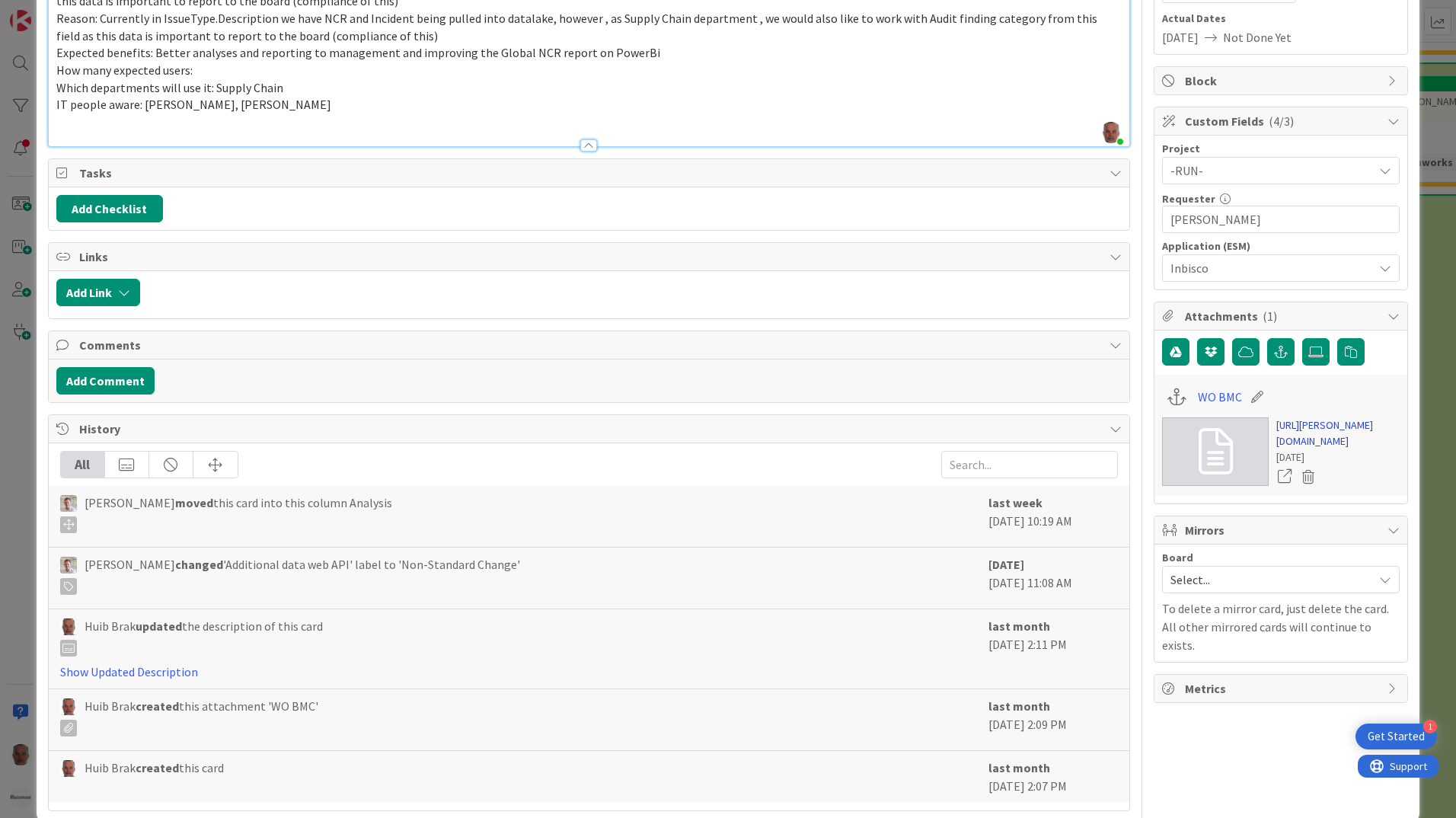
click at [1305, 449] on link "[URL][PERSON_NAME][DOMAIN_NAME]" at bounding box center [1338, 433] width 124 height 32
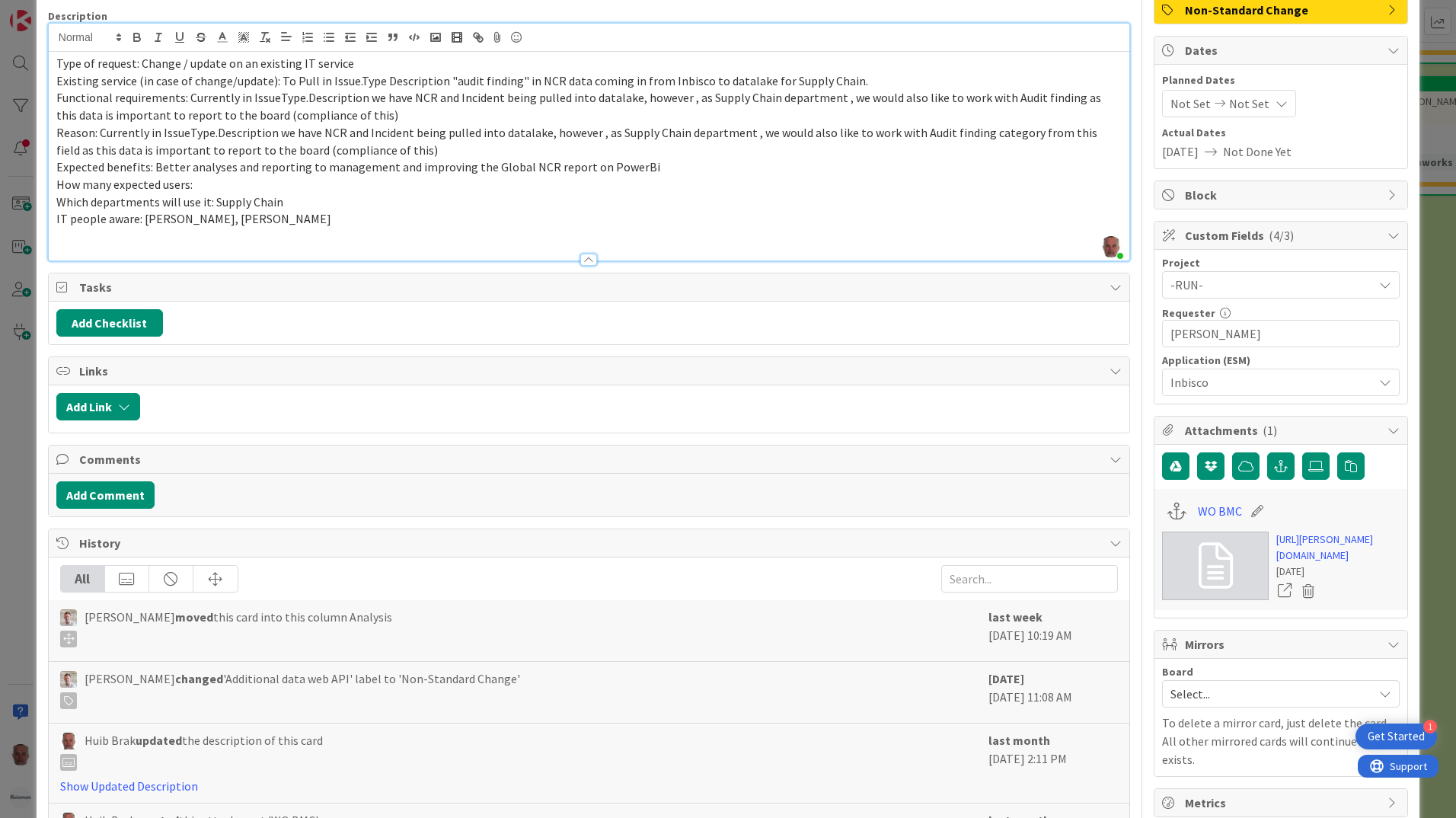
scroll to position [0, 0]
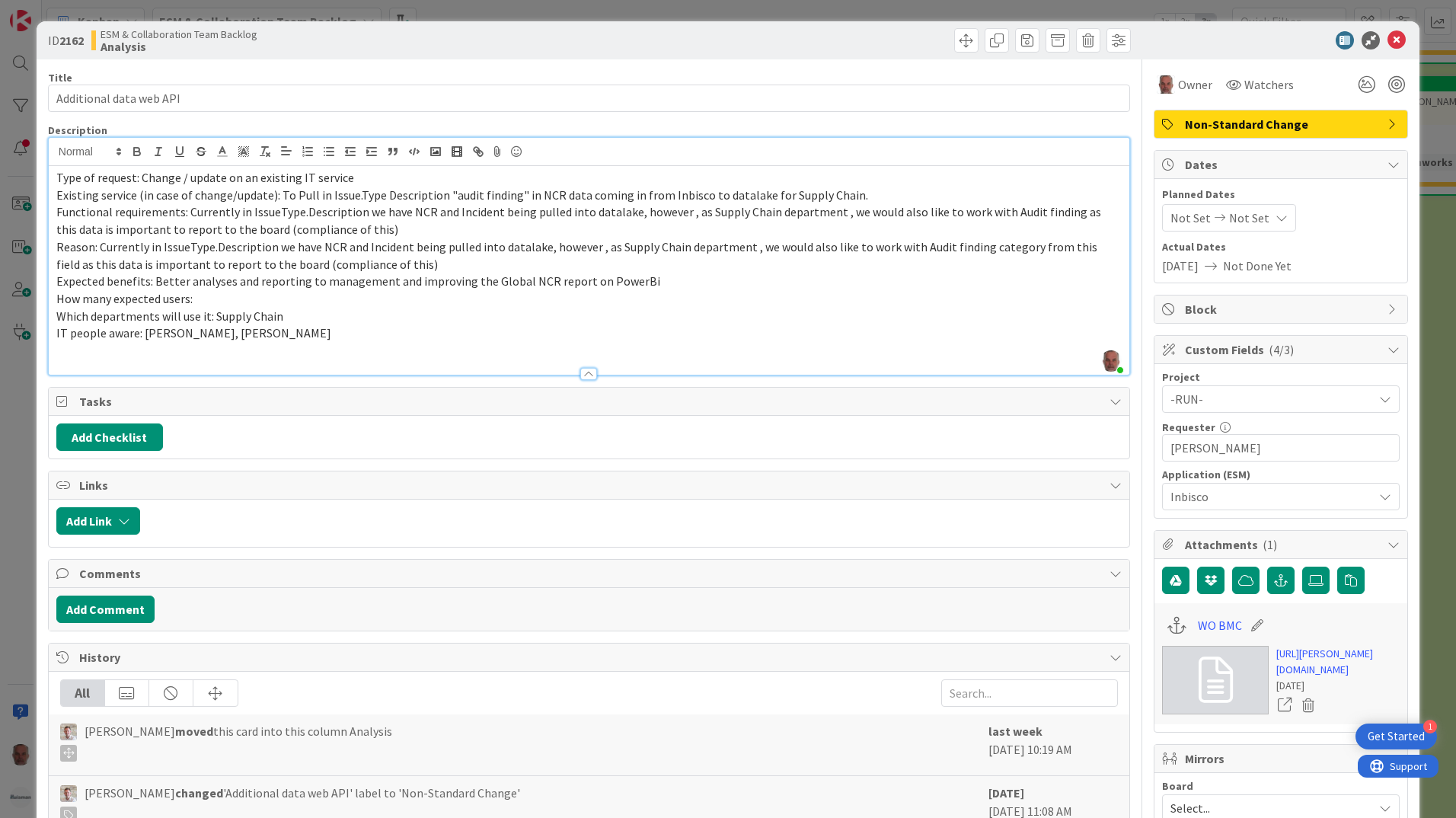
click at [19, 481] on div "ID 2162 ESM & Collaboration Team Backlog Analysis Title 23 / 128 Additional dat…" at bounding box center [728, 409] width 1456 height 818
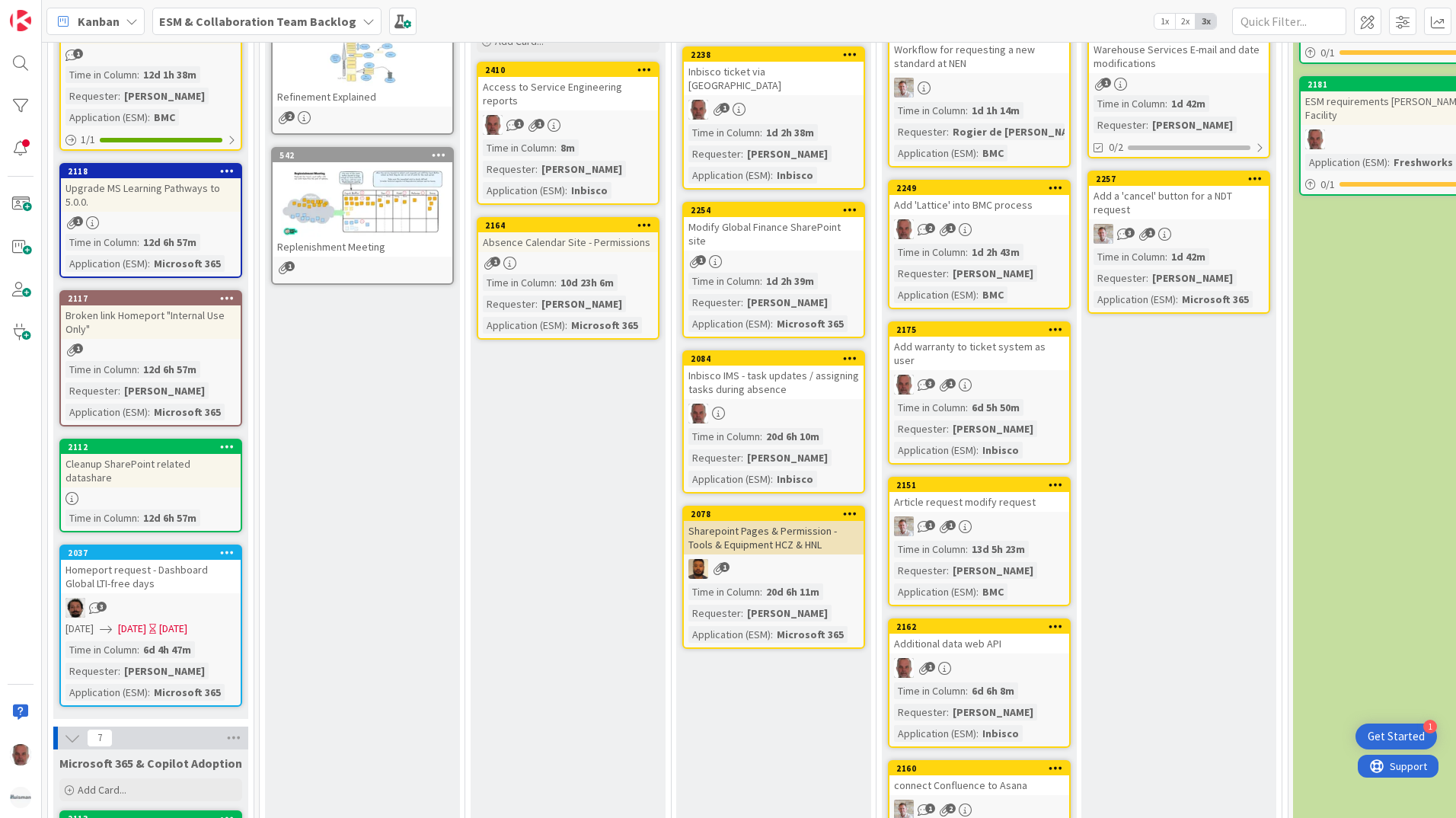
click at [1026, 643] on div "2162 Additional data web API 1 Time in Column : 6d 6h 8m Requester : [PERSON_NA…" at bounding box center [979, 683] width 183 height 129
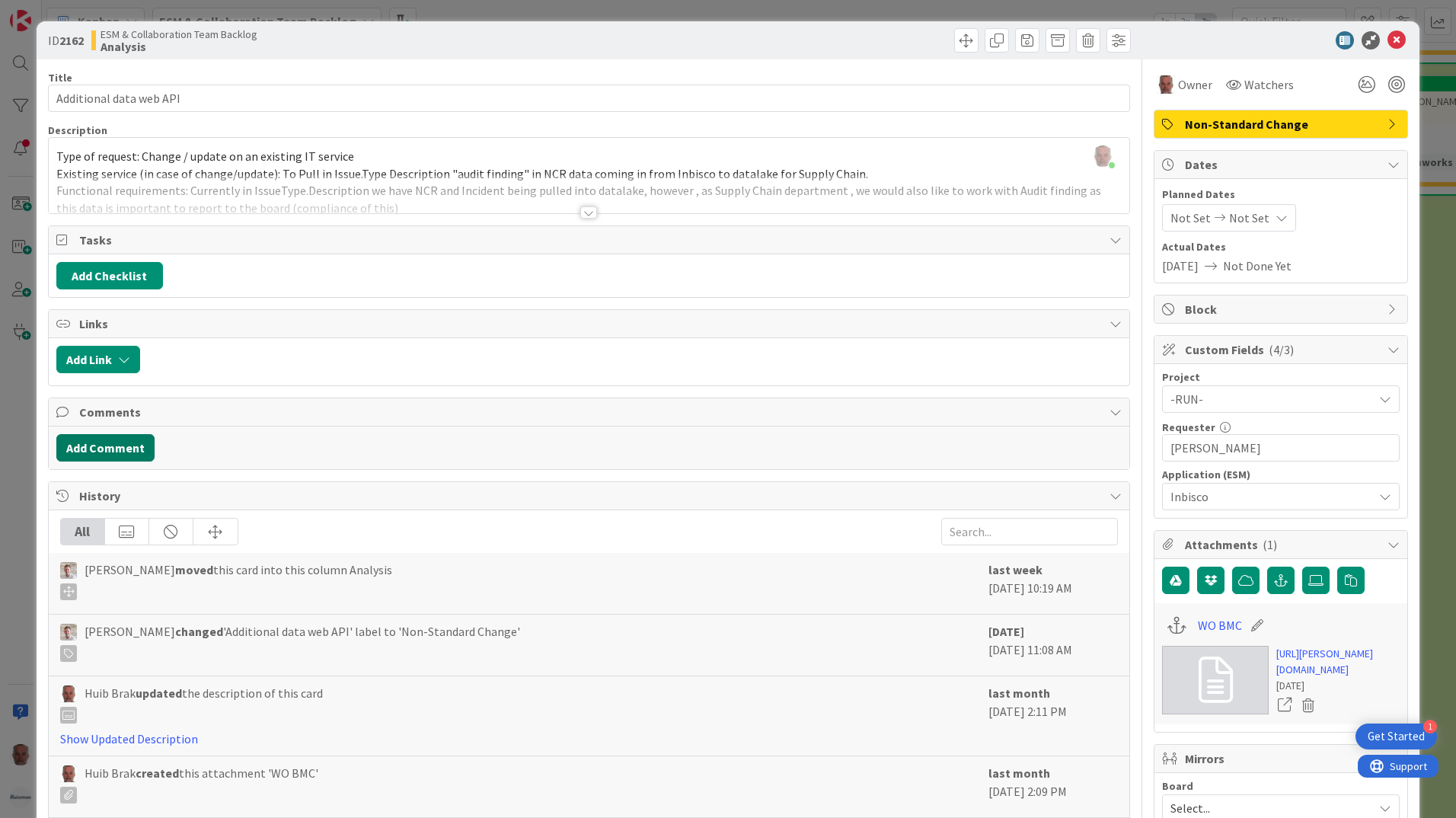
click at [111, 441] on button "Add Comment" at bounding box center [105, 447] width 98 height 28
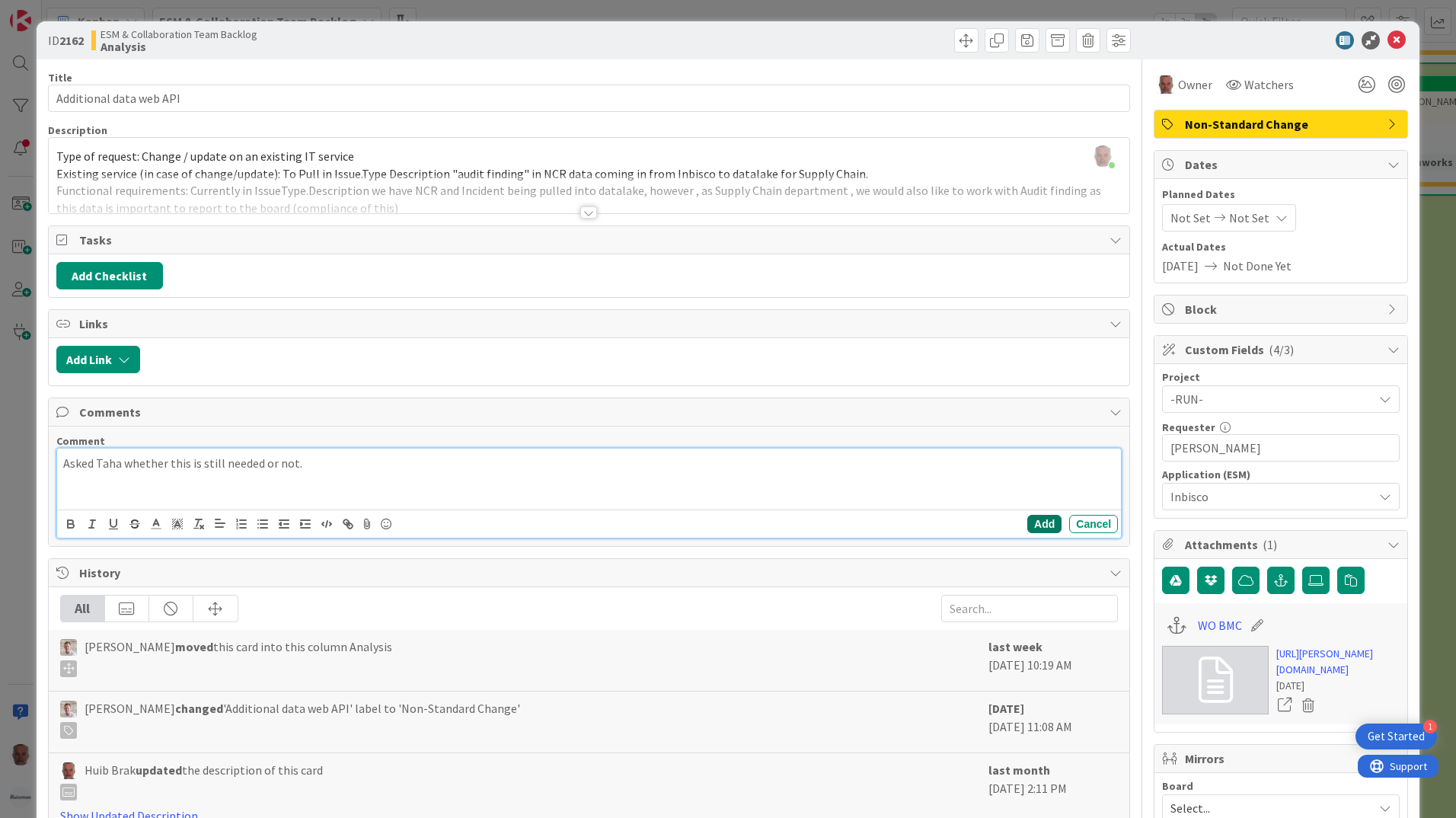
click at [1036, 523] on button "Add" at bounding box center [1045, 524] width 34 height 18
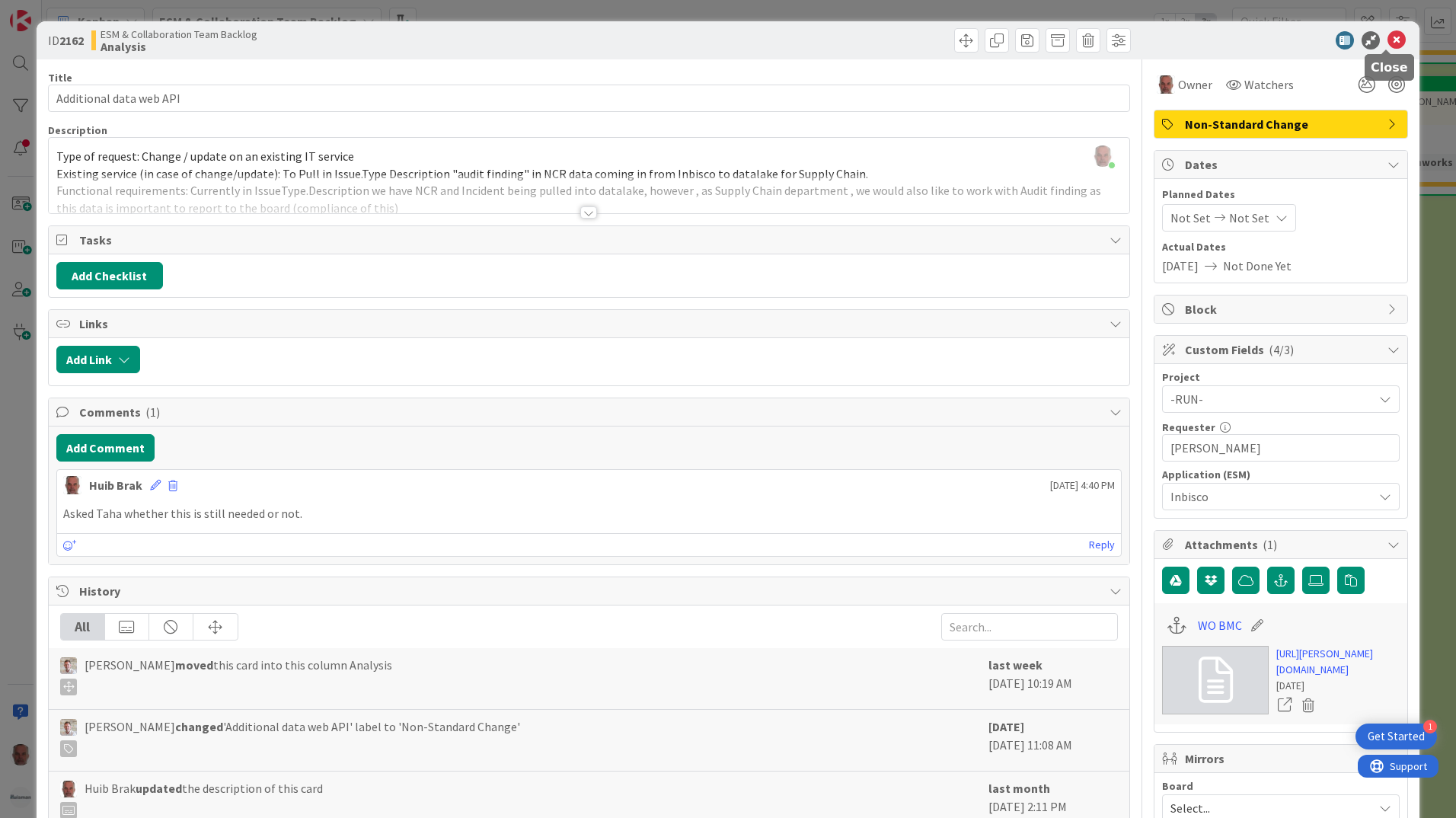
drag, startPoint x: 1388, startPoint y: 40, endPoint x: 1314, endPoint y: 65, distance: 78.1
click at [1388, 40] on icon at bounding box center [1397, 40] width 19 height 18
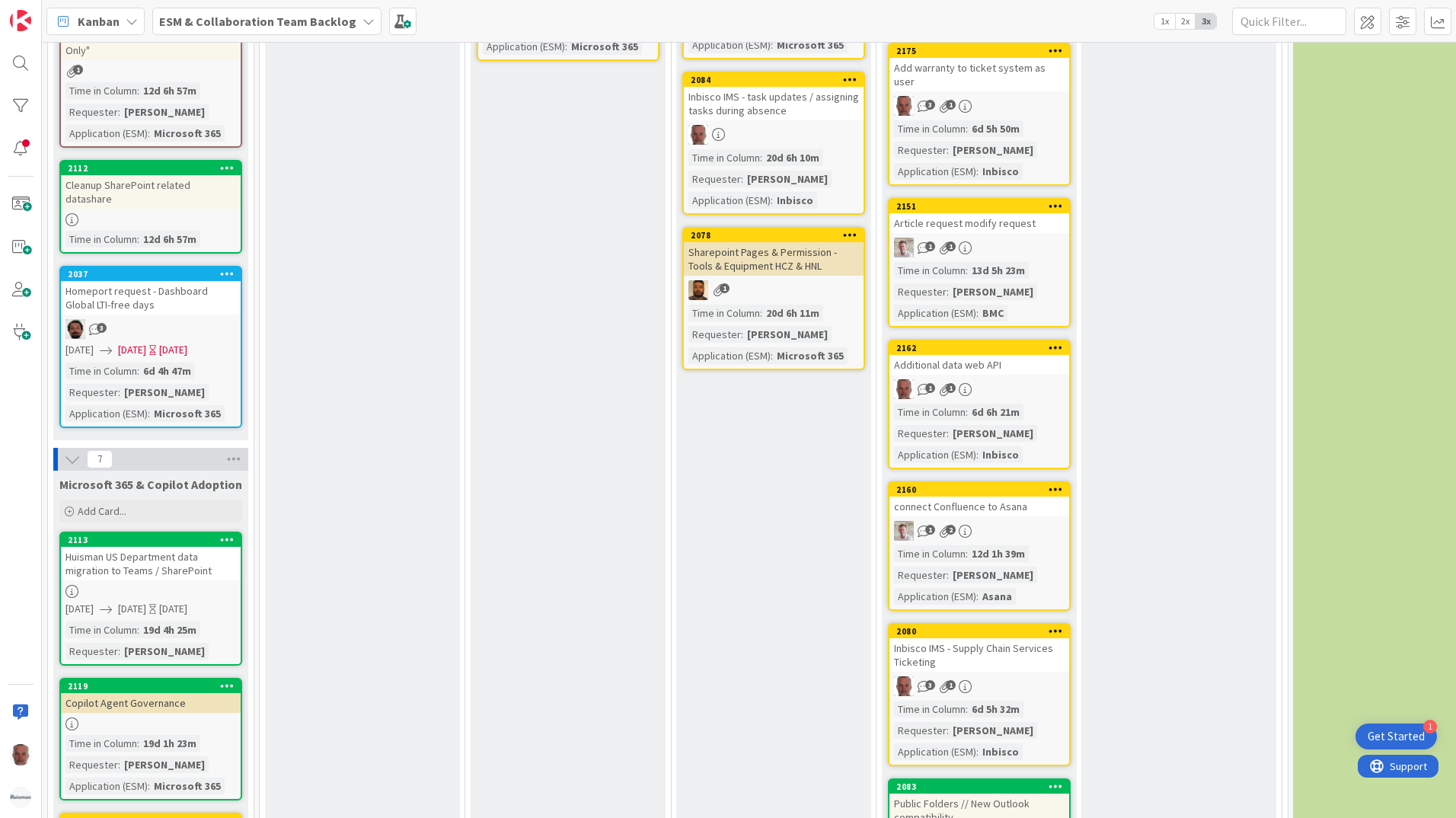
scroll to position [533, 0]
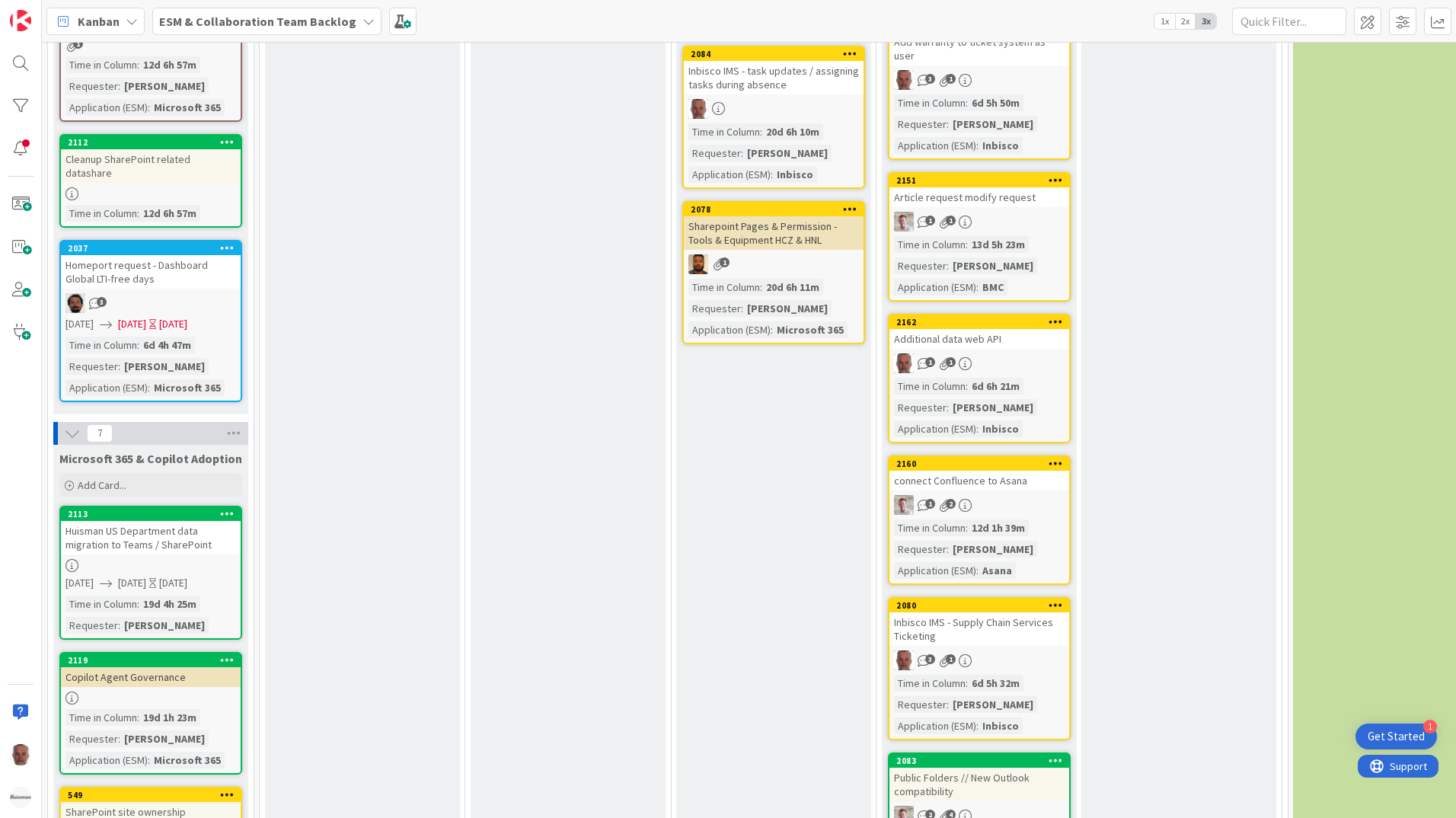
click at [1003, 616] on div "Inbisco IMS - Supply Chain Services Ticketing" at bounding box center [980, 629] width 180 height 34
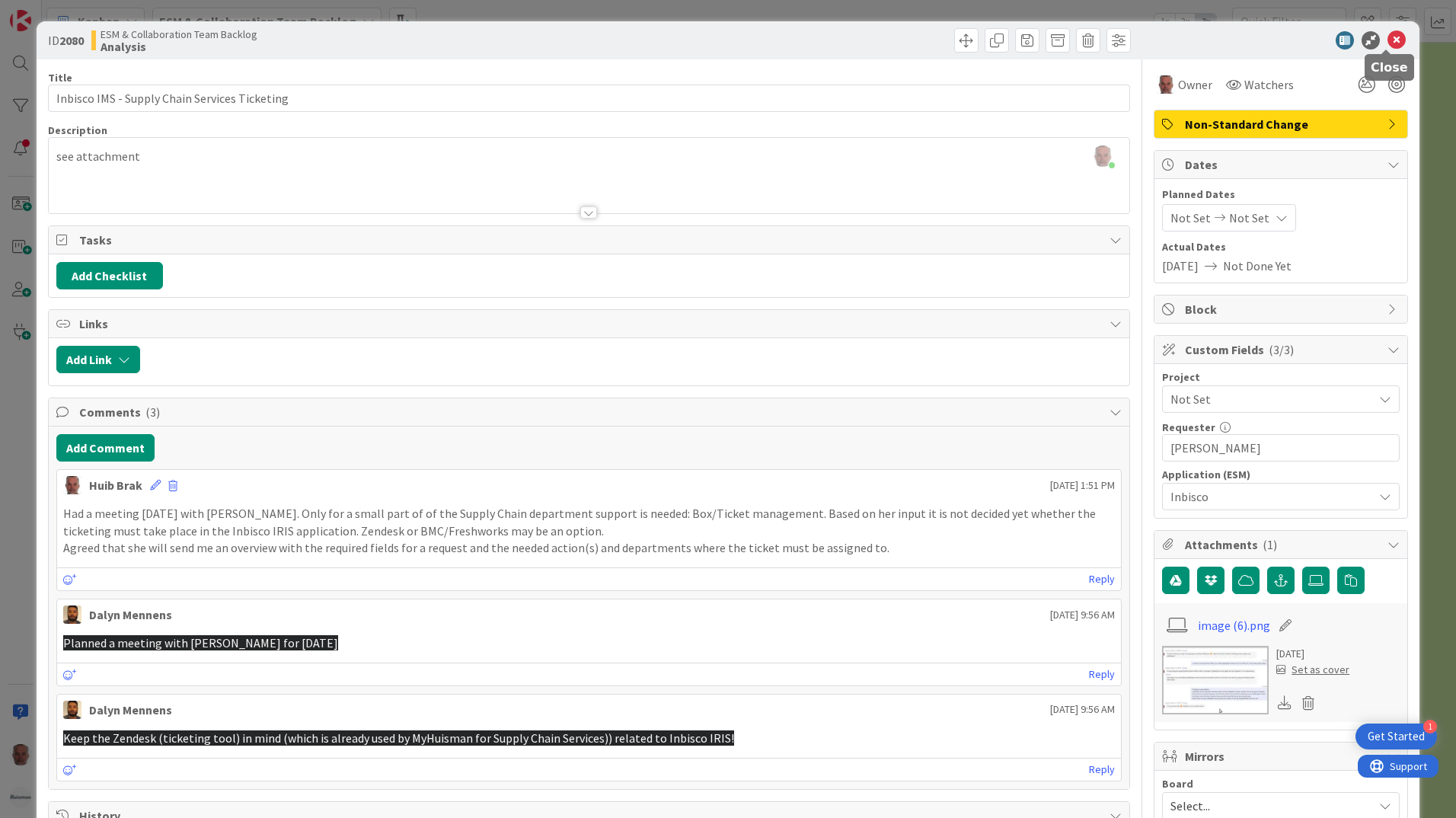
drag, startPoint x: 1383, startPoint y: 39, endPoint x: 1252, endPoint y: 140, distance: 165.4
click at [1388, 42] on icon at bounding box center [1397, 40] width 19 height 18
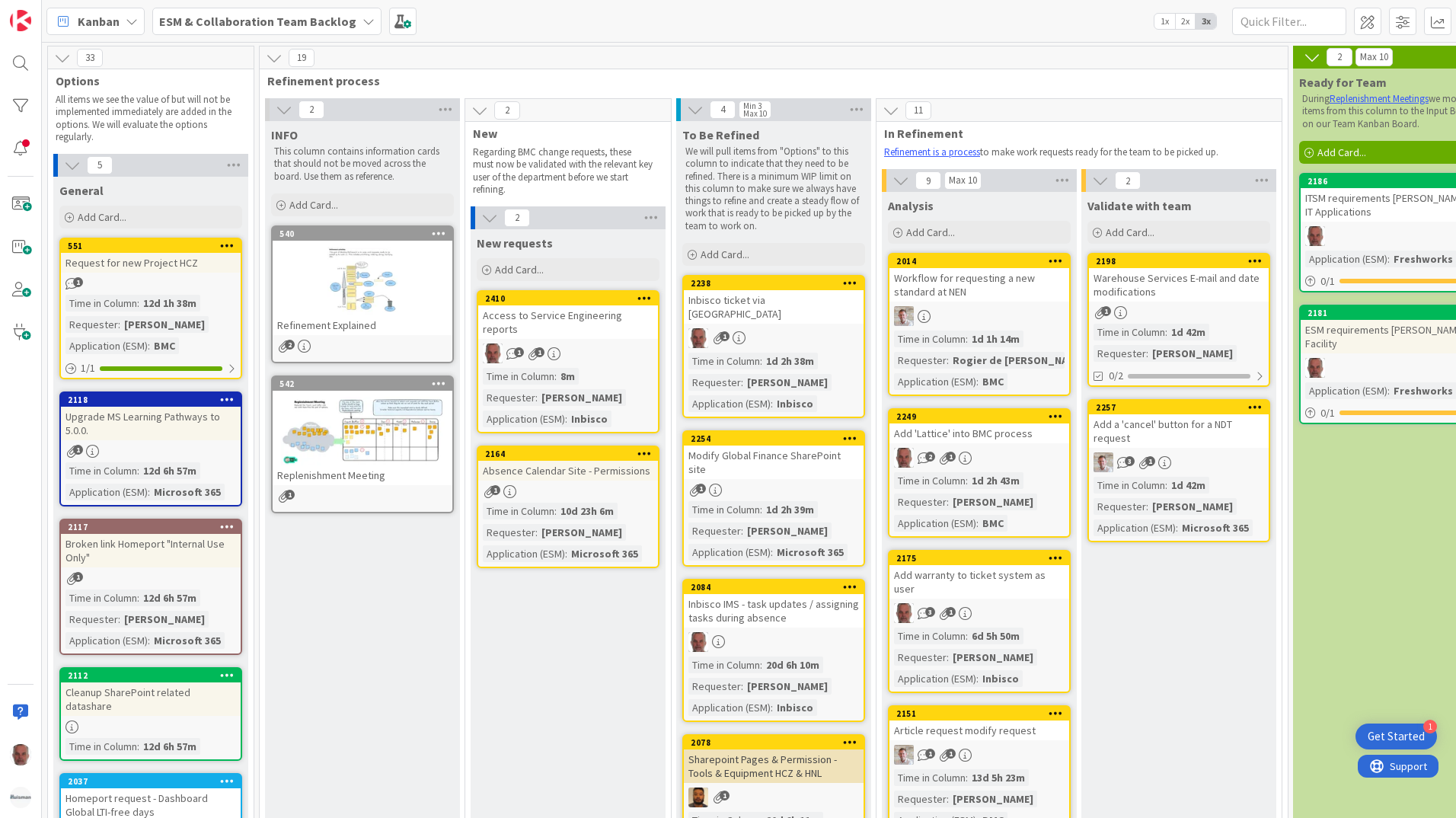
click at [825, 303] on div "Inbisco ticket via [GEOGRAPHIC_DATA]" at bounding box center [774, 307] width 180 height 34
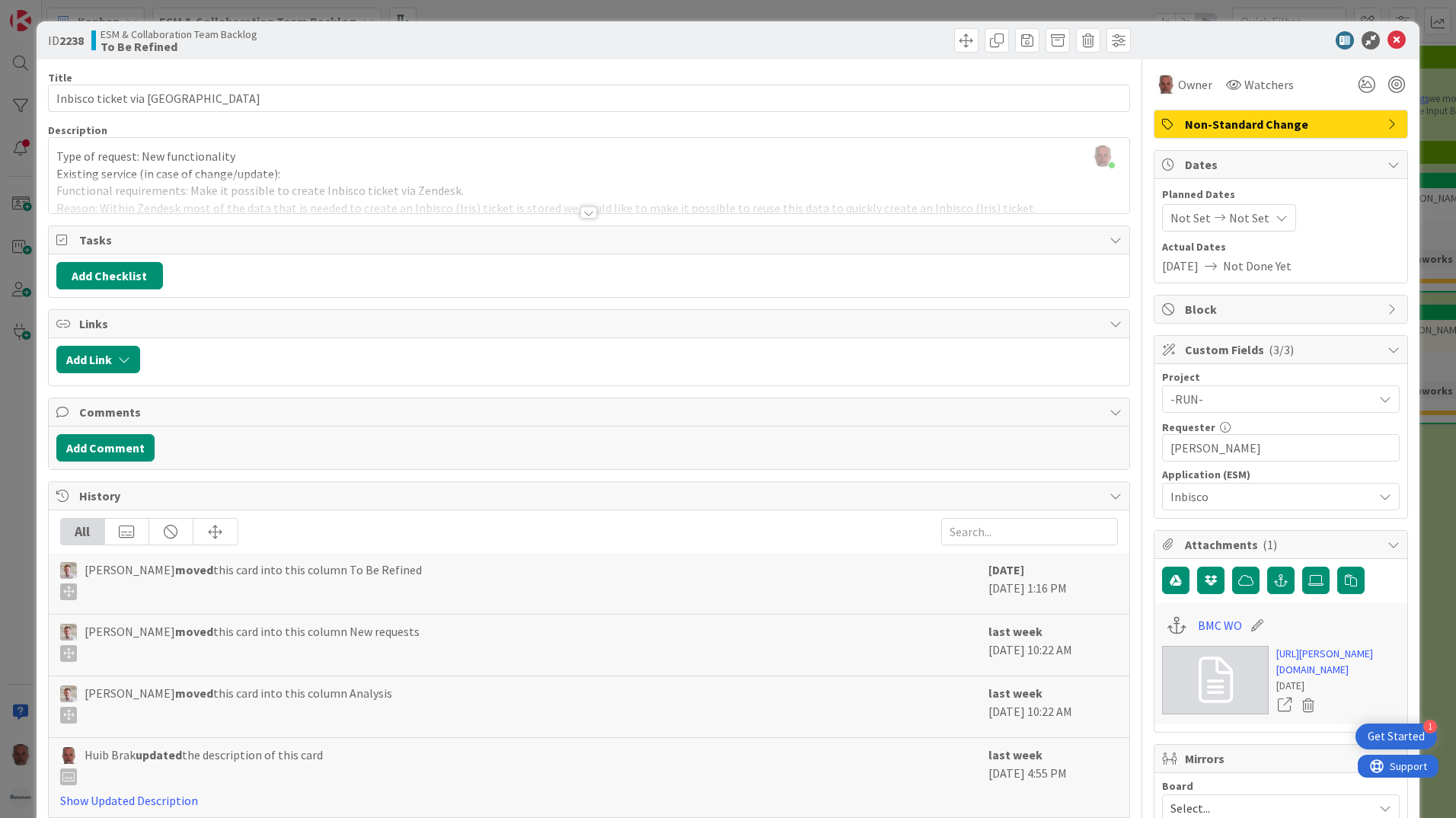
click at [580, 214] on div at bounding box center [589, 212] width 17 height 12
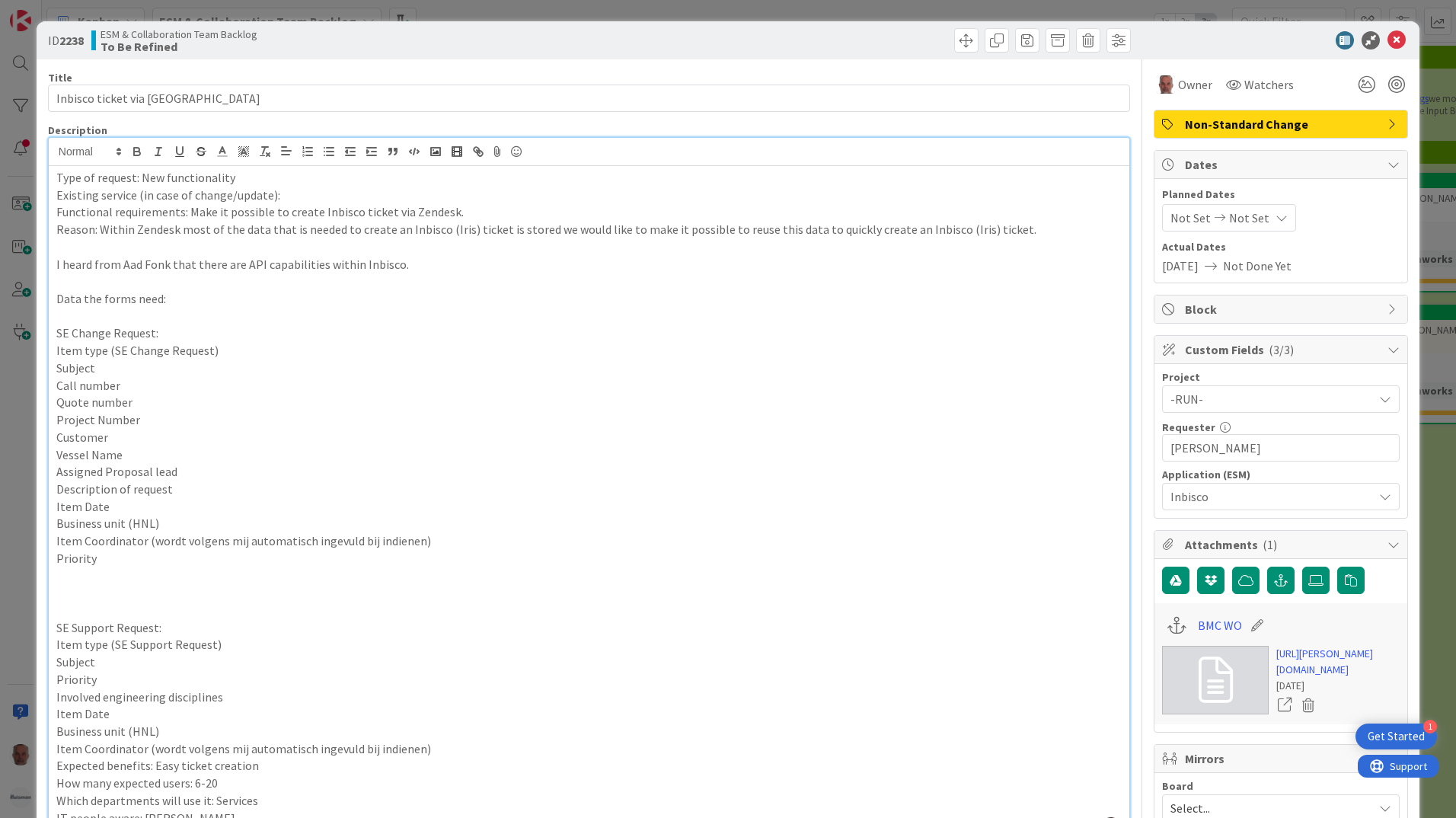
click at [1212, 38] on div at bounding box center [1273, 40] width 270 height 18
click at [1388, 39] on icon at bounding box center [1397, 40] width 19 height 18
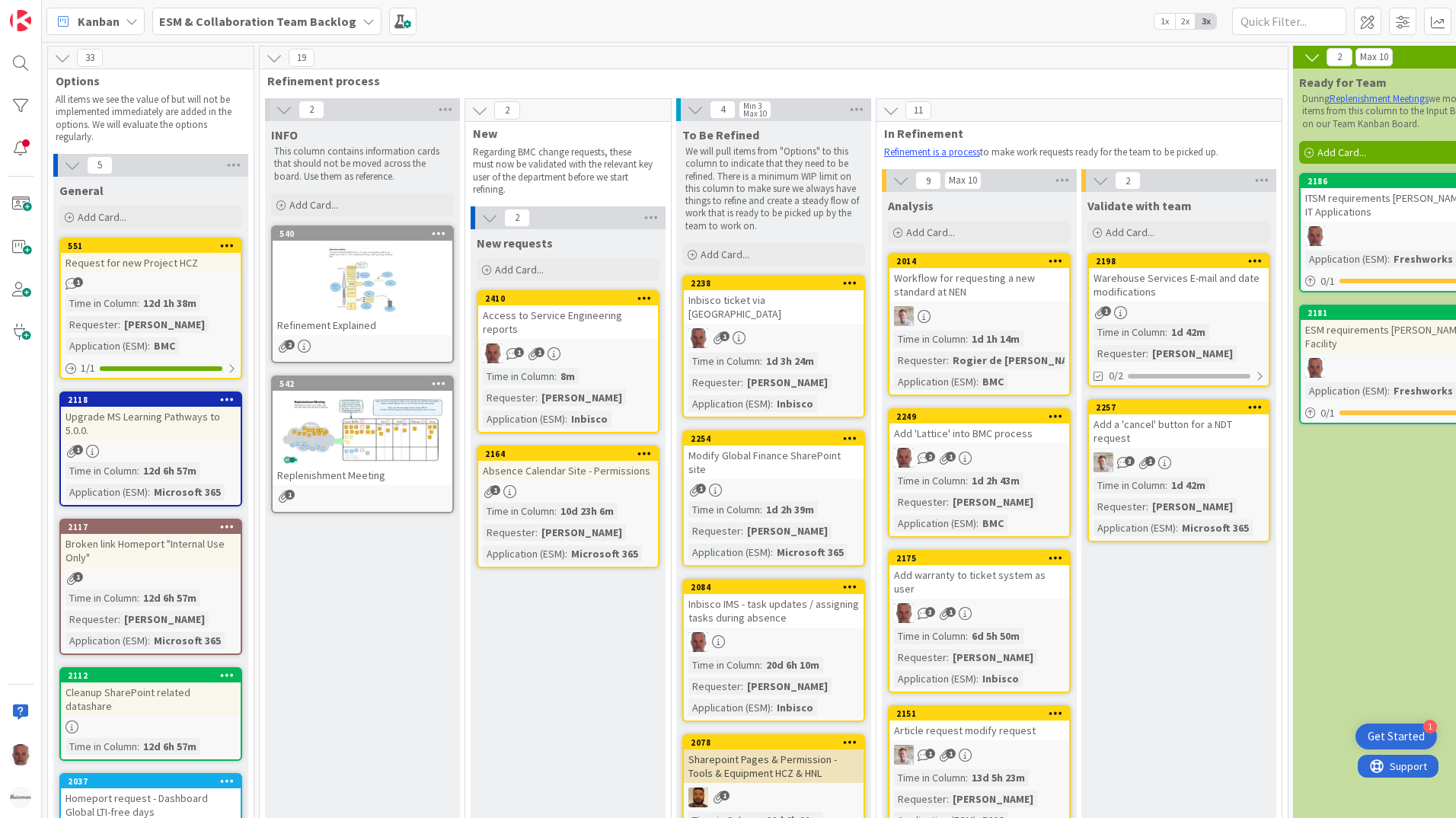
click at [811, 305] on div "Inbisco ticket via [GEOGRAPHIC_DATA]" at bounding box center [774, 307] width 180 height 34
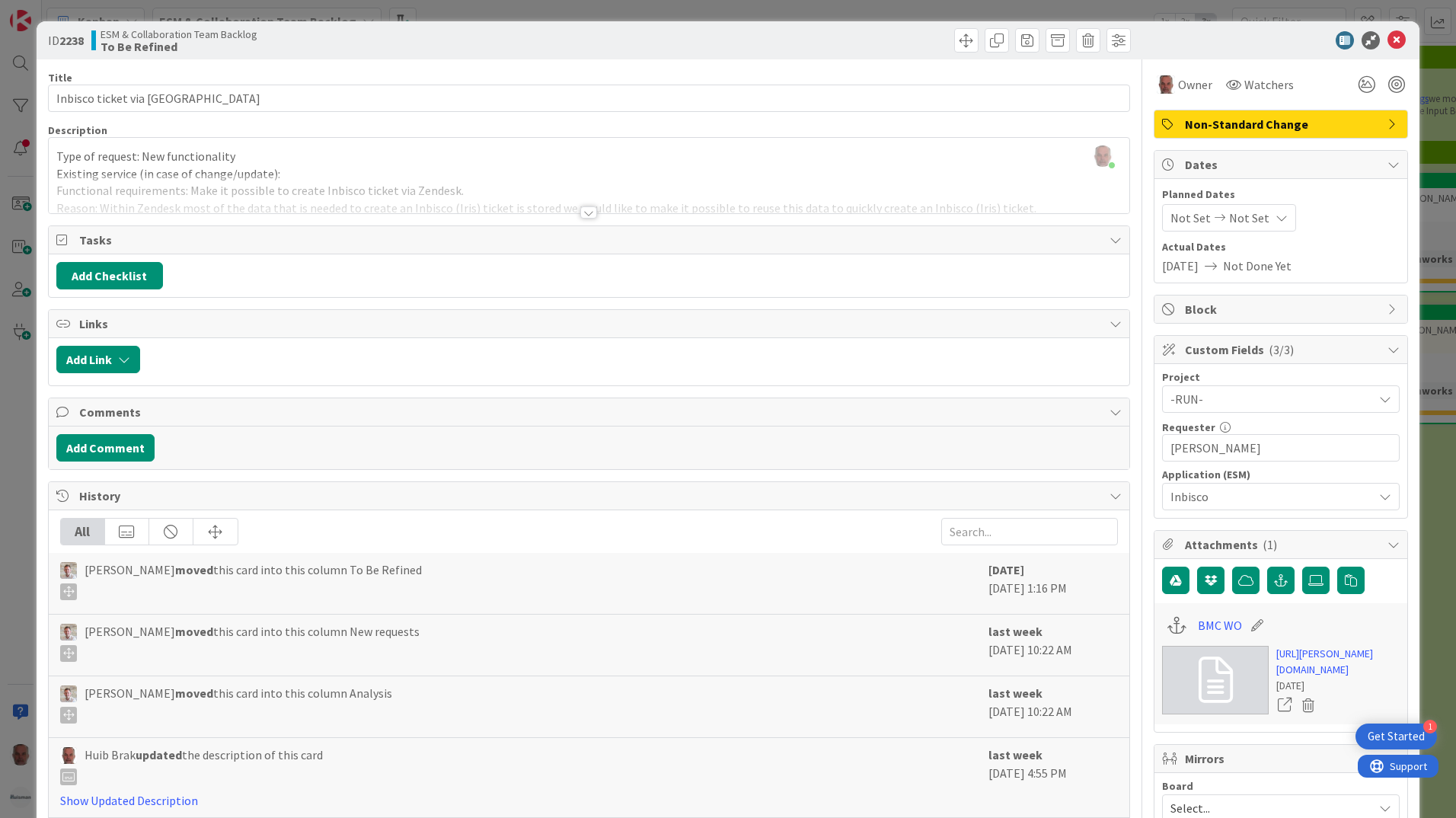
click at [580, 213] on div at bounding box center [589, 212] width 17 height 12
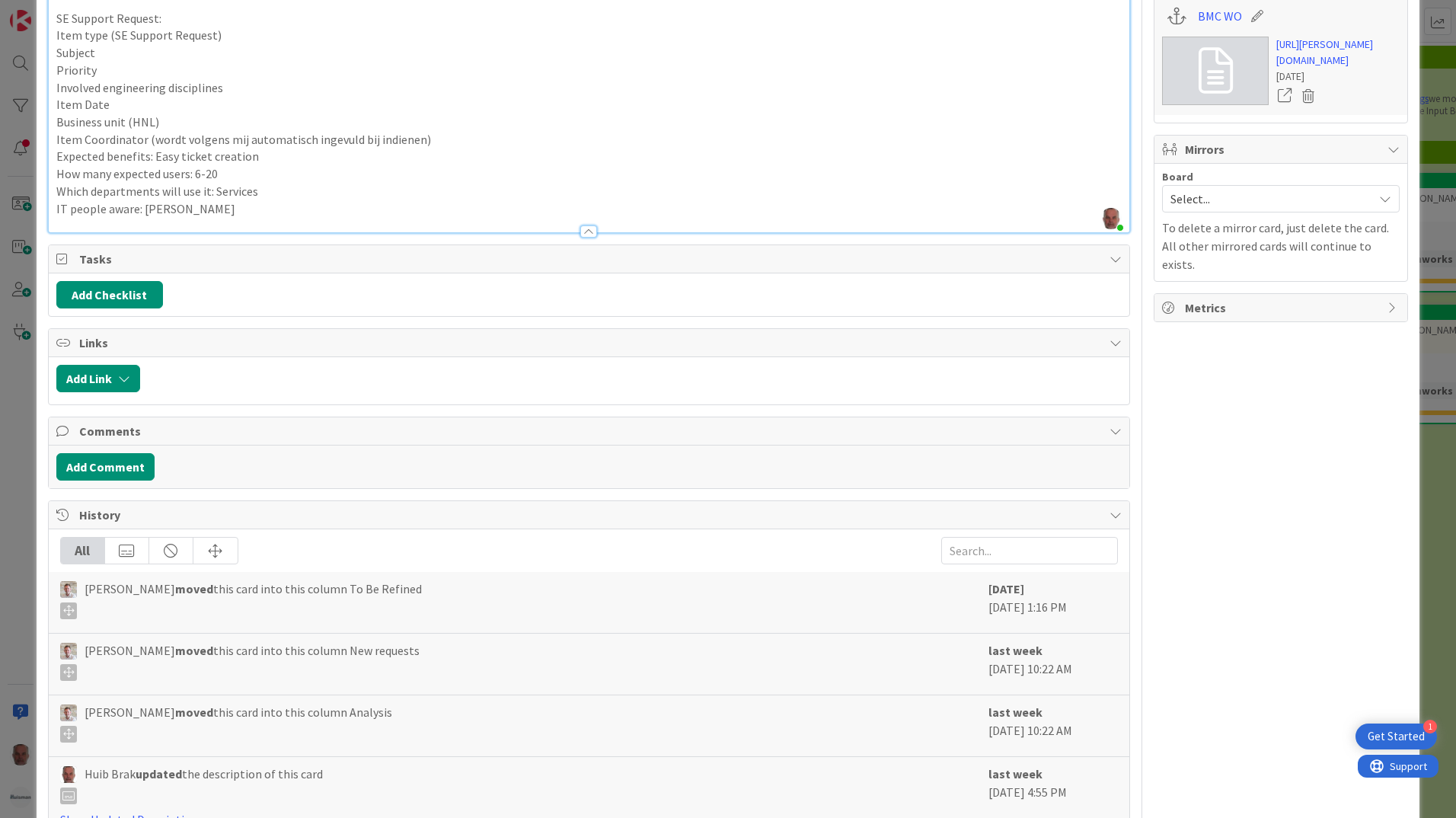
scroll to position [685, 0]
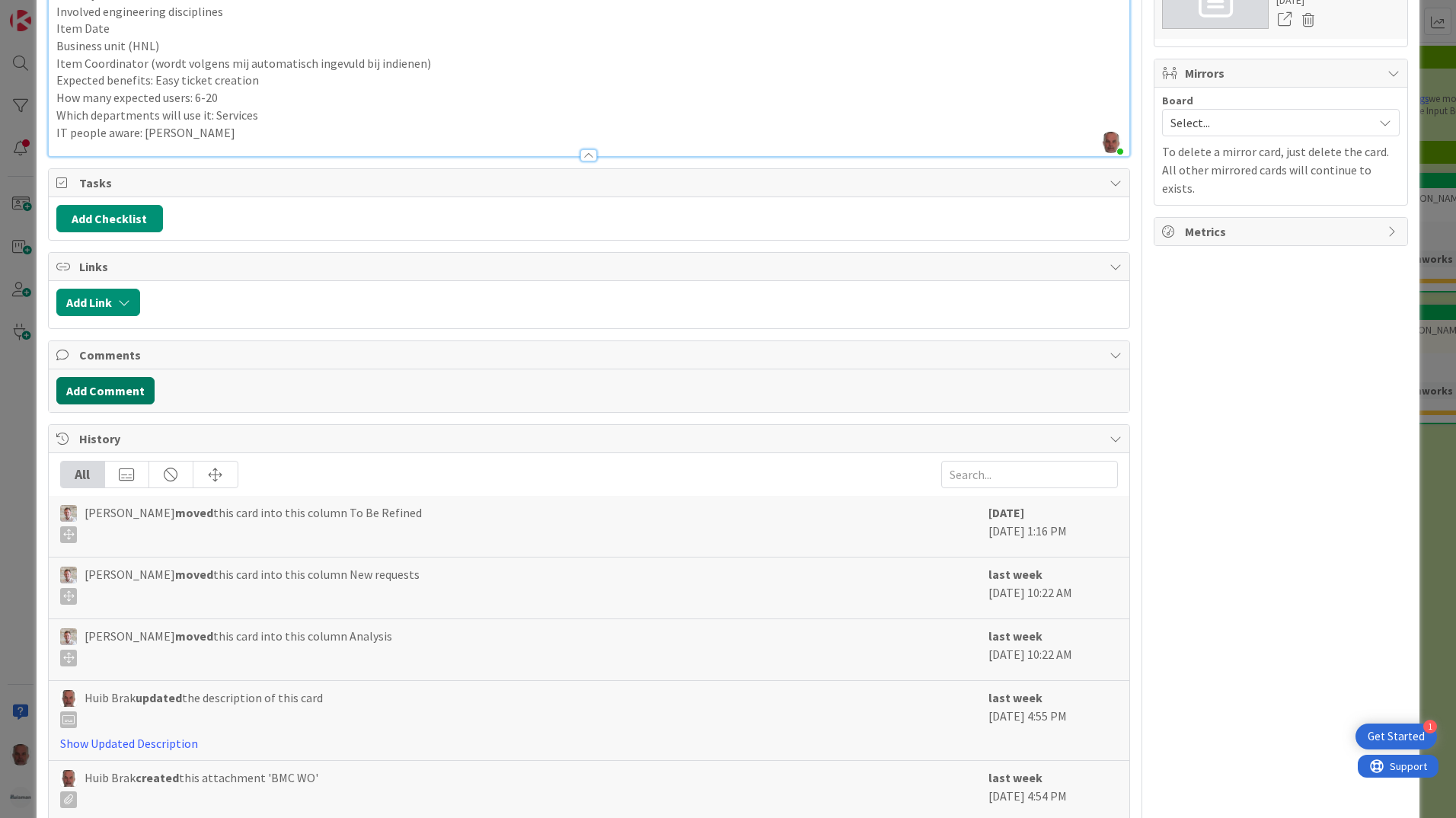
click at [88, 385] on button "Add Comment" at bounding box center [105, 390] width 98 height 28
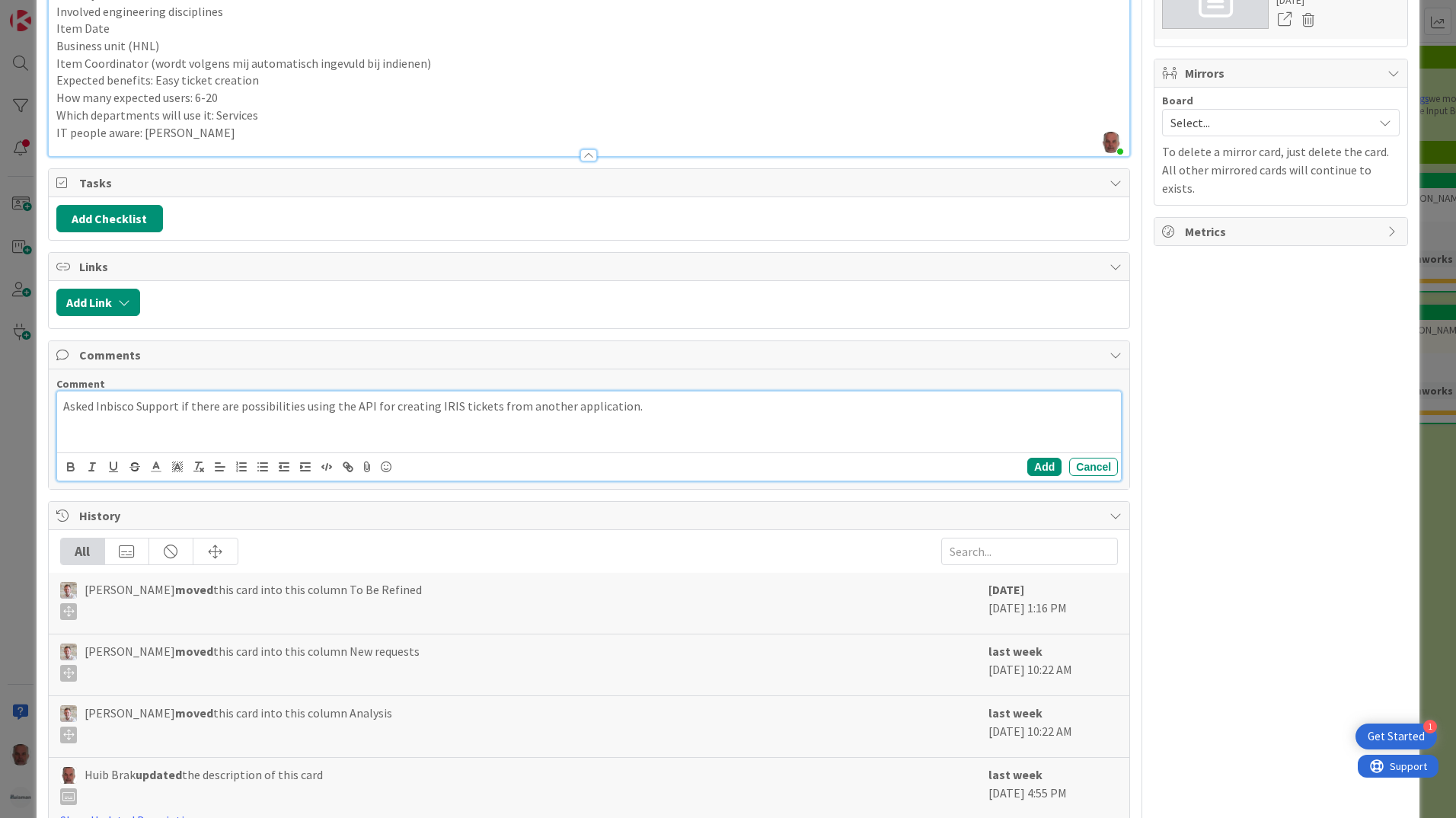
click at [643, 404] on p "Asked Inbisco Support if there are possibilities using the API for creating IRI…" at bounding box center [589, 406] width 1052 height 18
click at [1030, 461] on button "Add" at bounding box center [1045, 467] width 34 height 18
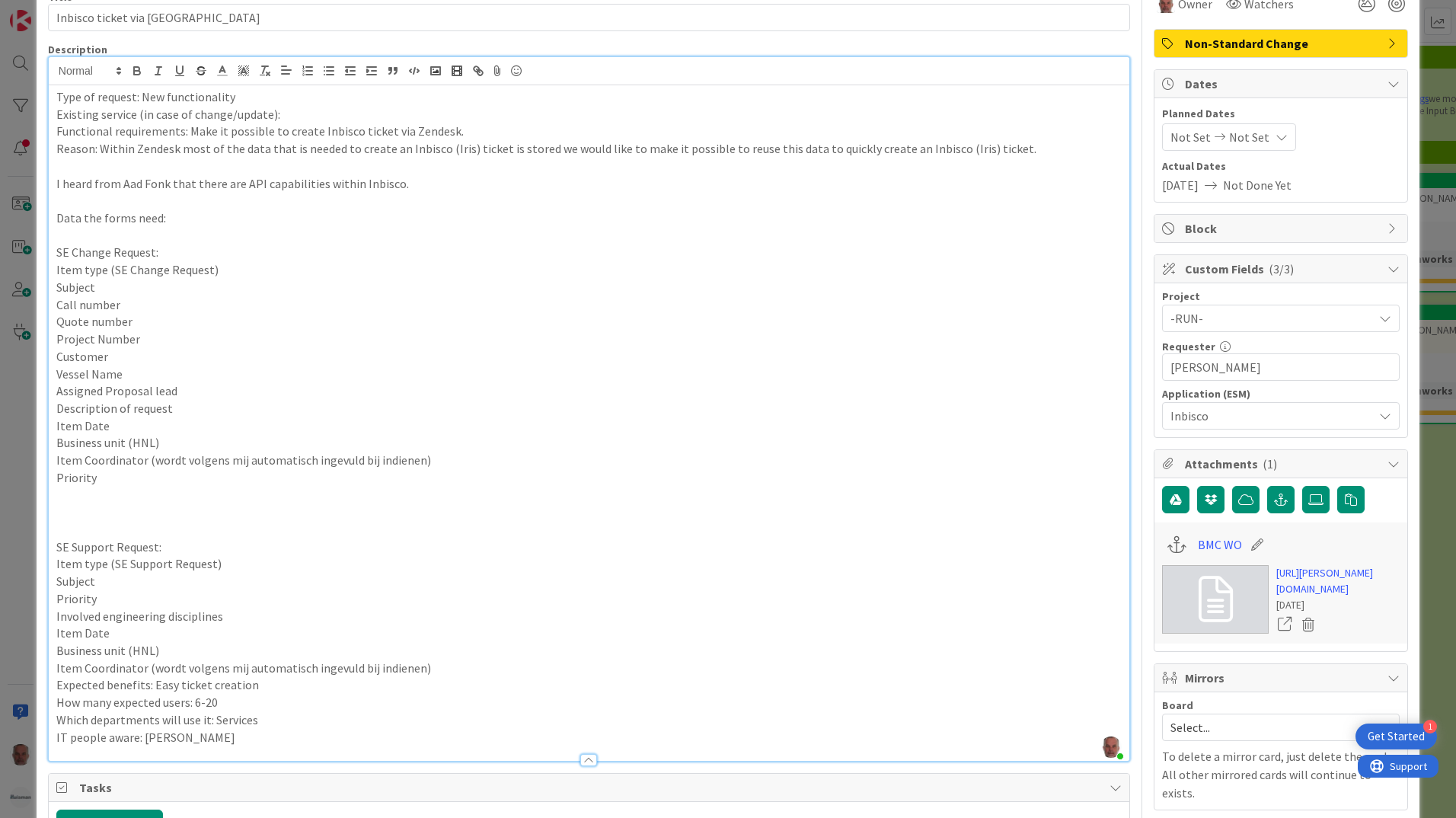
scroll to position [0, 0]
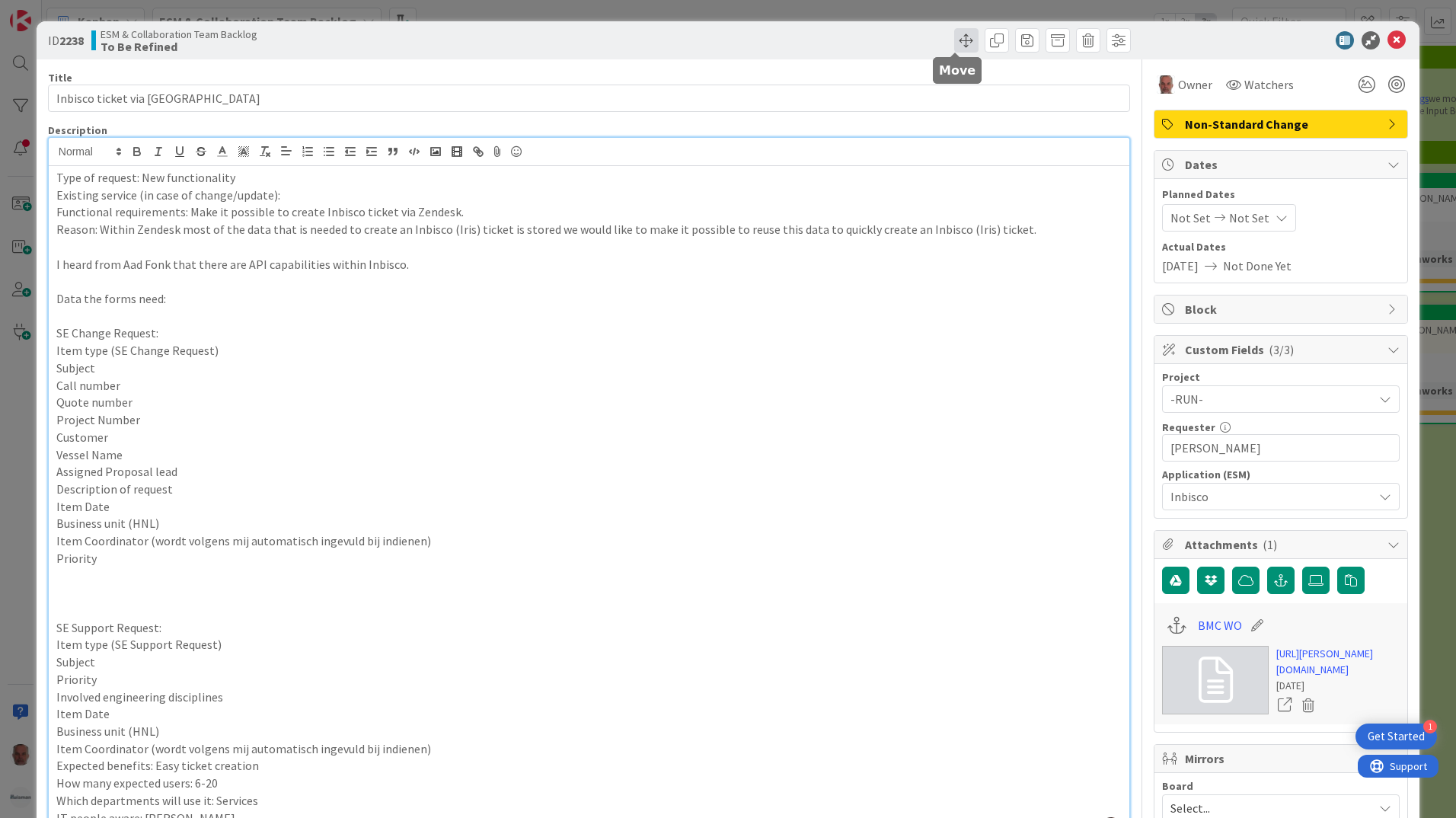
click at [958, 41] on span at bounding box center [966, 40] width 24 height 24
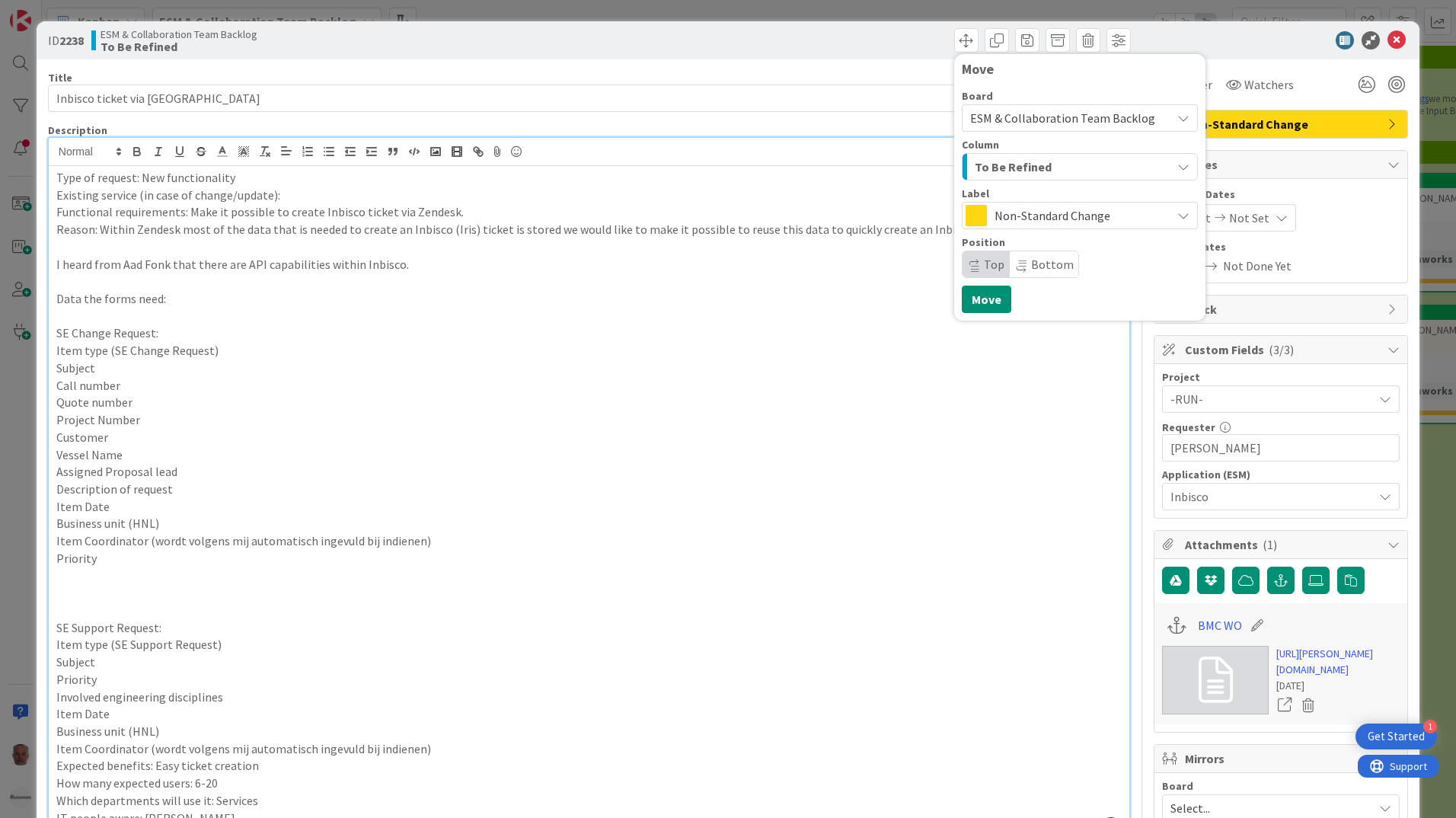
click at [1178, 166] on icon "button" at bounding box center [1183, 166] width 12 height 12
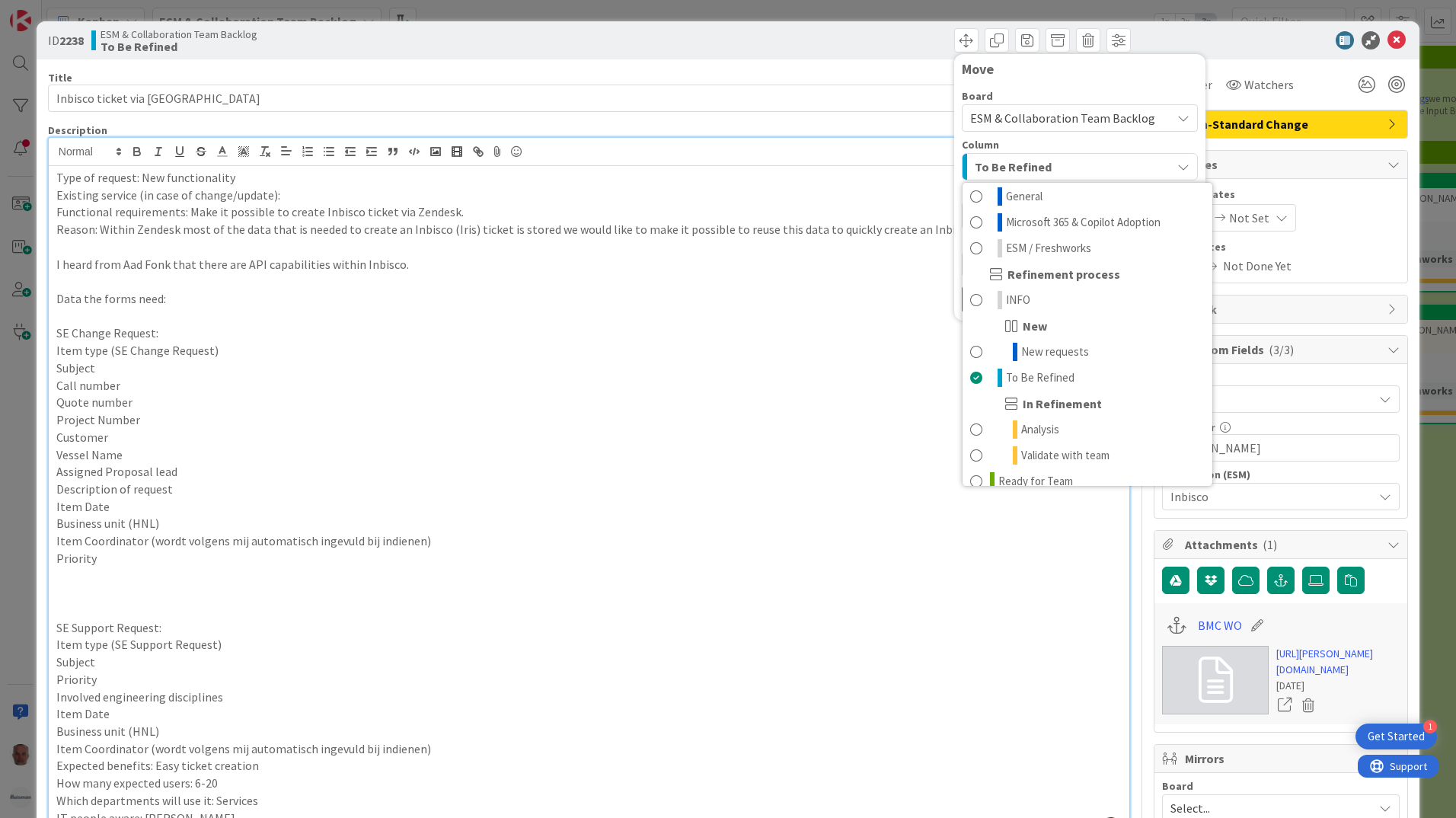
scroll to position [45, 0]
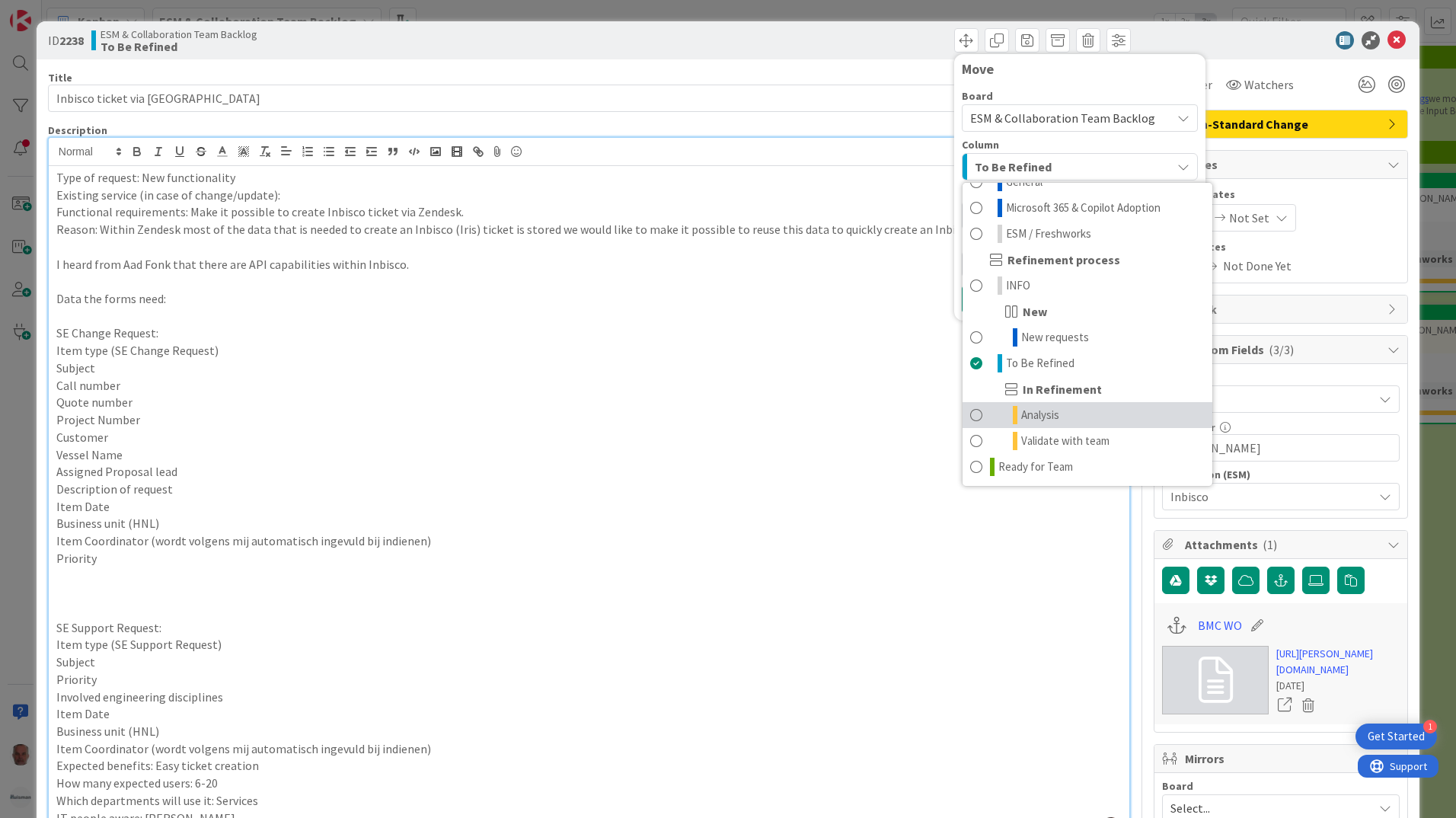
click at [971, 412] on span at bounding box center [977, 415] width 12 height 18
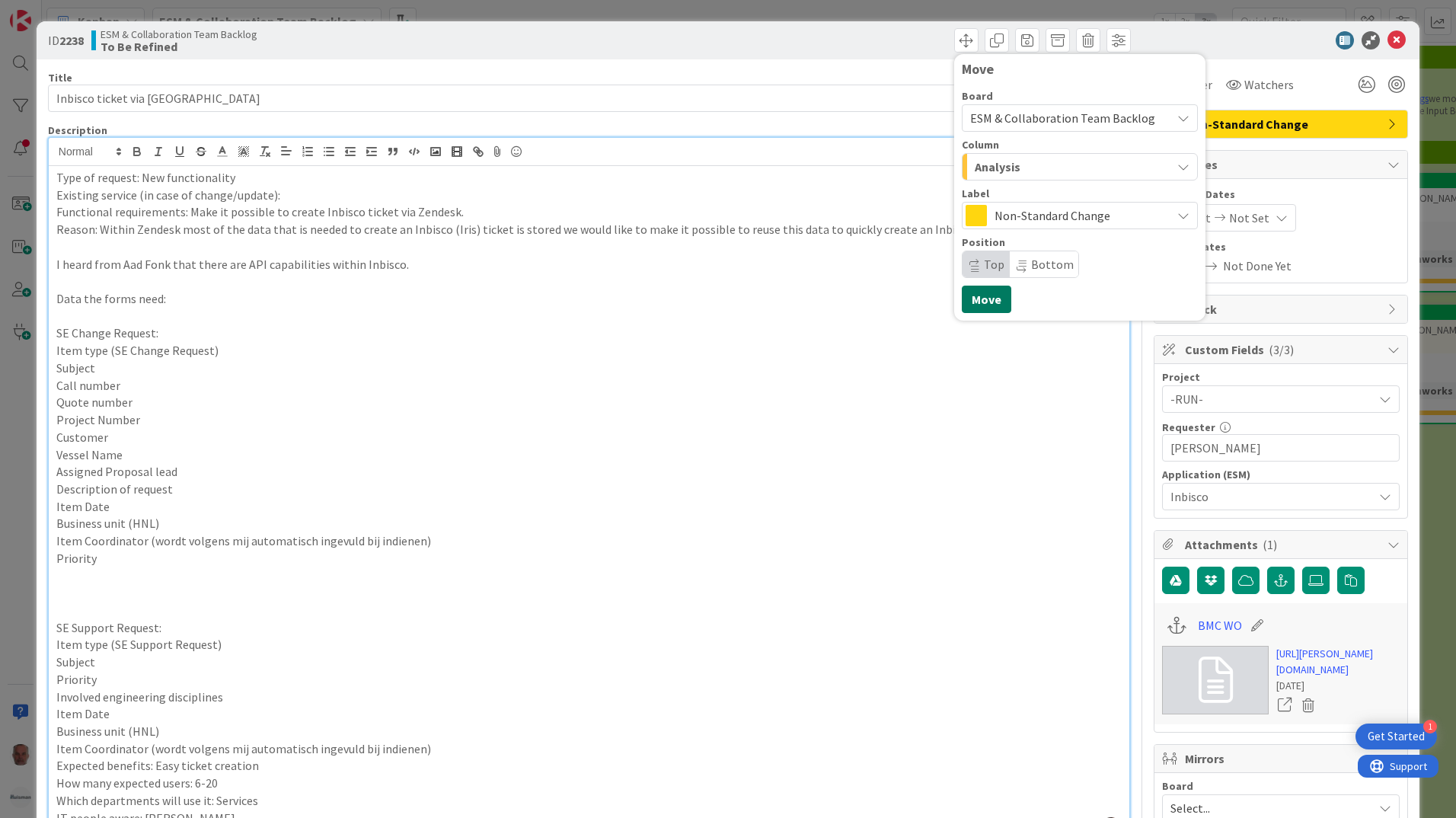
click at [977, 302] on button "Move" at bounding box center [987, 299] width 50 height 28
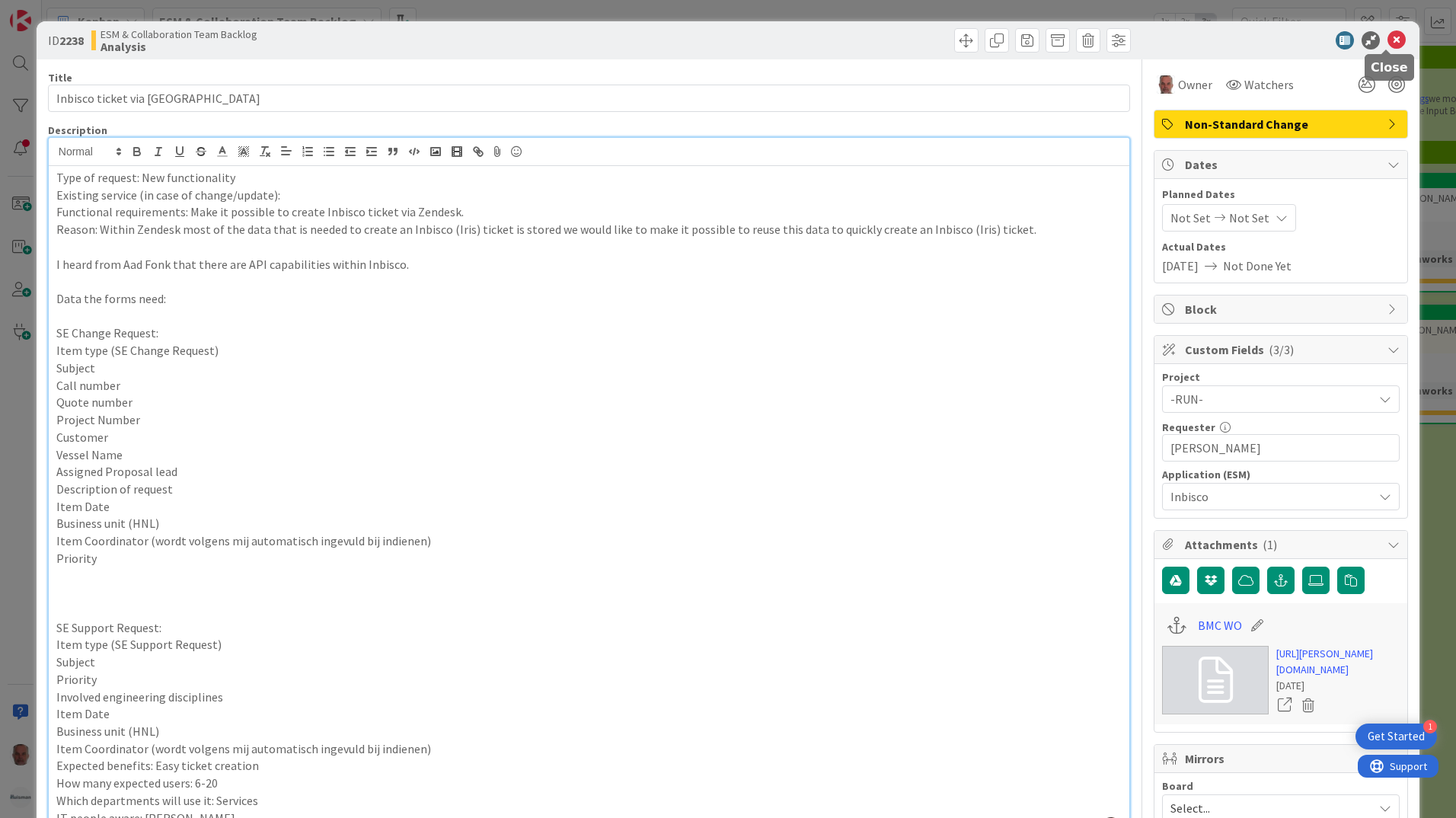
click at [1391, 37] on icon at bounding box center [1397, 40] width 19 height 18
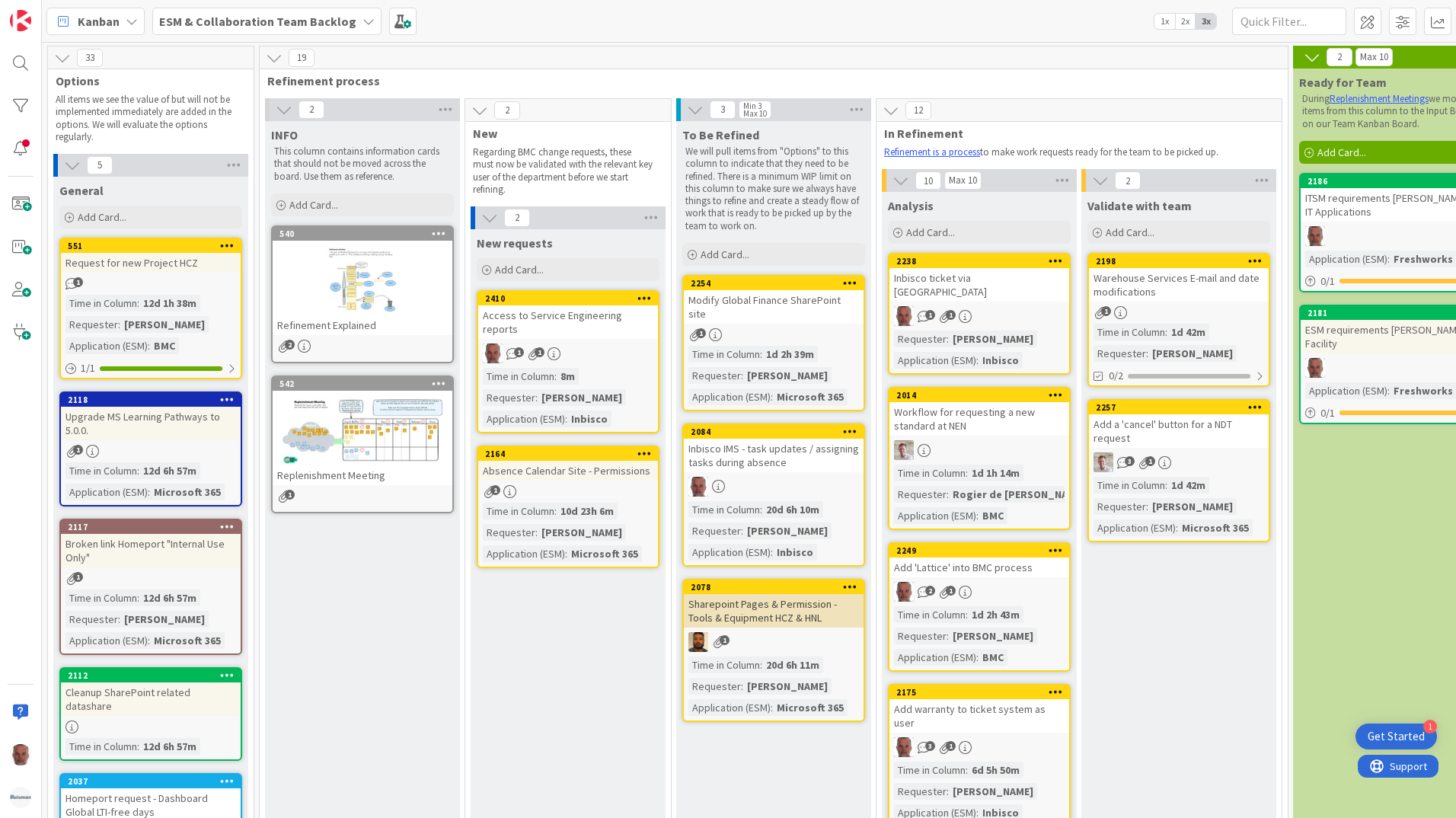
click at [1023, 737] on div "3 1" at bounding box center [980, 747] width 180 height 20
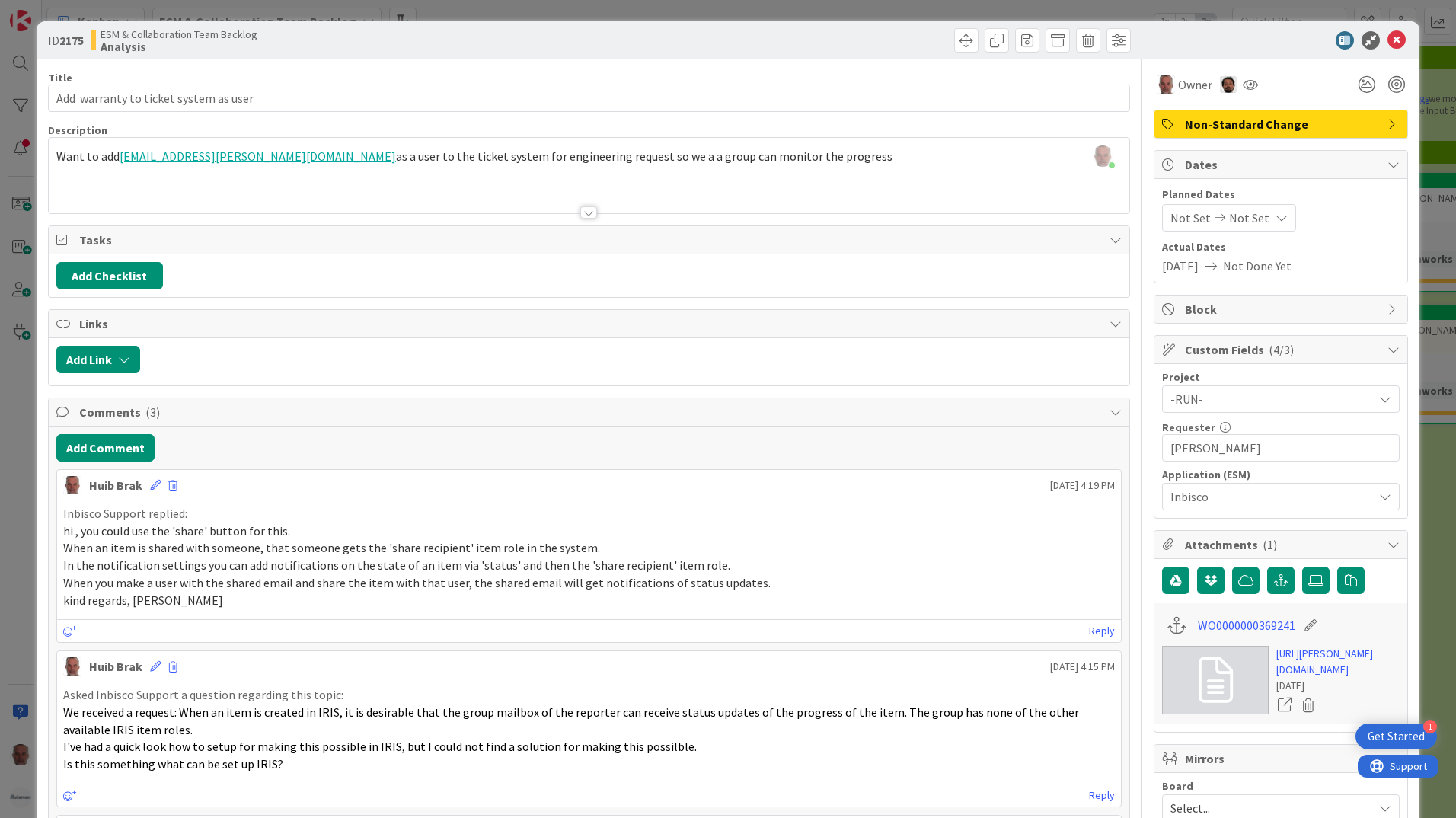
drag, startPoint x: 29, startPoint y: 595, endPoint x: 22, endPoint y: 599, distance: 8.1
click at [29, 595] on div "ID 2175 ESM & Collaboration Team Backlog Analysis Title 38 / 128 Add warranty t…" at bounding box center [728, 409] width 1456 height 818
